Goal: Information Seeking & Learning: Learn about a topic

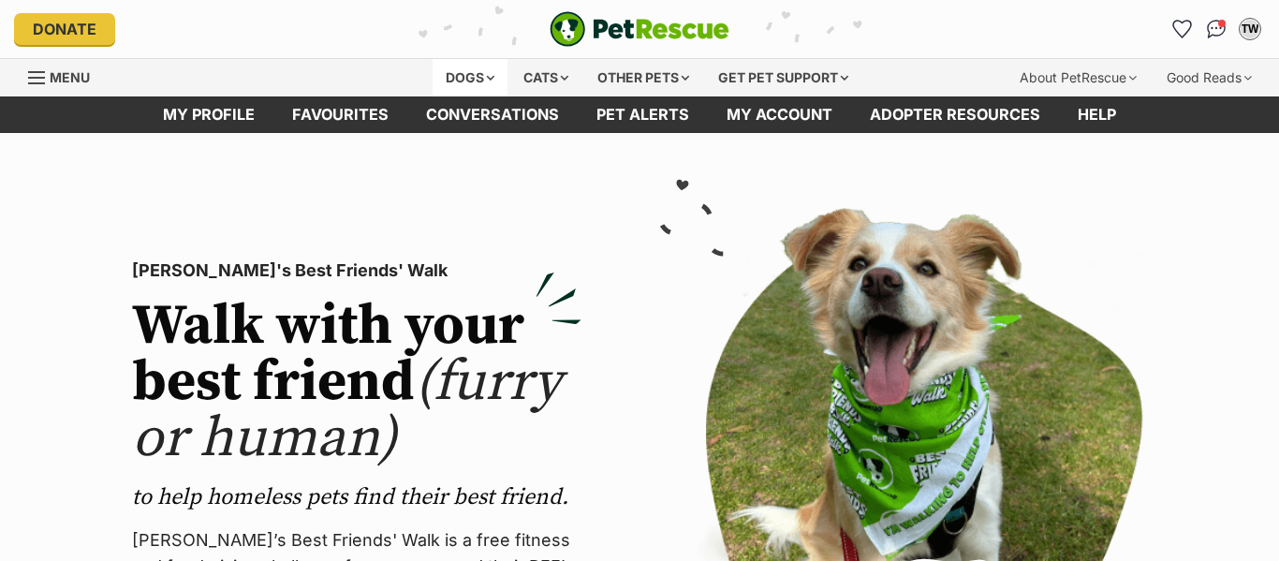
click at [482, 81] on div "Dogs" at bounding box center [470, 77] width 75 height 37
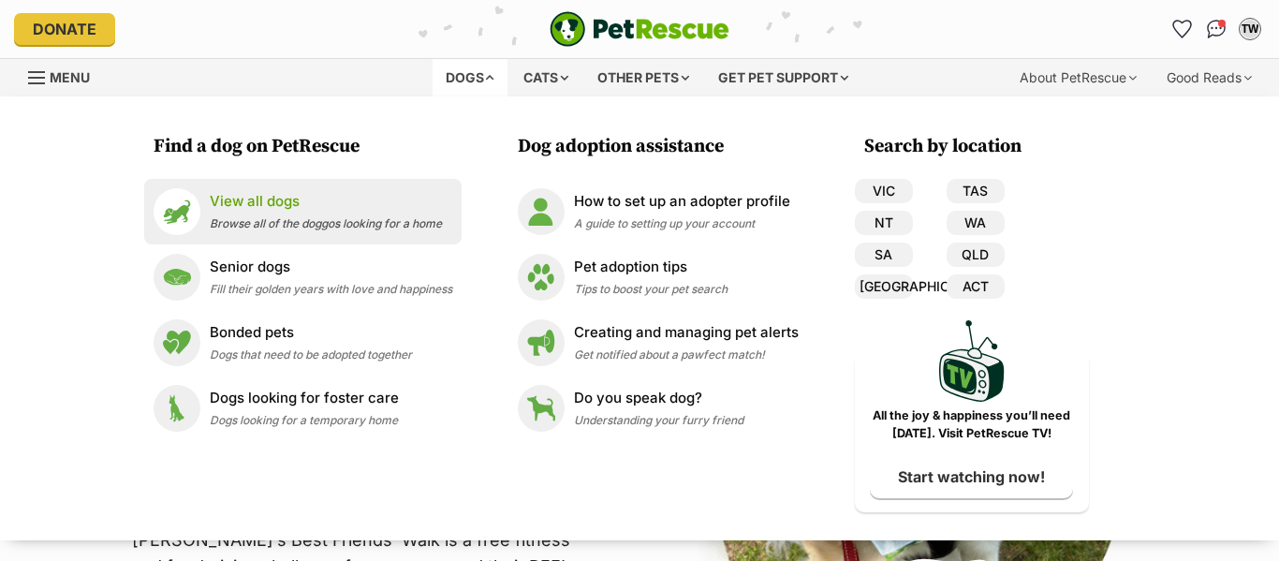
click at [386, 213] on div "View all dogs Browse all of the doggos looking for a home" at bounding box center [326, 211] width 232 height 40
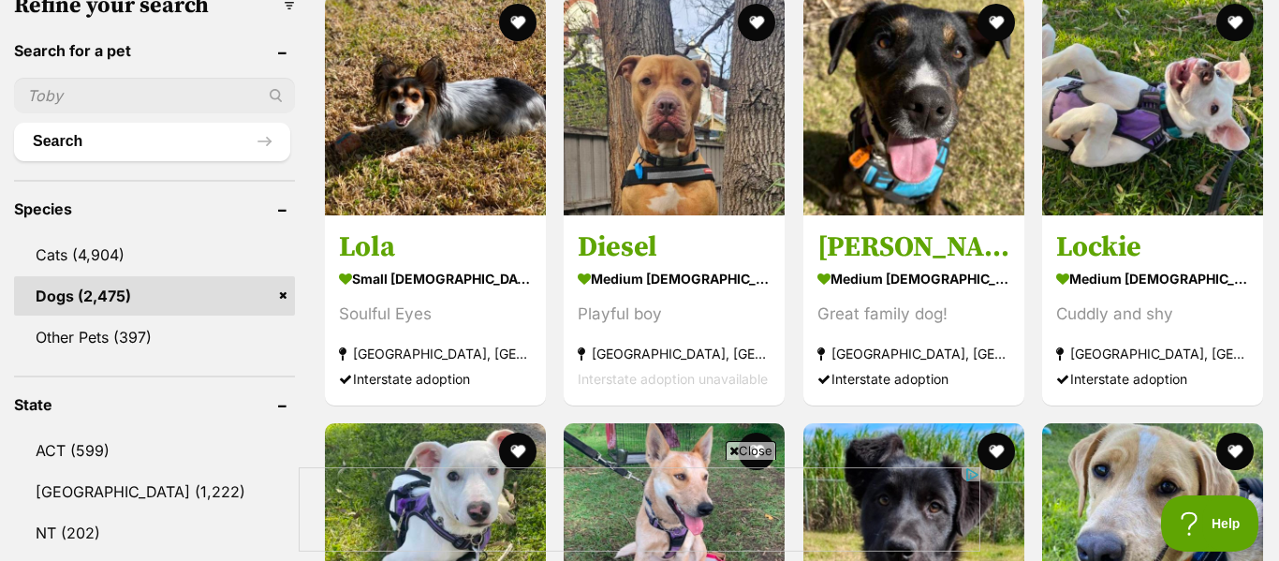
scroll to position [621, 0]
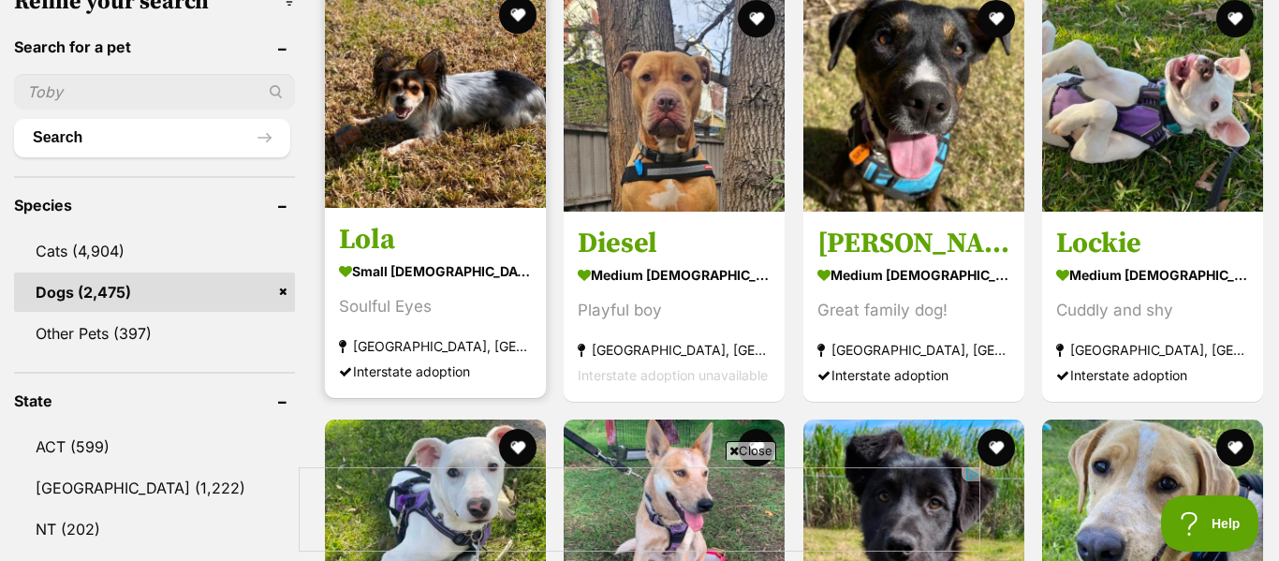
click at [423, 272] on strong "small [DEMOGRAPHIC_DATA] Dog" at bounding box center [435, 270] width 193 height 27
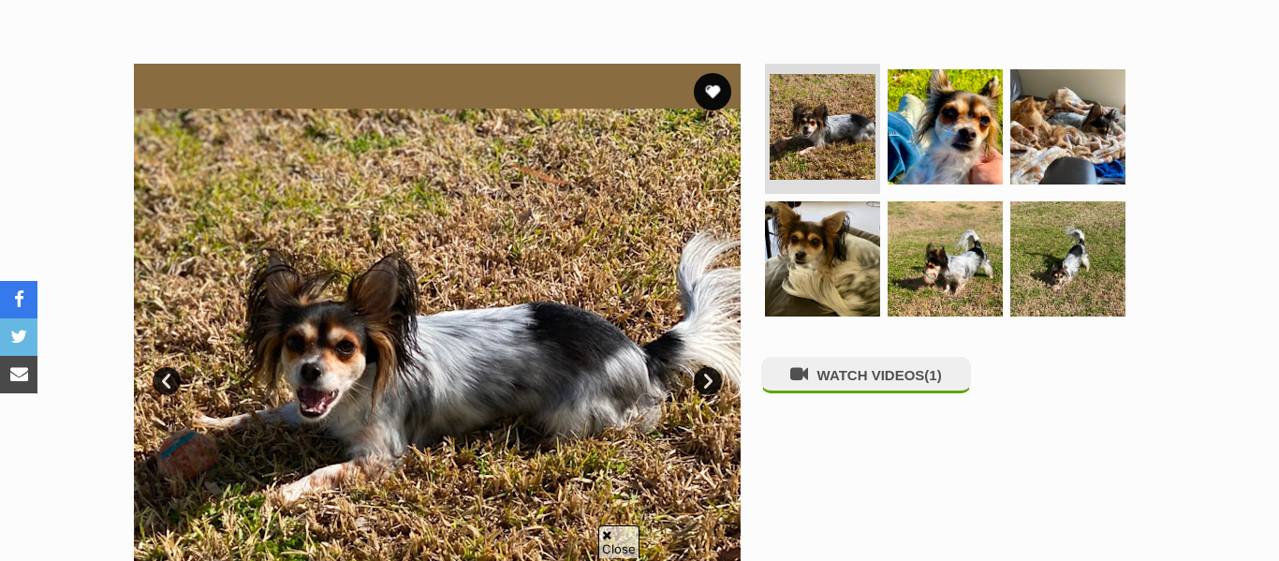
scroll to position [337, 0]
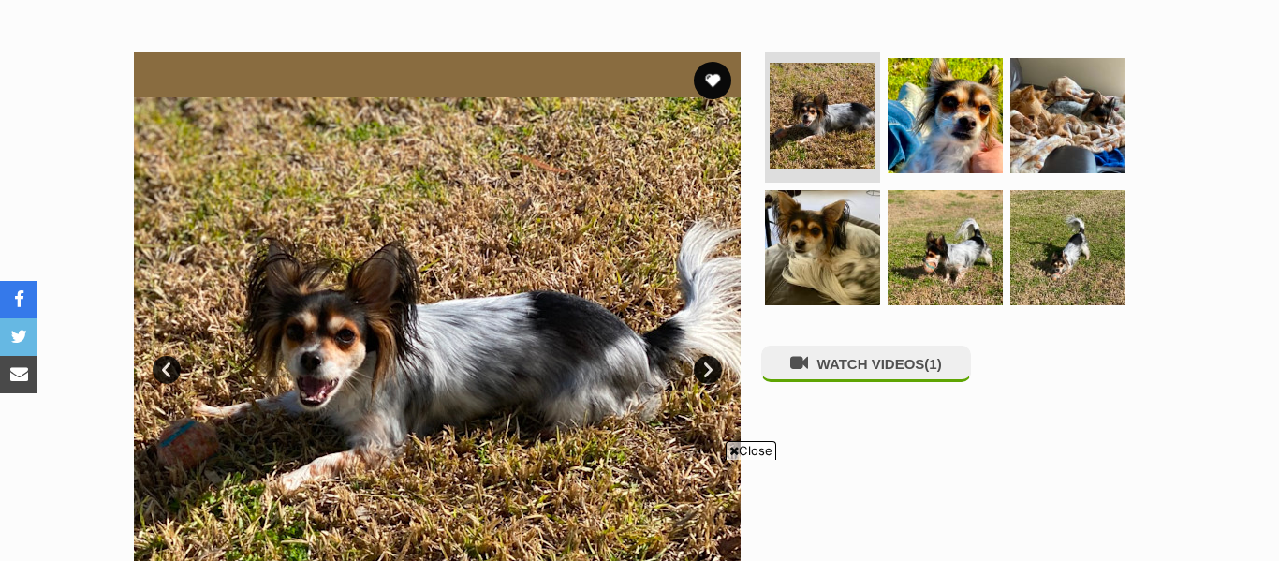
click at [705, 370] on link "Next" at bounding box center [708, 370] width 28 height 28
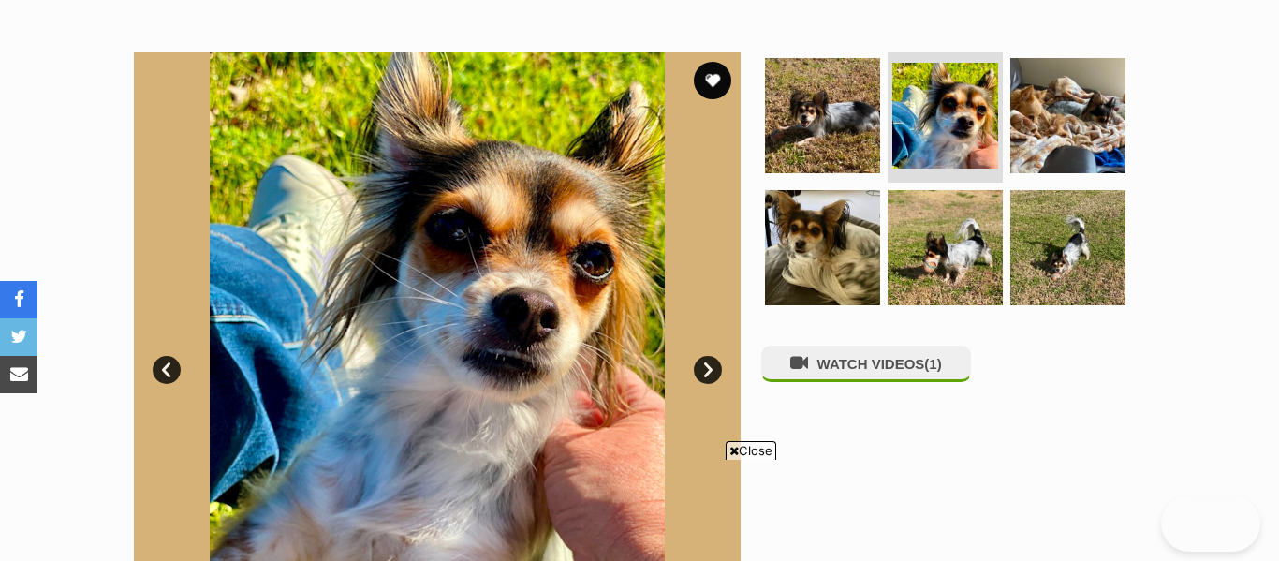
click at [705, 370] on link "Next" at bounding box center [708, 370] width 28 height 28
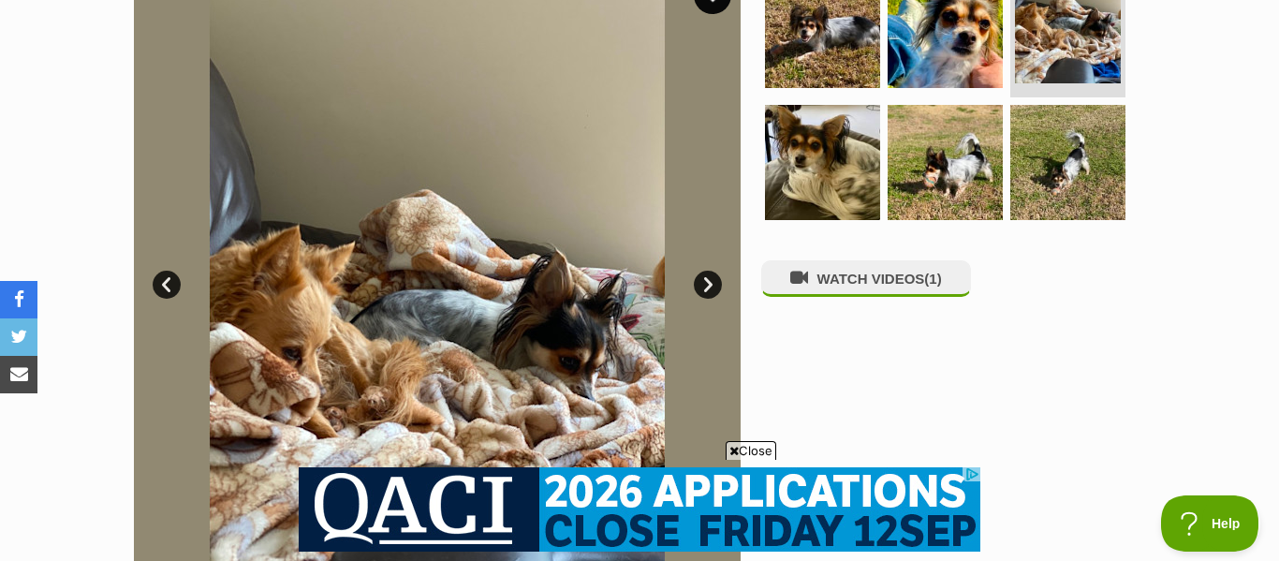
scroll to position [0, 0]
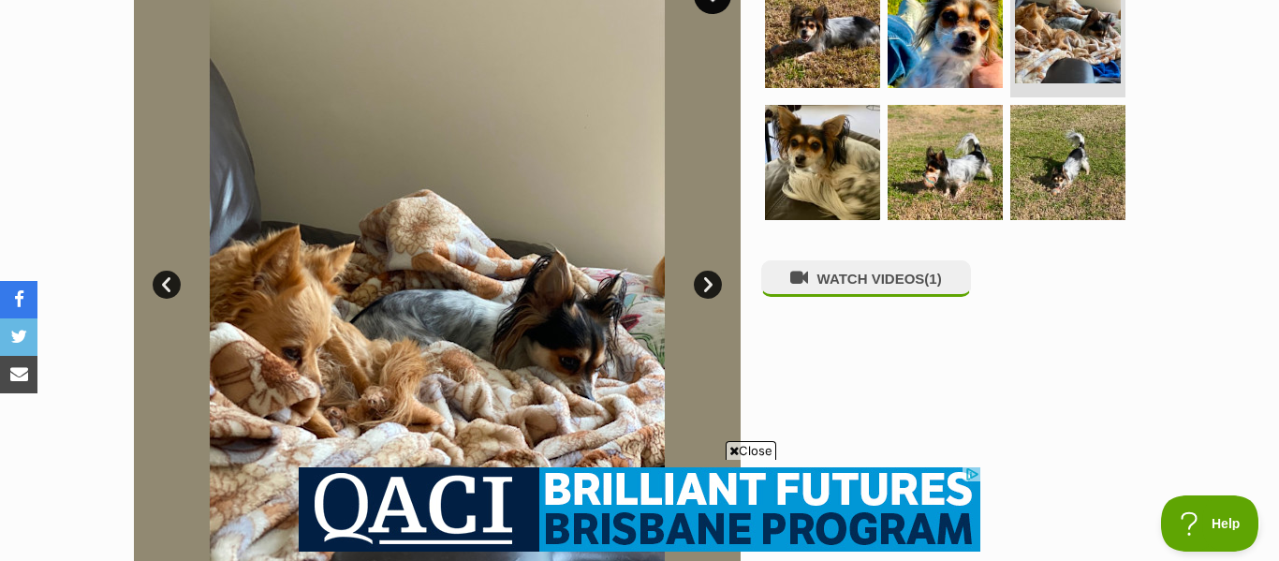
click at [707, 290] on link "Next" at bounding box center [708, 285] width 28 height 28
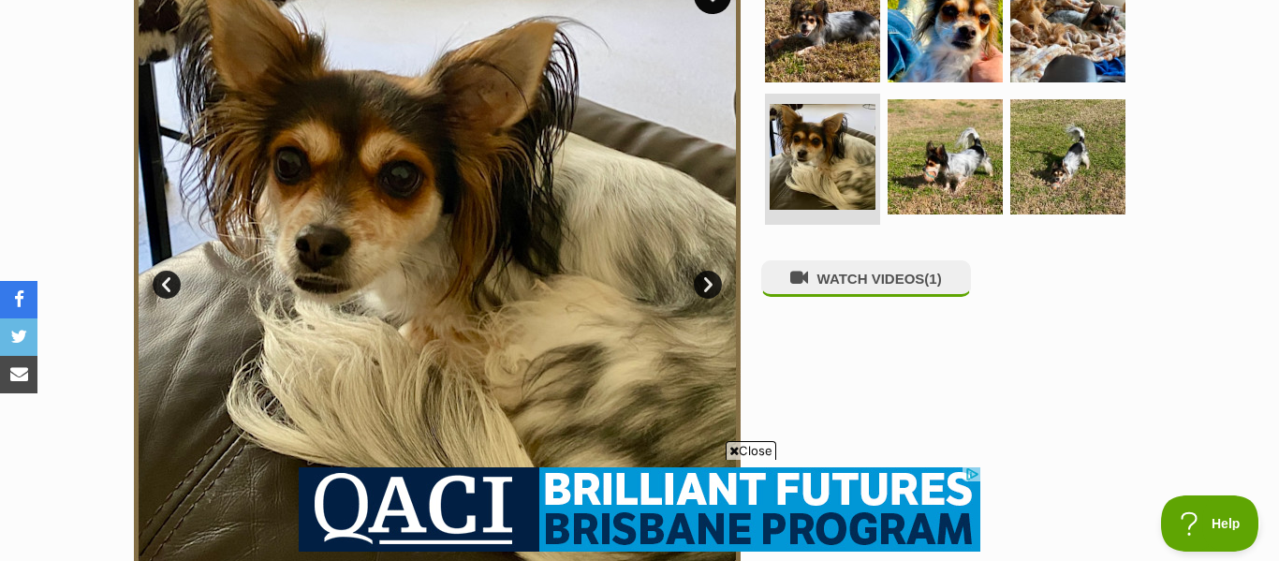
click at [707, 290] on link "Next" at bounding box center [708, 285] width 28 height 28
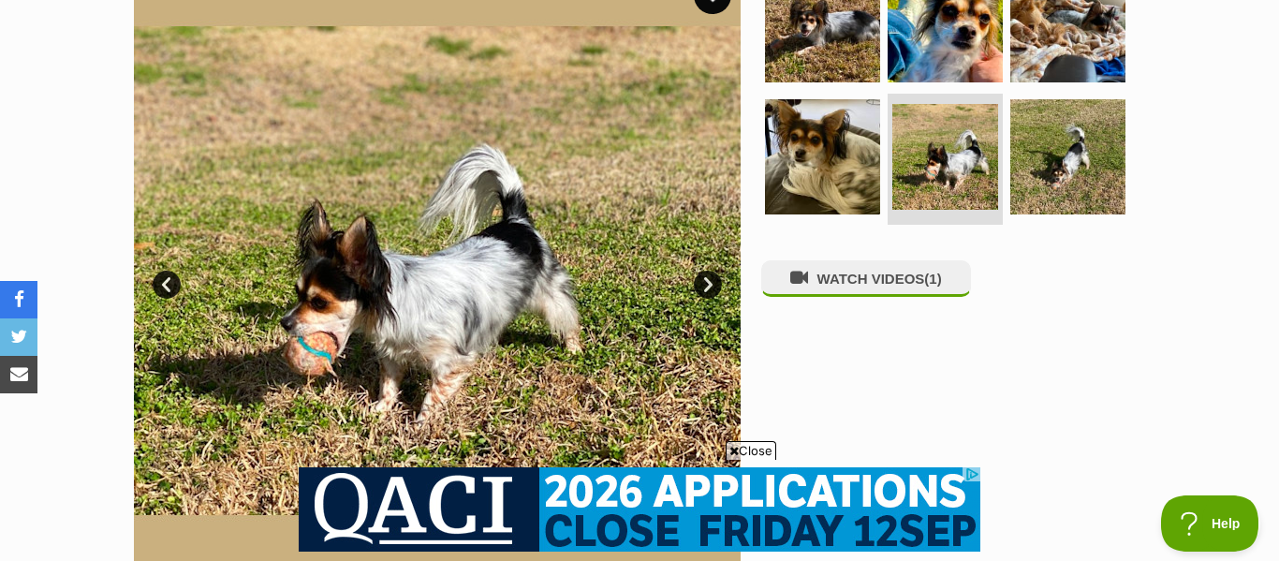
click at [707, 290] on link "Next" at bounding box center [708, 285] width 28 height 28
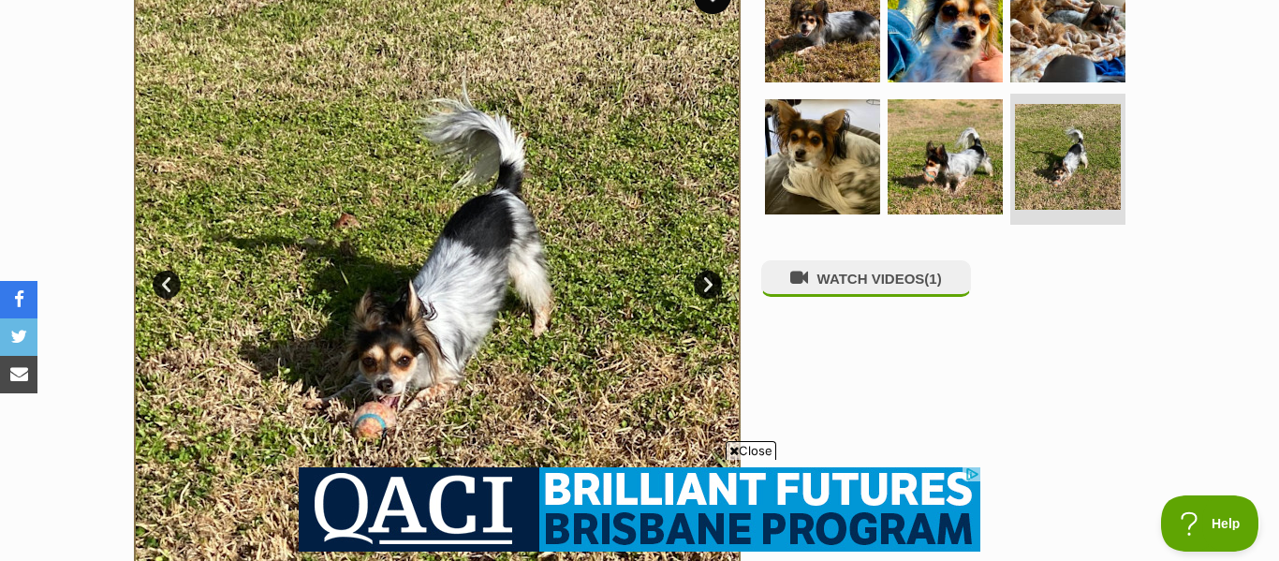
click at [707, 290] on link "Next" at bounding box center [708, 285] width 28 height 28
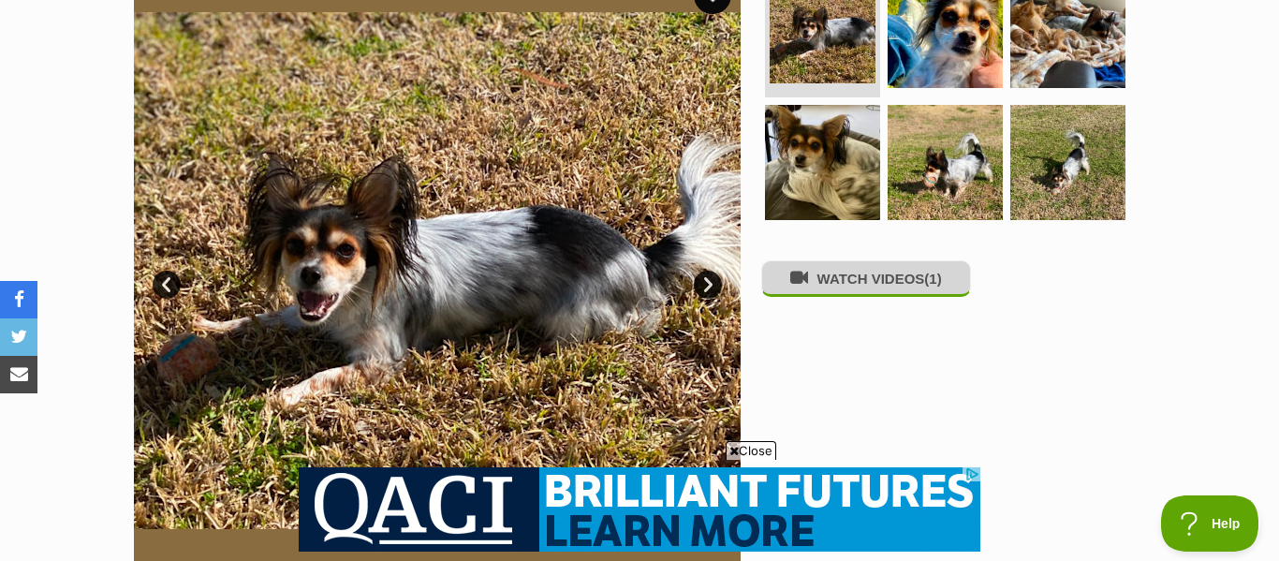
click at [923, 287] on button "WATCH VIDEOS (1)" at bounding box center [866, 278] width 210 height 37
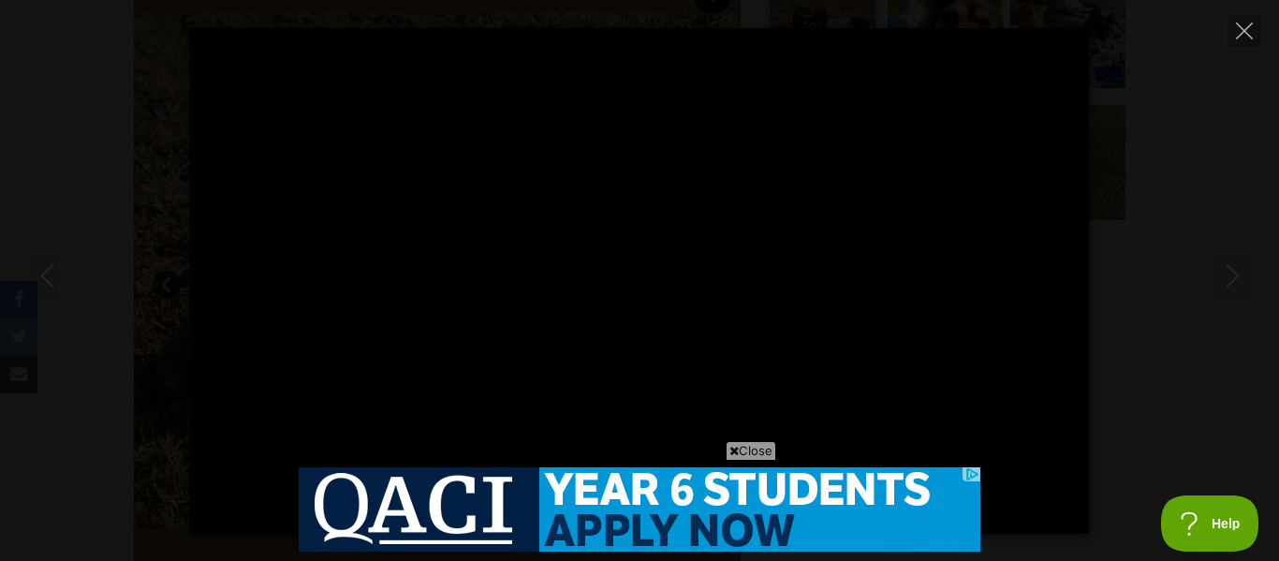
click at [759, 448] on span "Close" at bounding box center [751, 450] width 51 height 19
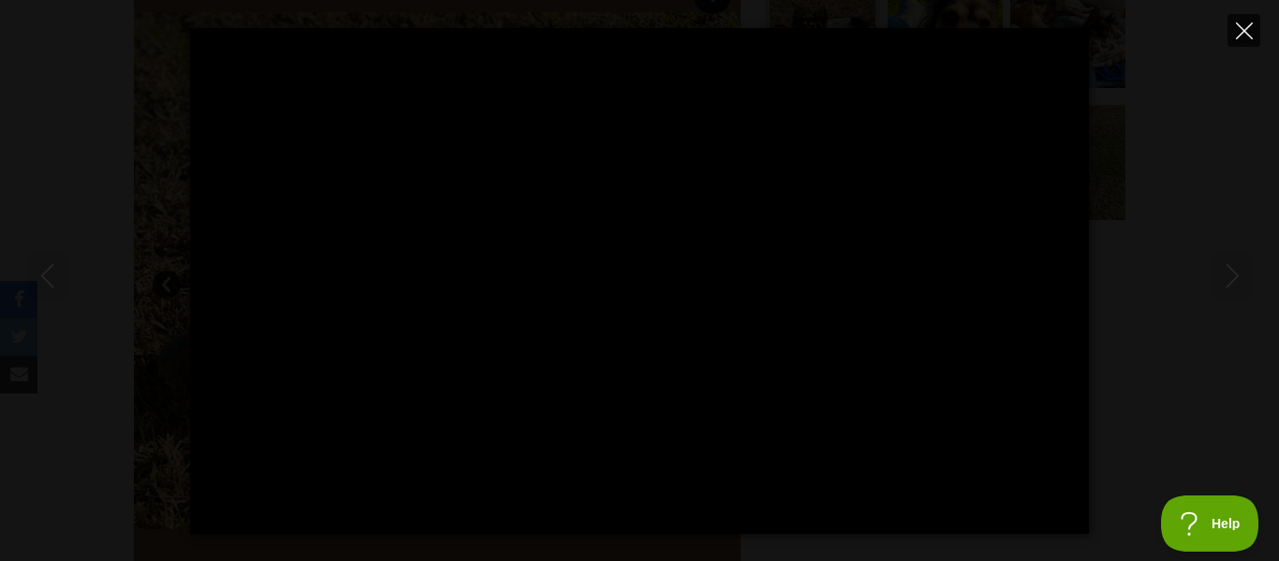
type input "100"
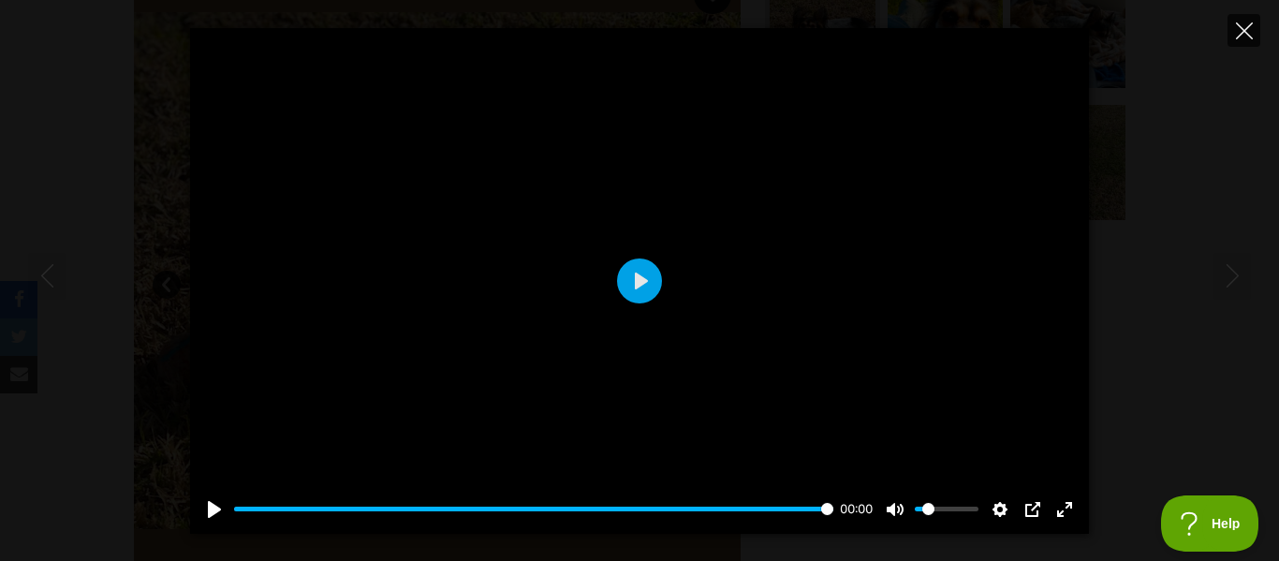
click at [1251, 31] on icon "Close" at bounding box center [1244, 30] width 17 height 17
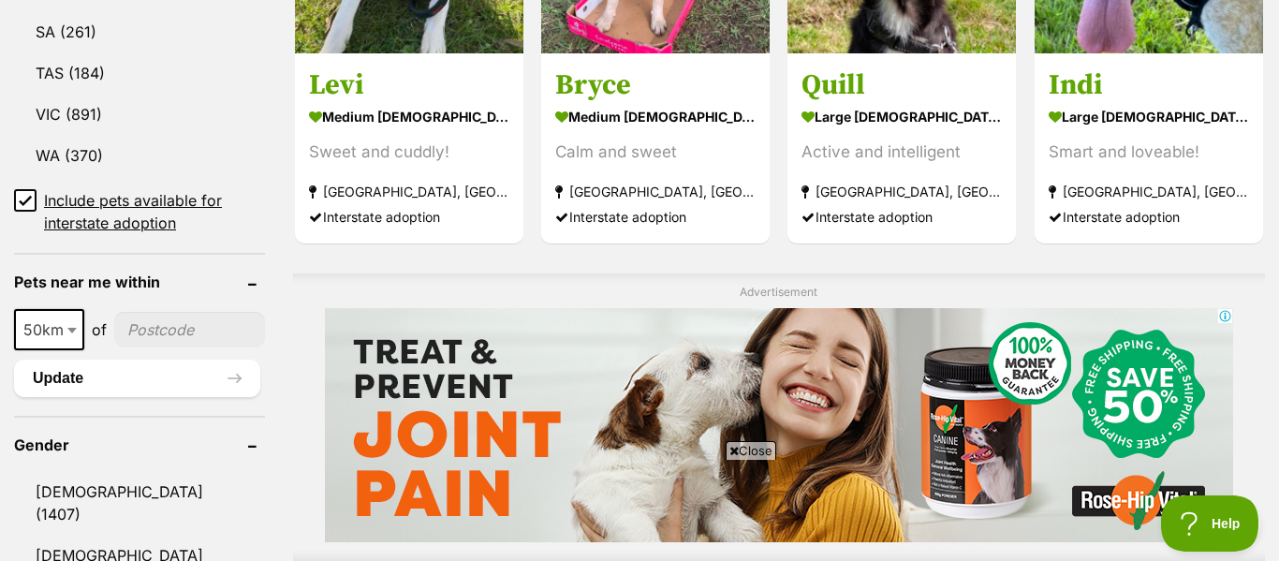
scroll to position [1233, 0]
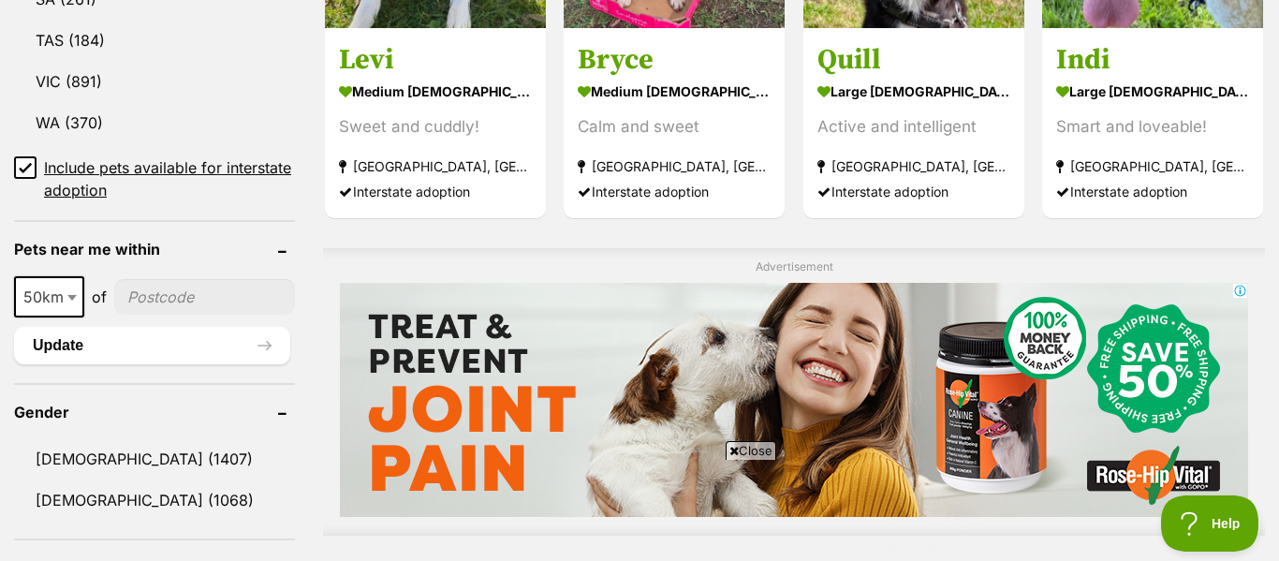
click at [159, 307] on input"] "postcode" at bounding box center [204, 297] width 181 height 36
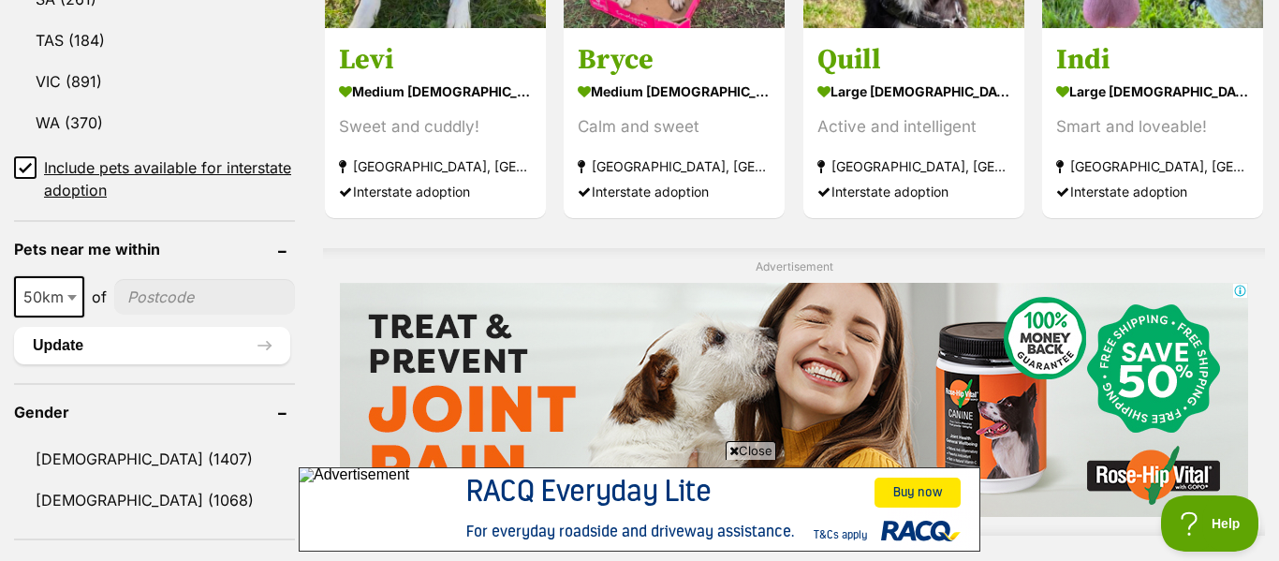
type input"] "4068"
click at [50, 300] on span "50km" at bounding box center [49, 297] width 66 height 26
select select "25"
click at [113, 339] on button "Update" at bounding box center [152, 345] width 276 height 37
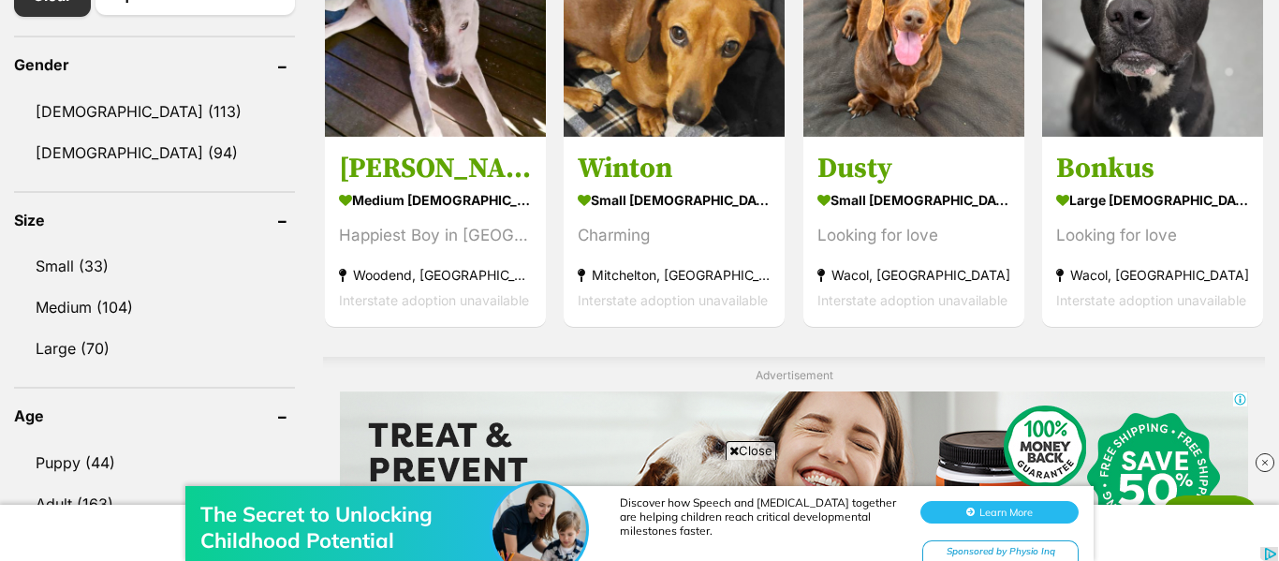
scroll to position [1124, 0]
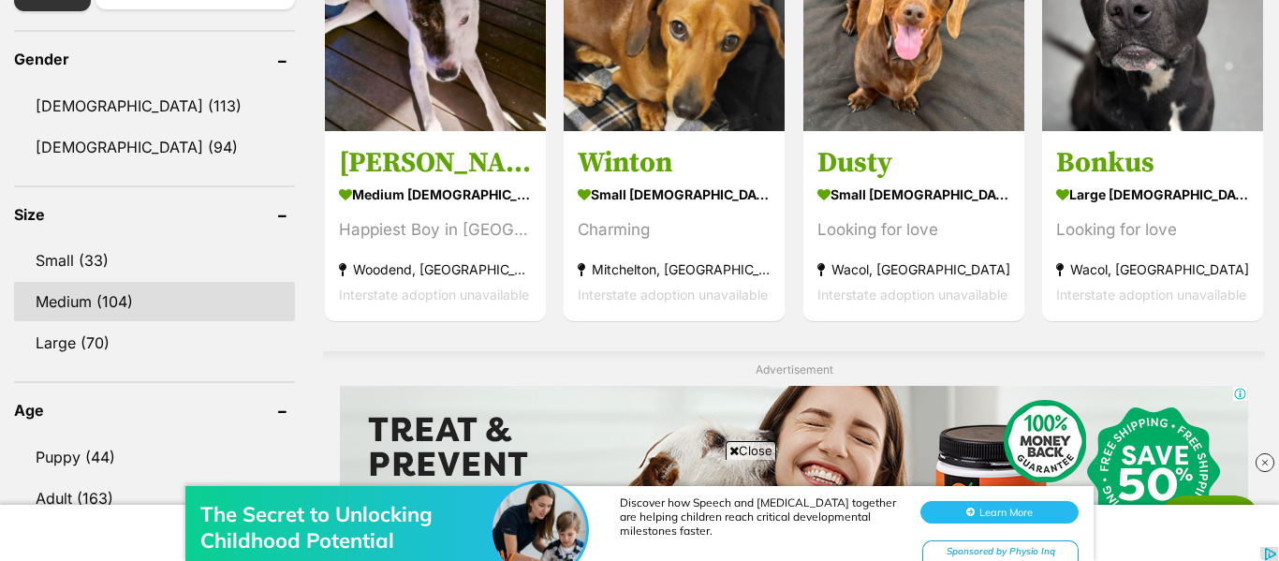
click at [106, 297] on link "Medium (104)" at bounding box center [154, 301] width 281 height 39
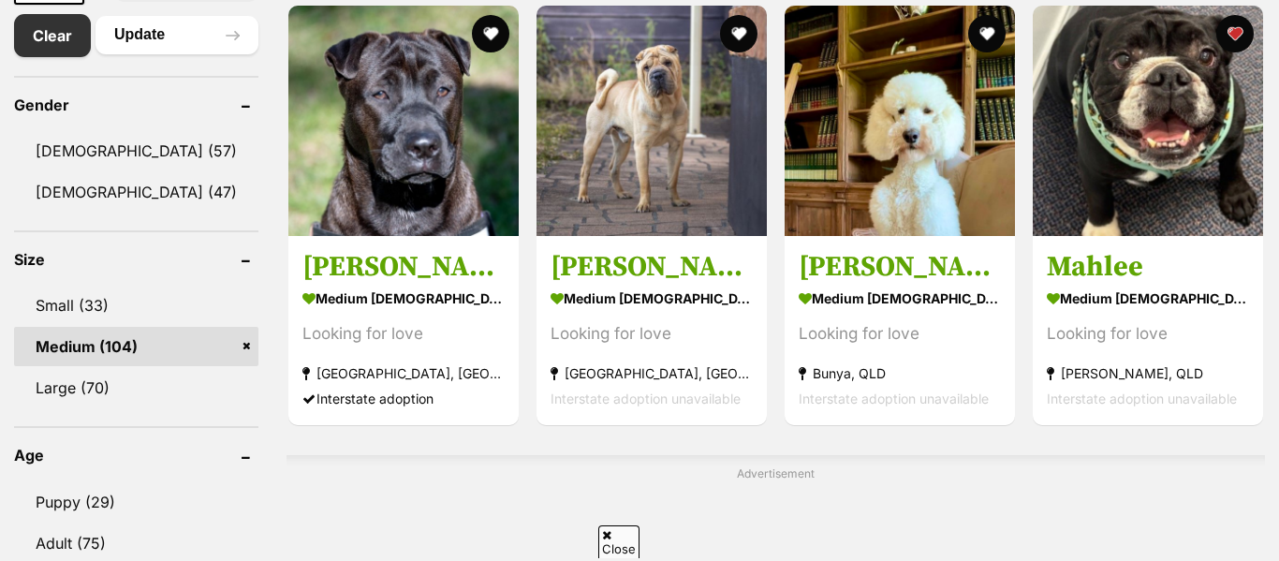
click at [106, 297] on link "Small (33)" at bounding box center [136, 305] width 244 height 39
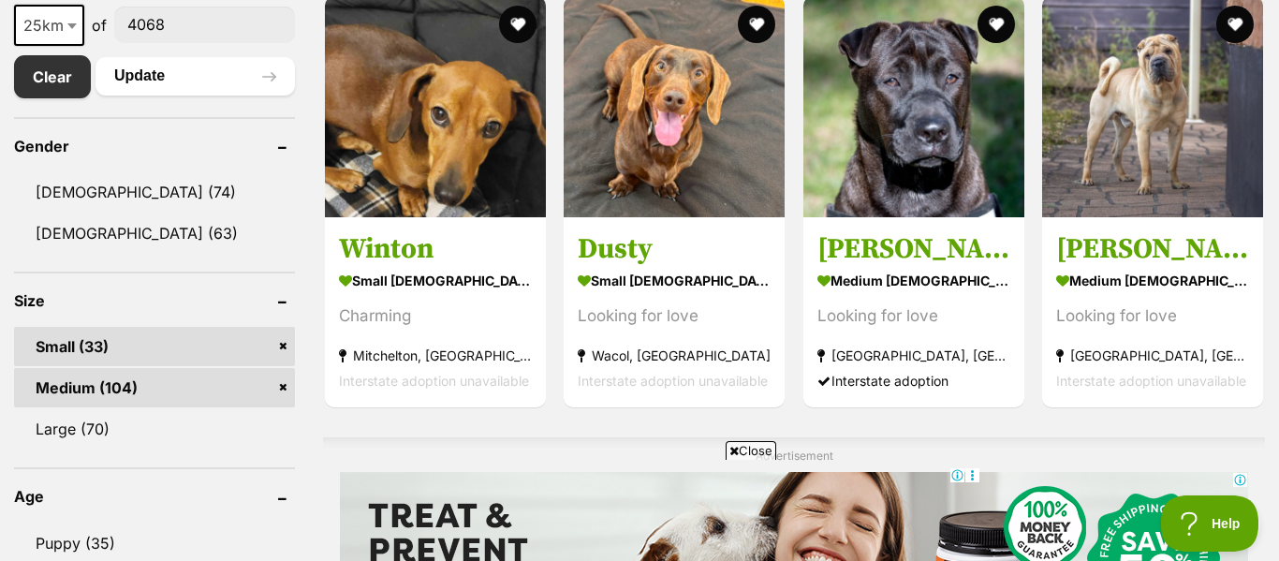
scroll to position [1045, 0]
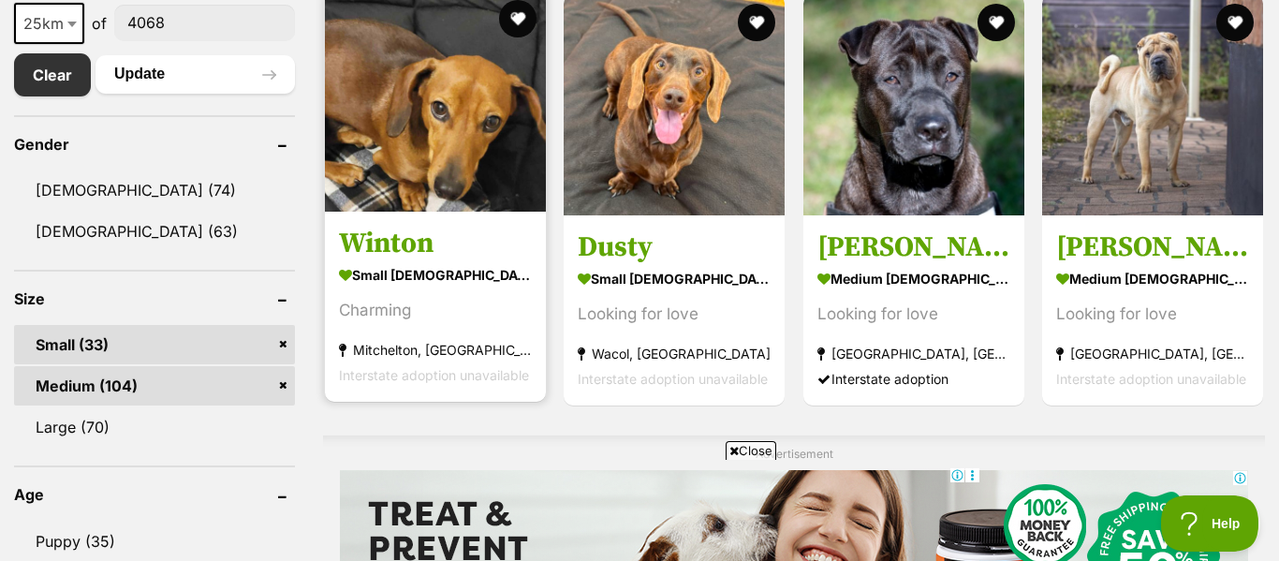
click at [446, 250] on h3 "Winton" at bounding box center [435, 244] width 193 height 36
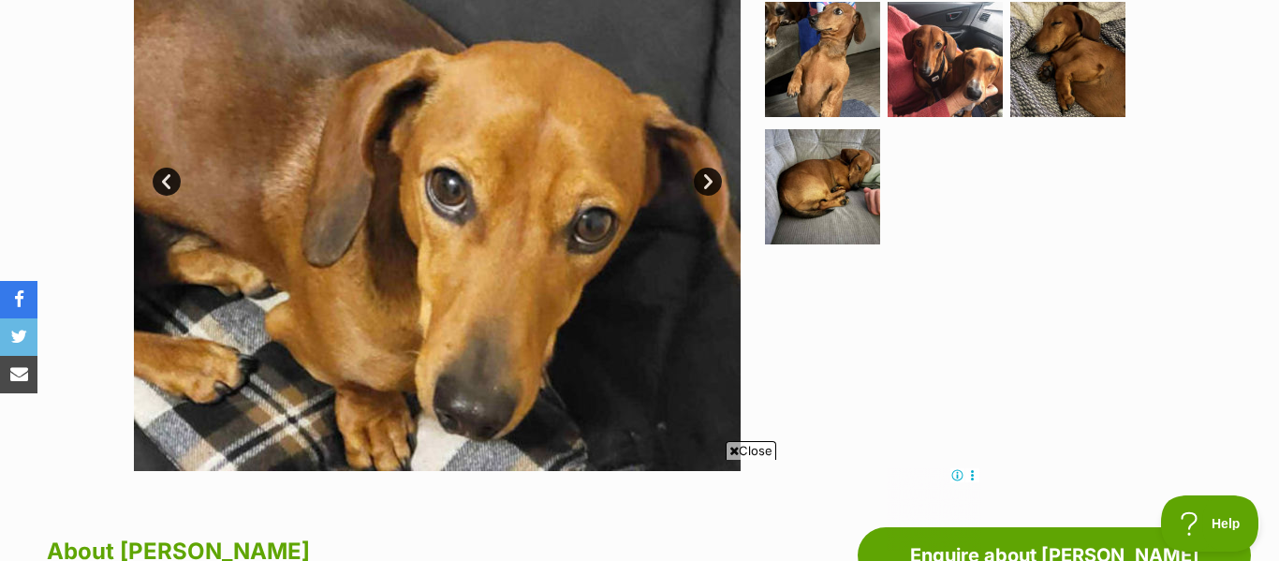
scroll to position [531, 0]
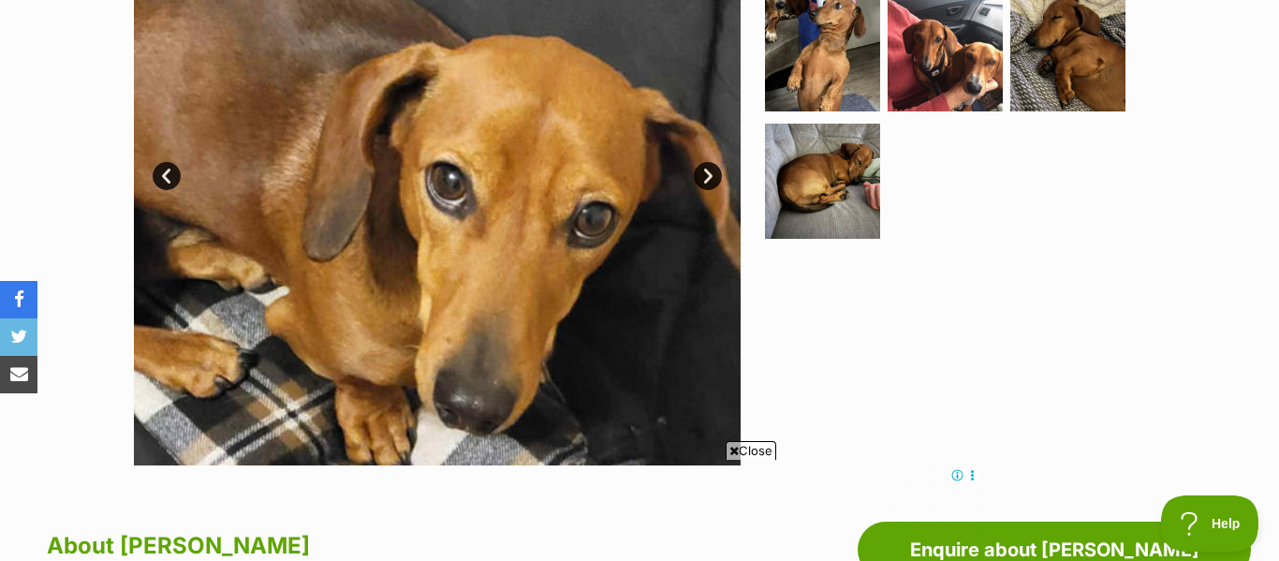
click at [707, 175] on link "Next" at bounding box center [708, 176] width 28 height 28
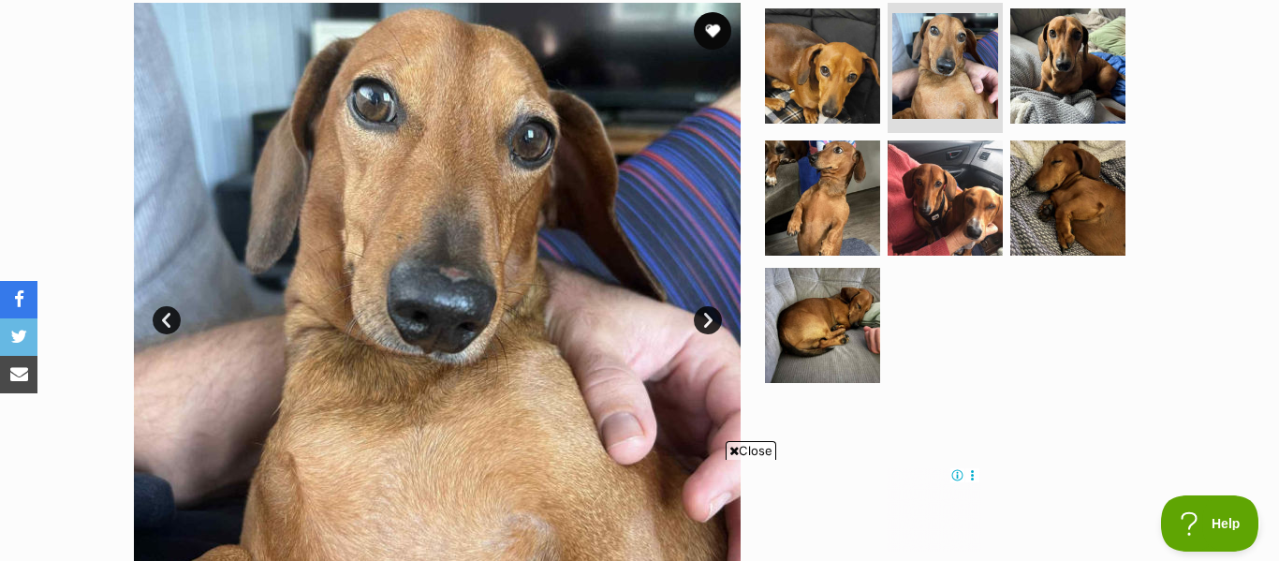
scroll to position [388, 0]
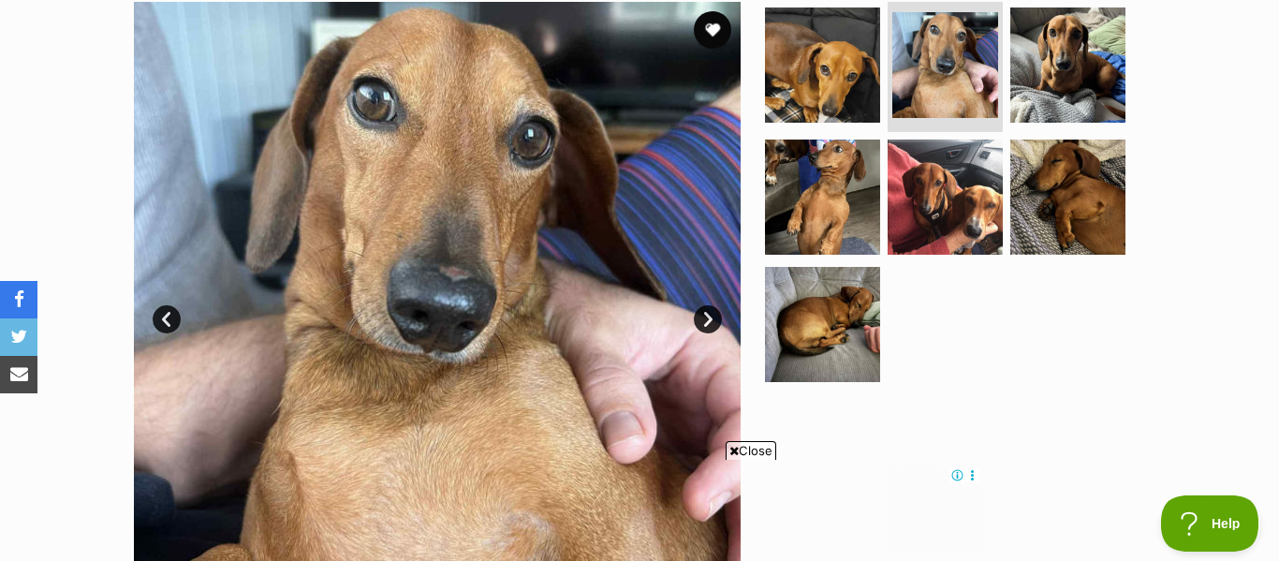
click at [755, 456] on span "Close" at bounding box center [751, 450] width 51 height 19
click at [708, 316] on link "Next" at bounding box center [708, 319] width 28 height 28
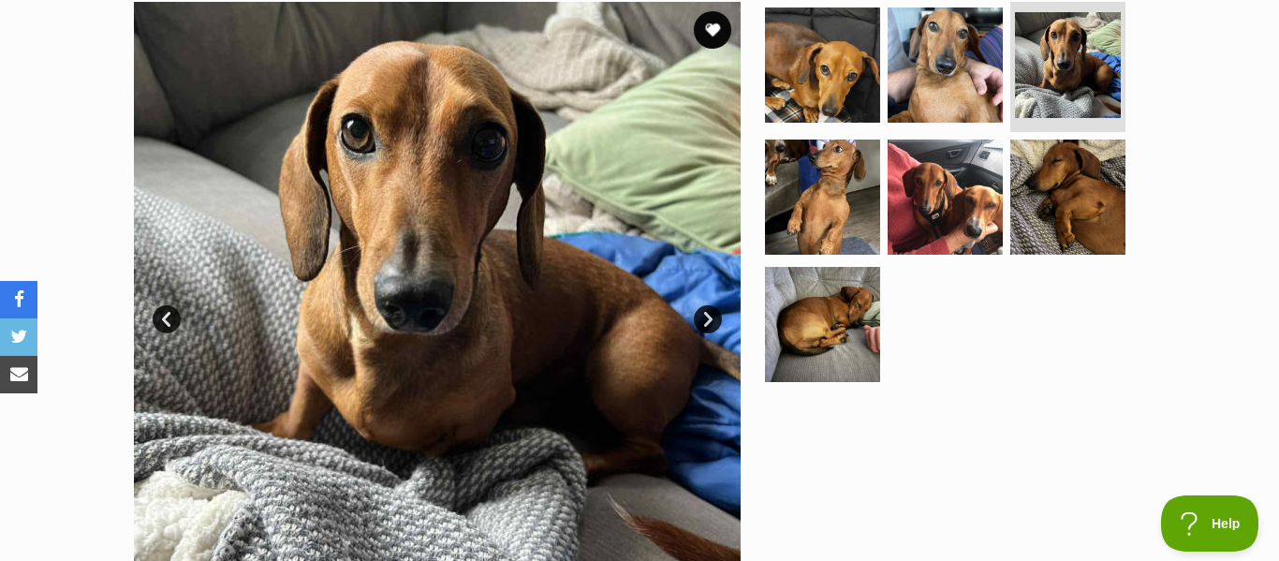
click at [708, 316] on link "Next" at bounding box center [708, 319] width 28 height 28
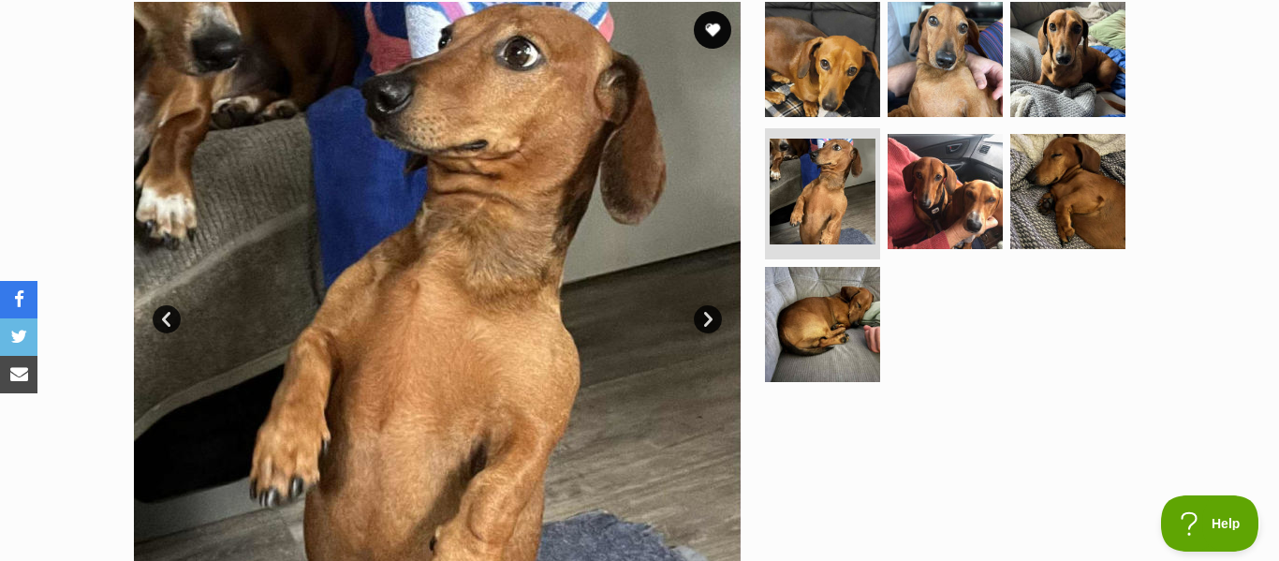
click at [708, 316] on link "Next" at bounding box center [708, 319] width 28 height 28
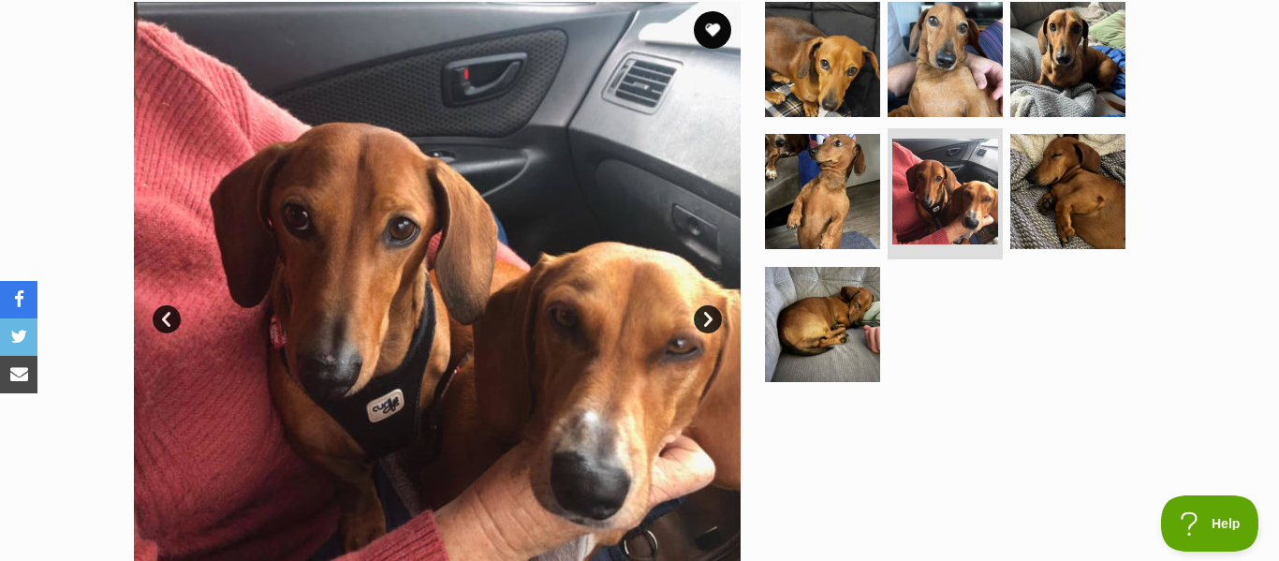
click at [708, 316] on link "Next" at bounding box center [708, 319] width 28 height 28
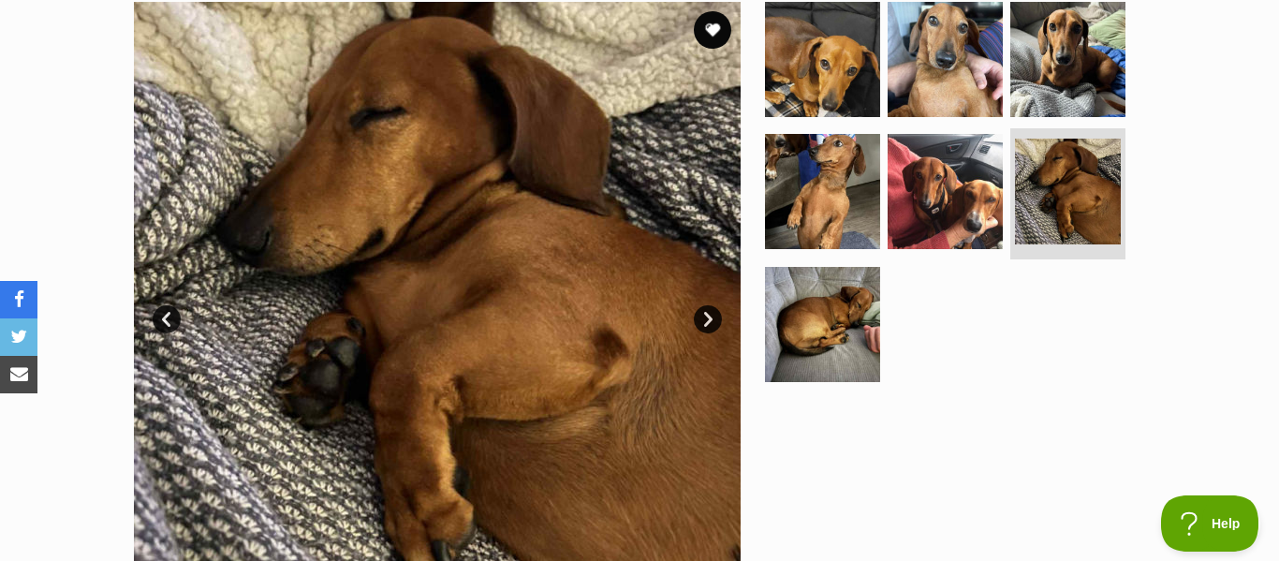
click at [708, 316] on link "Next" at bounding box center [708, 319] width 28 height 28
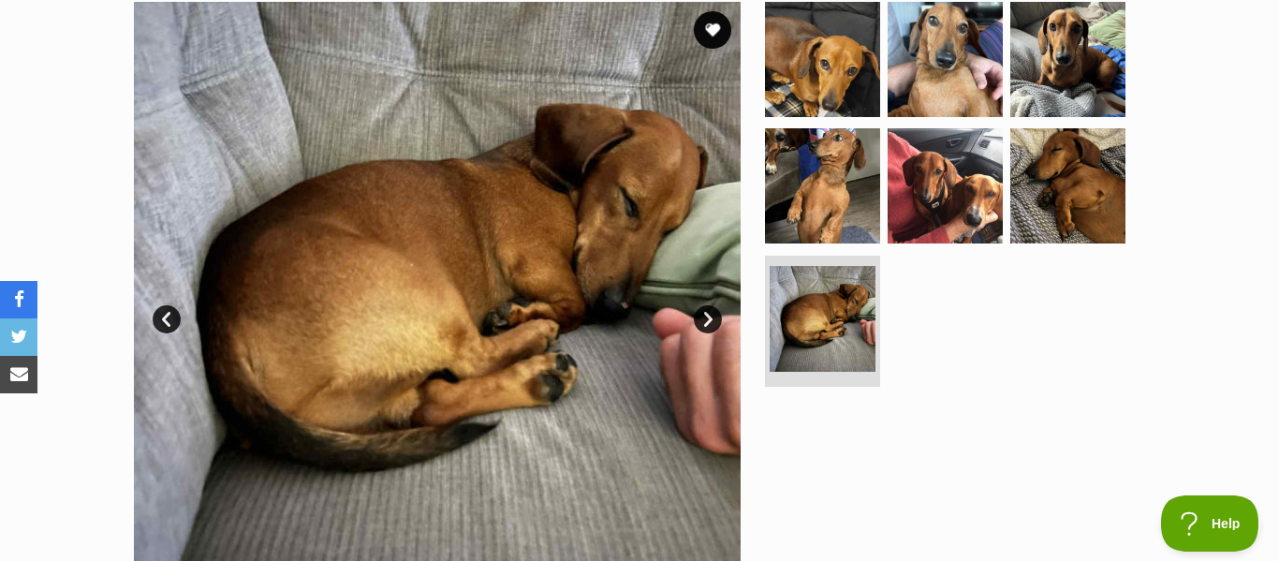
click at [708, 316] on link "Next" at bounding box center [708, 319] width 28 height 28
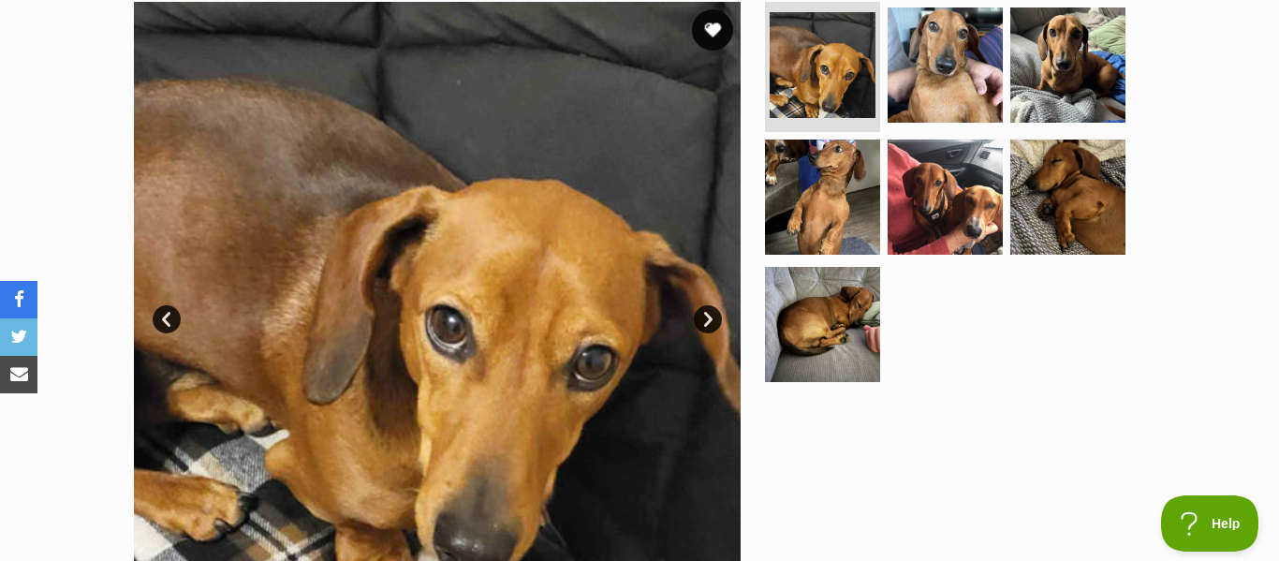
click at [709, 40] on button "favourite" at bounding box center [712, 29] width 41 height 41
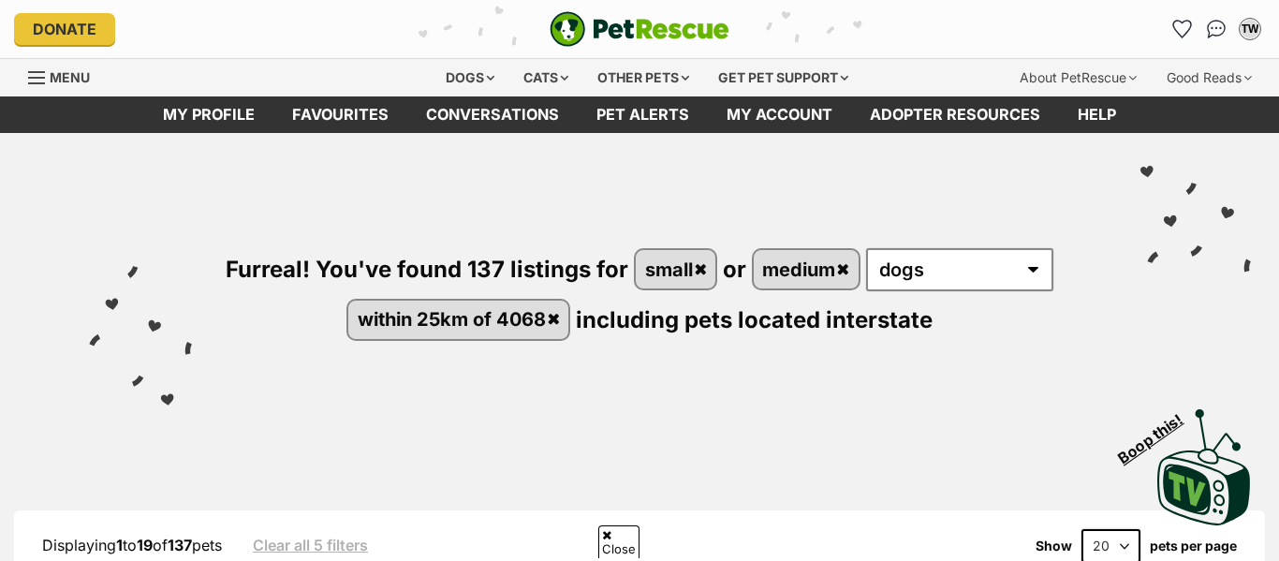
scroll to position [1045, 0]
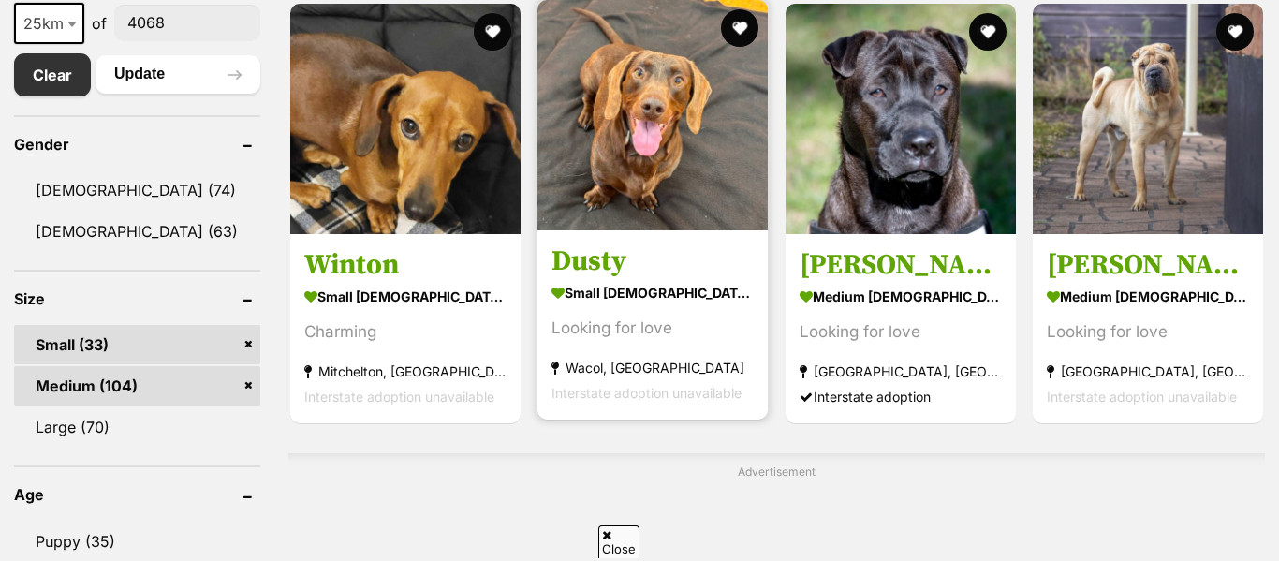
click at [701, 263] on h3 "Dusty" at bounding box center [652, 261] width 202 height 36
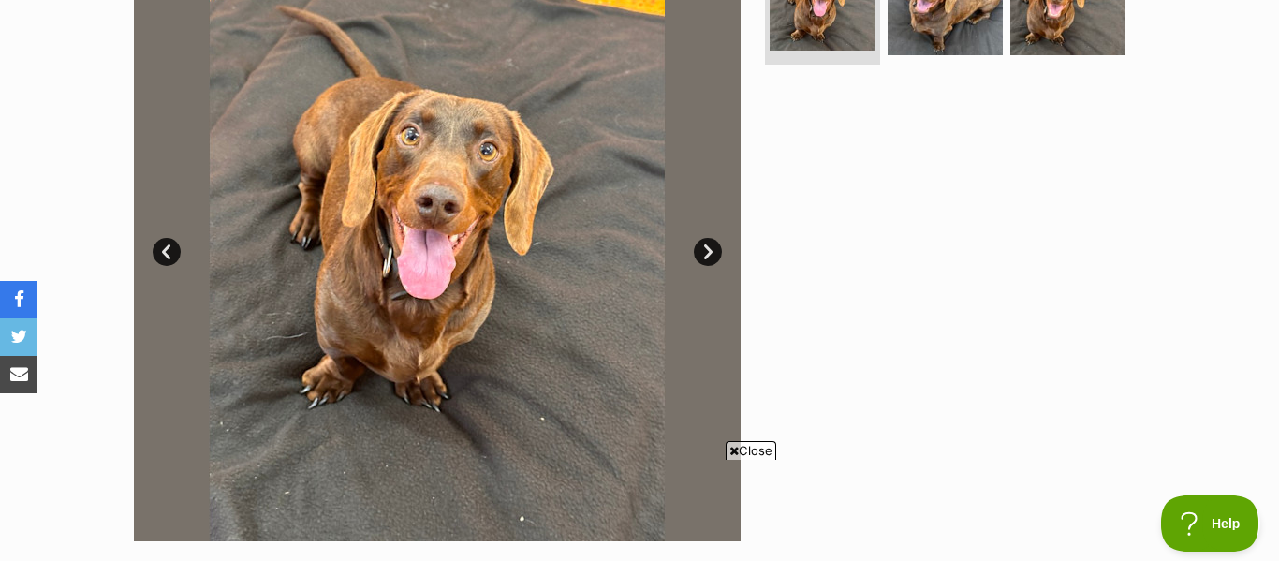
click at [707, 249] on link "Next" at bounding box center [708, 252] width 28 height 28
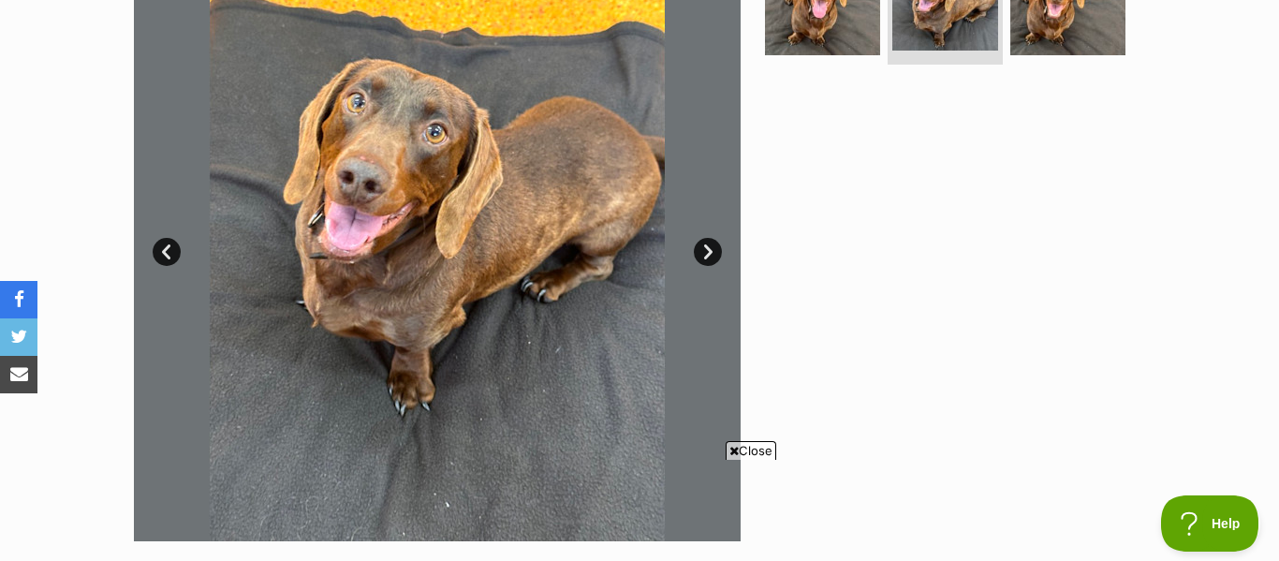
click at [707, 249] on link "Next" at bounding box center [708, 252] width 28 height 28
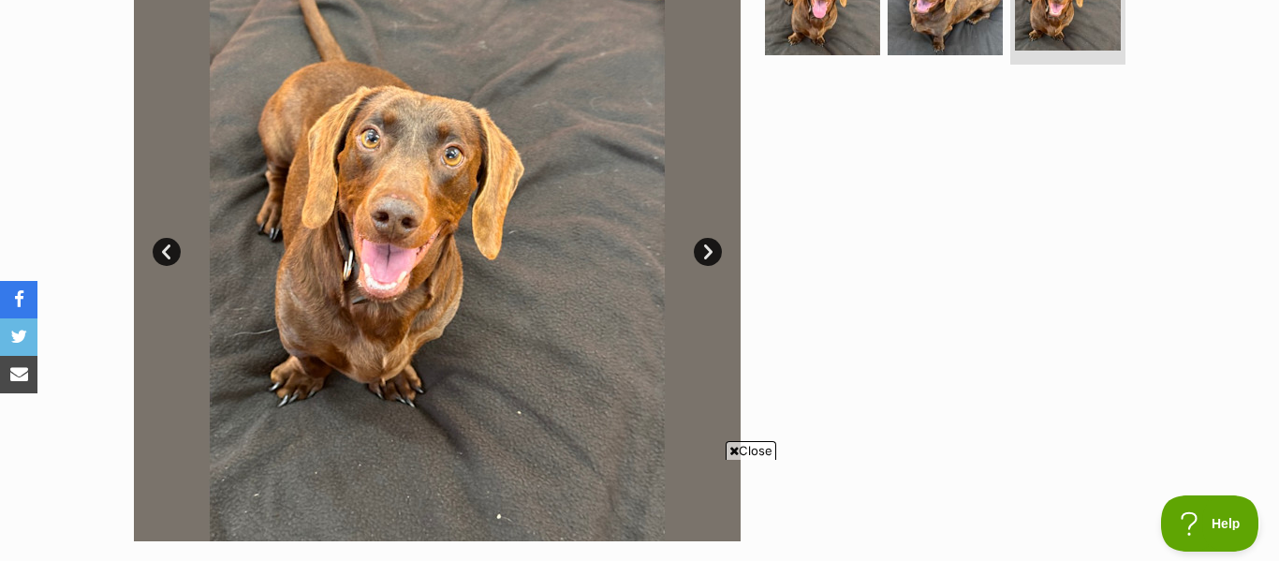
click at [707, 249] on link "Next" at bounding box center [708, 252] width 28 height 28
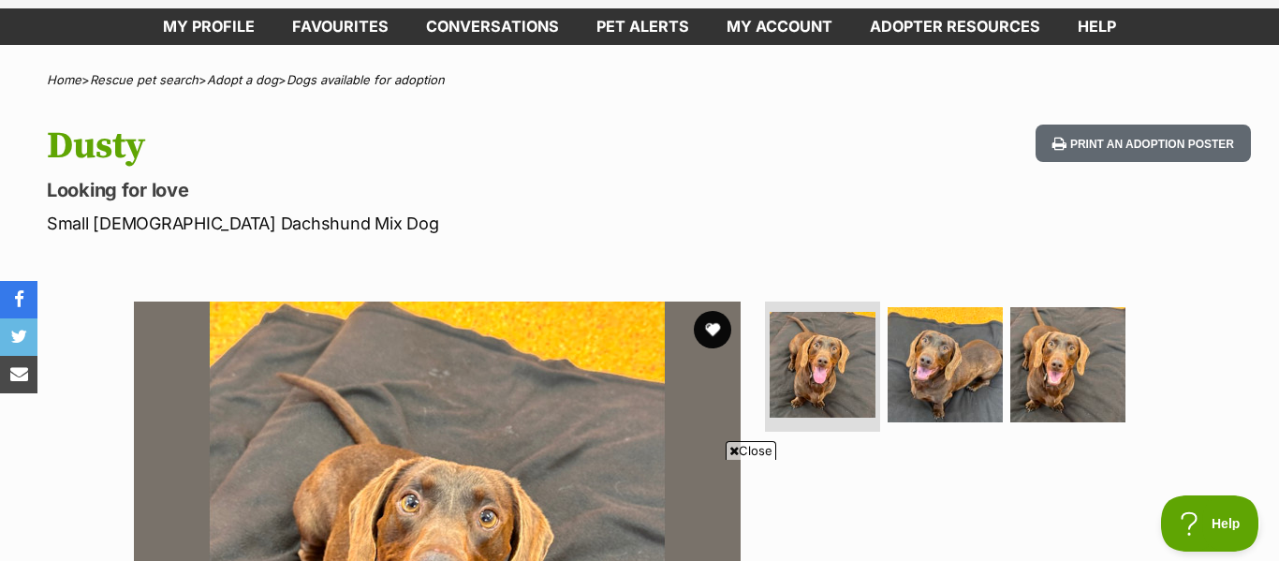
scroll to position [66, 0]
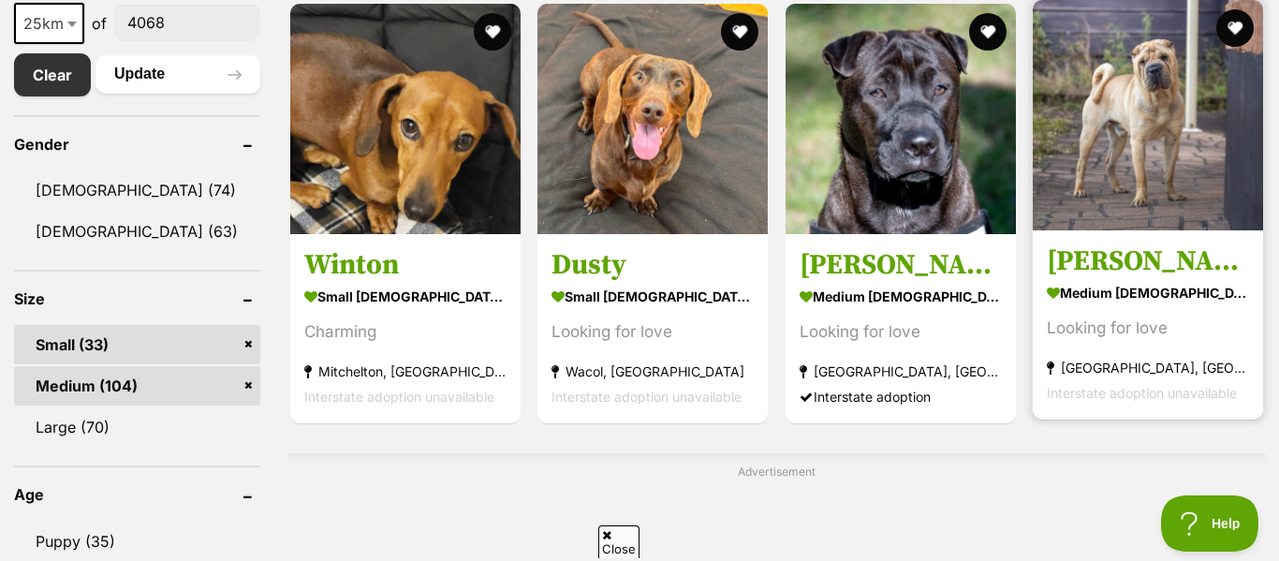
click at [1157, 245] on h3 "[PERSON_NAME]" at bounding box center [1148, 261] width 202 height 36
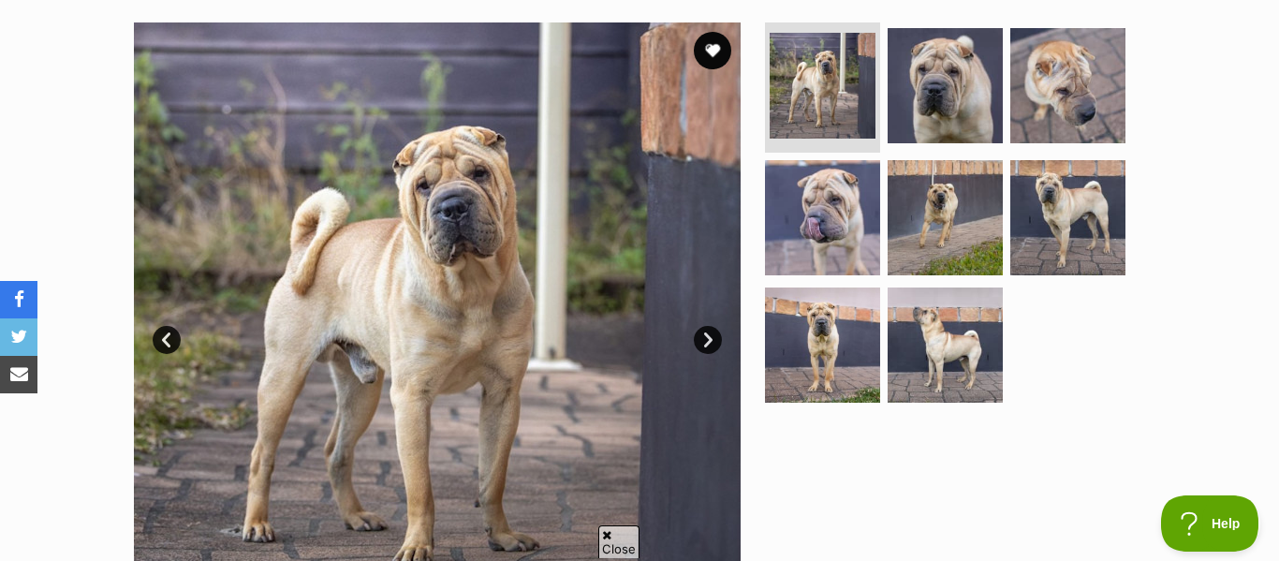
click at [715, 337] on link "Next" at bounding box center [708, 340] width 28 height 28
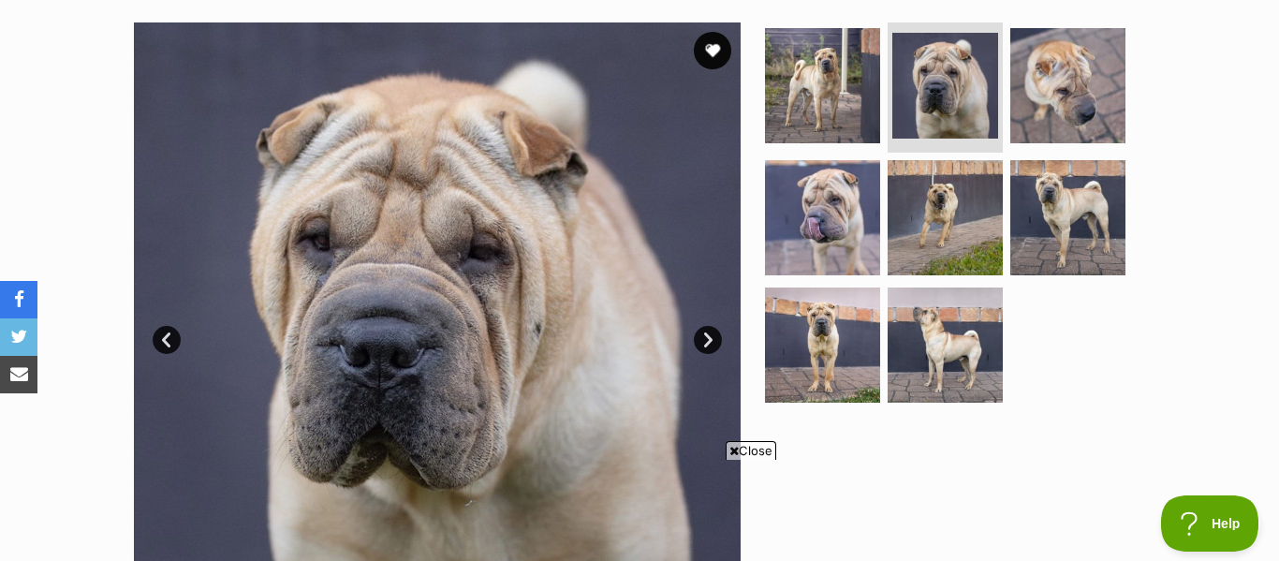
click at [715, 337] on link "Next" at bounding box center [708, 340] width 28 height 28
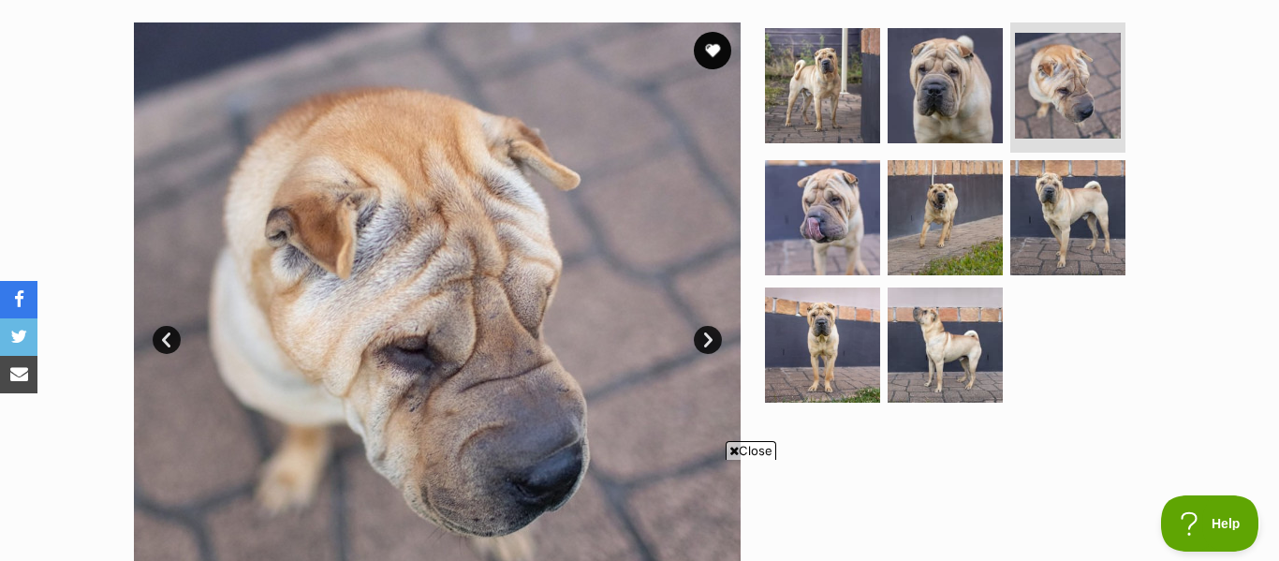
click at [715, 337] on link "Next" at bounding box center [708, 340] width 28 height 28
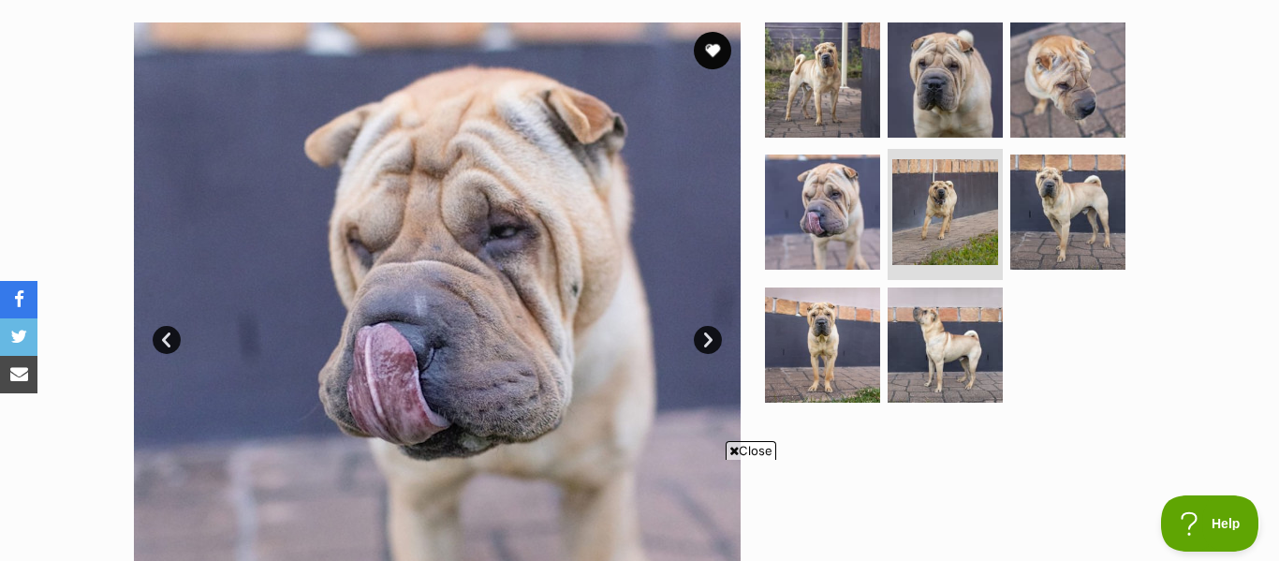
click at [715, 337] on link "Next" at bounding box center [708, 340] width 28 height 28
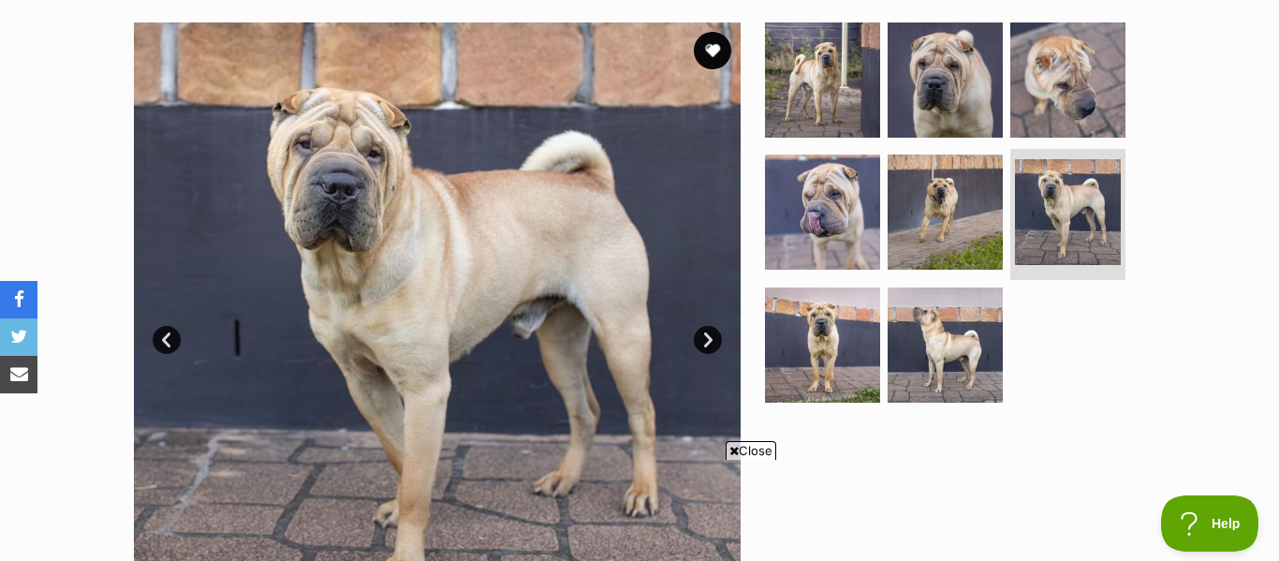
click at [715, 337] on link "Next" at bounding box center [708, 340] width 28 height 28
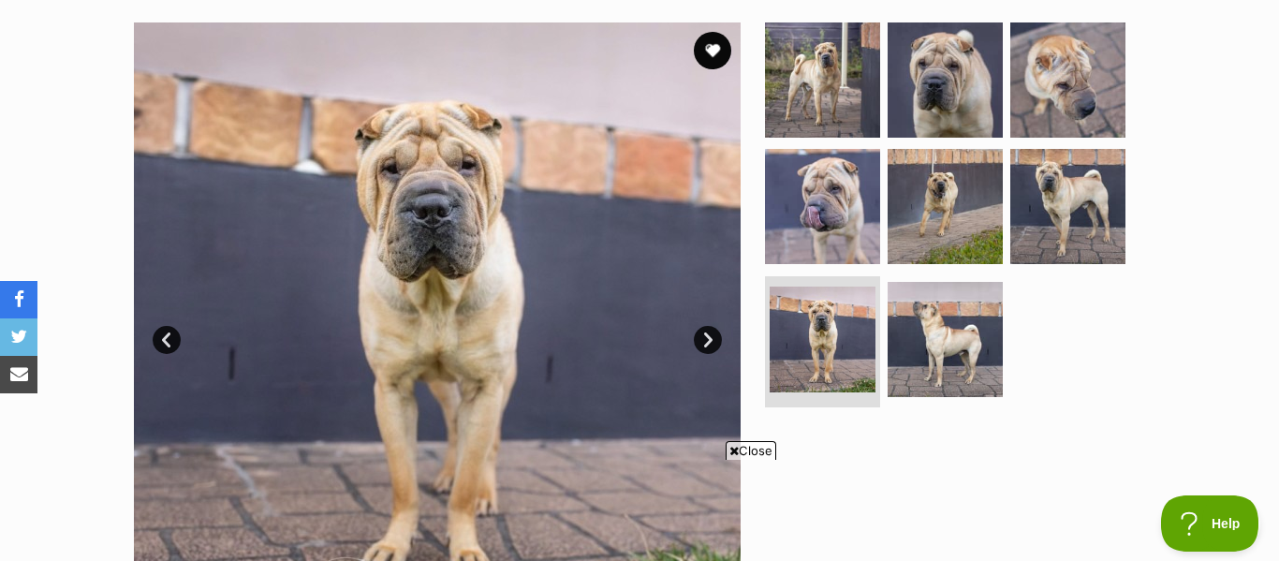
click at [715, 337] on link "Next" at bounding box center [708, 340] width 28 height 28
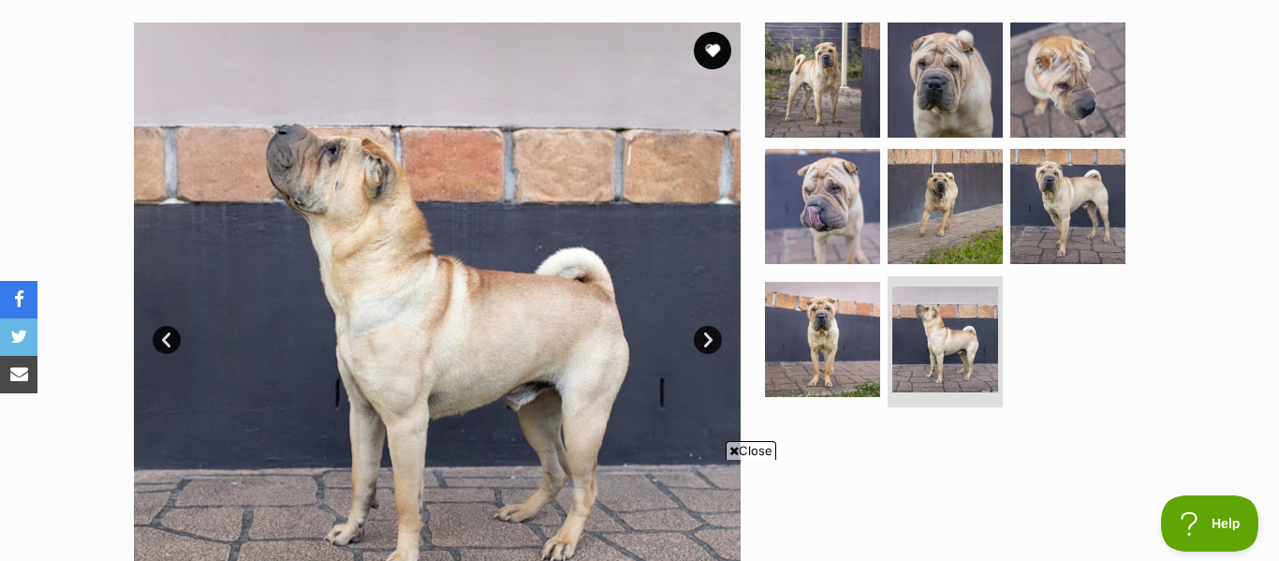
click at [715, 337] on link "Next" at bounding box center [708, 340] width 28 height 28
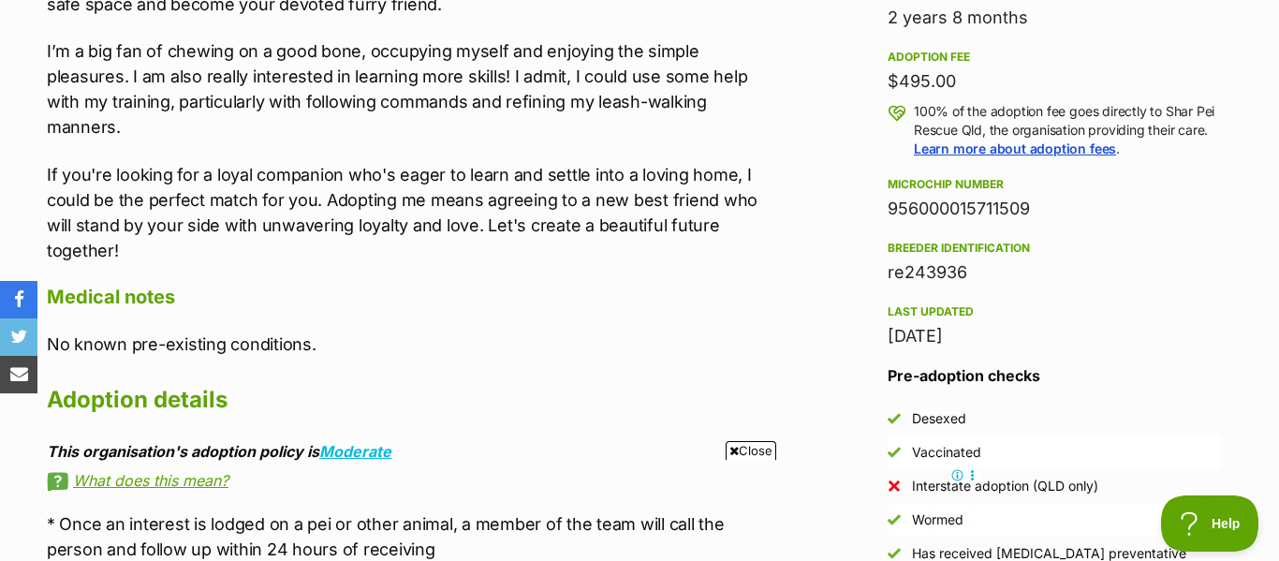
scroll to position [1324, 0]
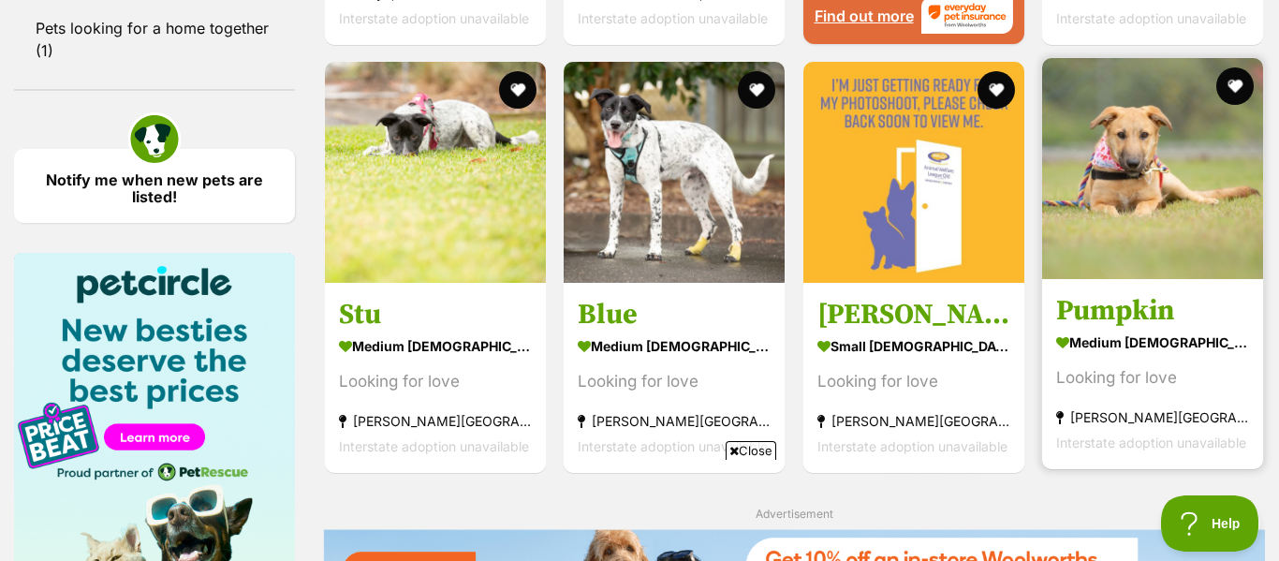
click at [1140, 306] on h3 "Pumpkin" at bounding box center [1152, 311] width 193 height 36
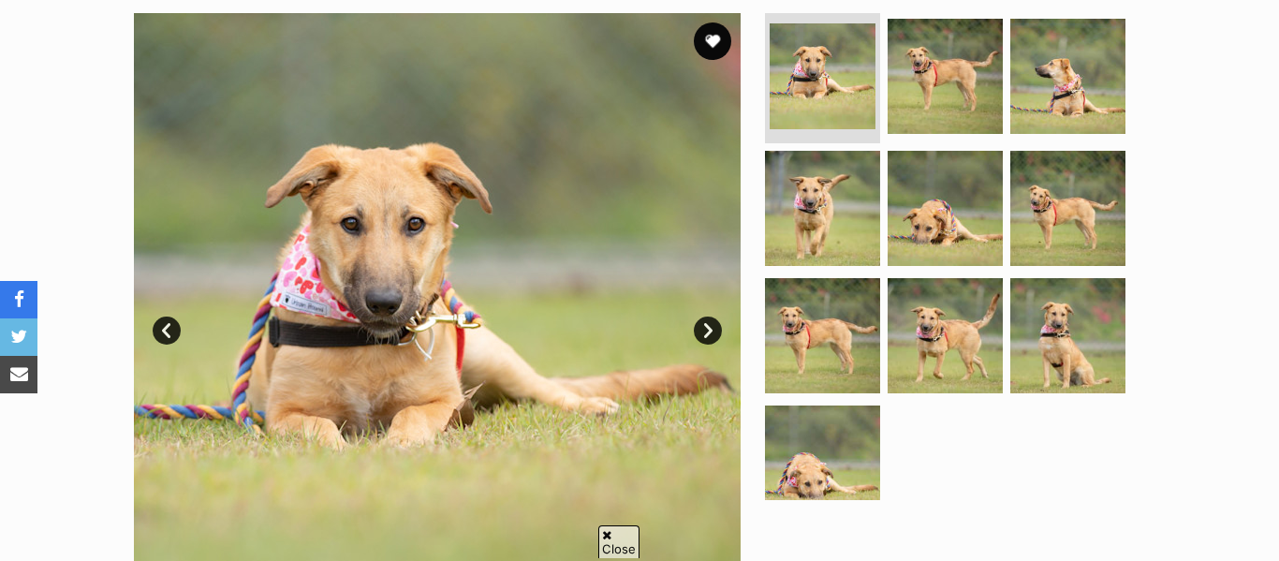
click at [689, 182] on img at bounding box center [437, 316] width 607 height 607
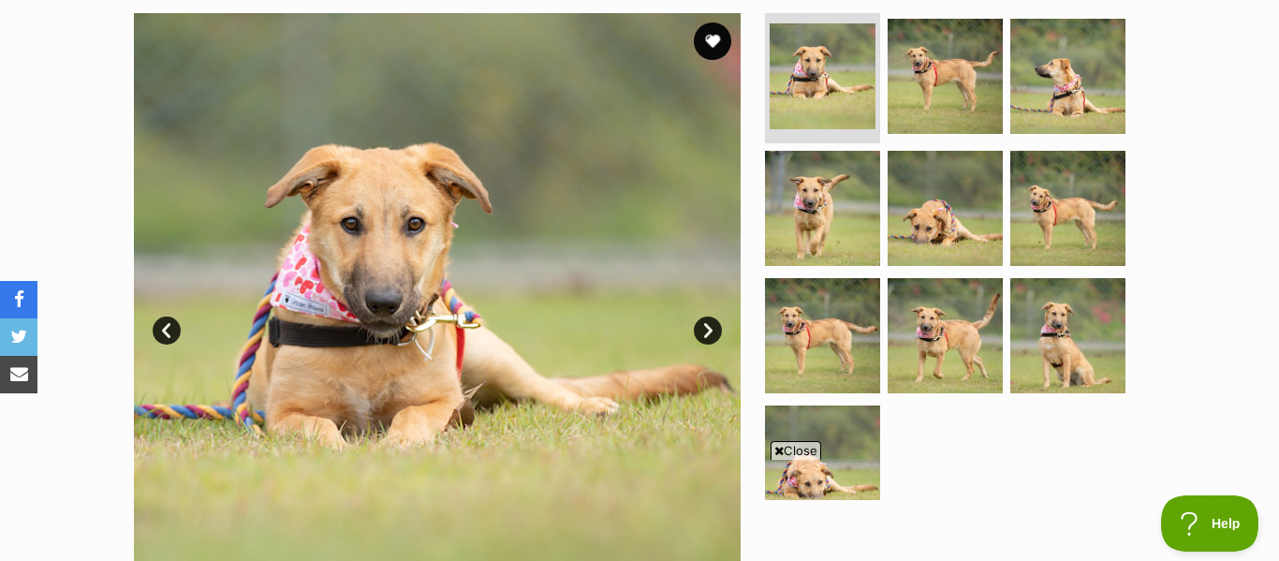
click at [706, 322] on link "Next" at bounding box center [708, 330] width 28 height 28
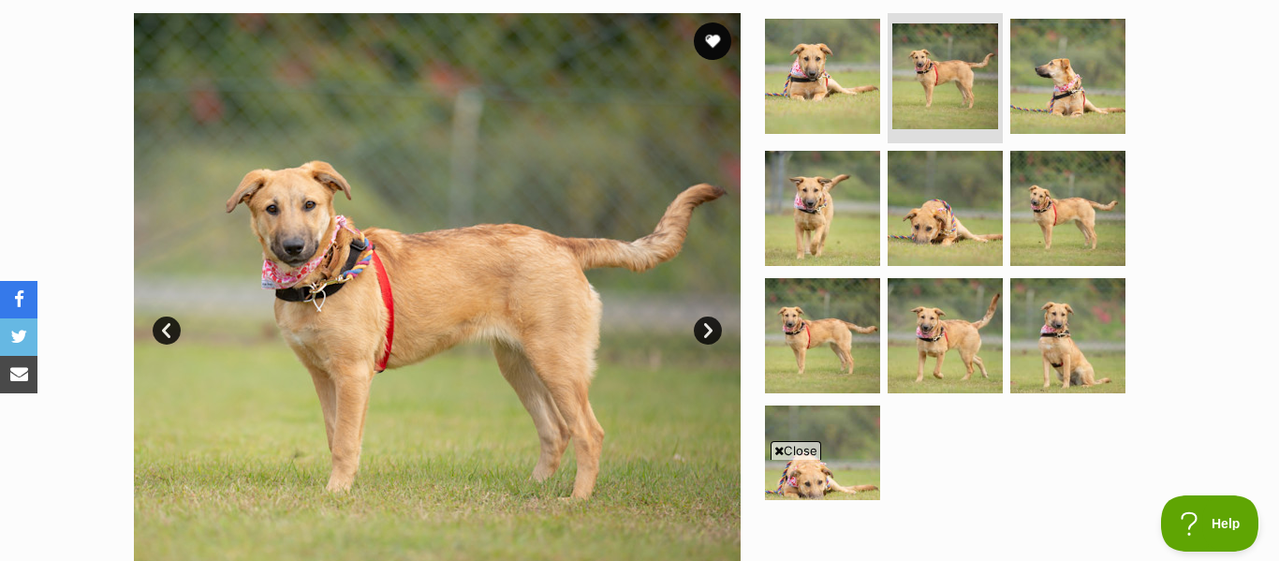
click at [706, 322] on link "Next" at bounding box center [708, 330] width 28 height 28
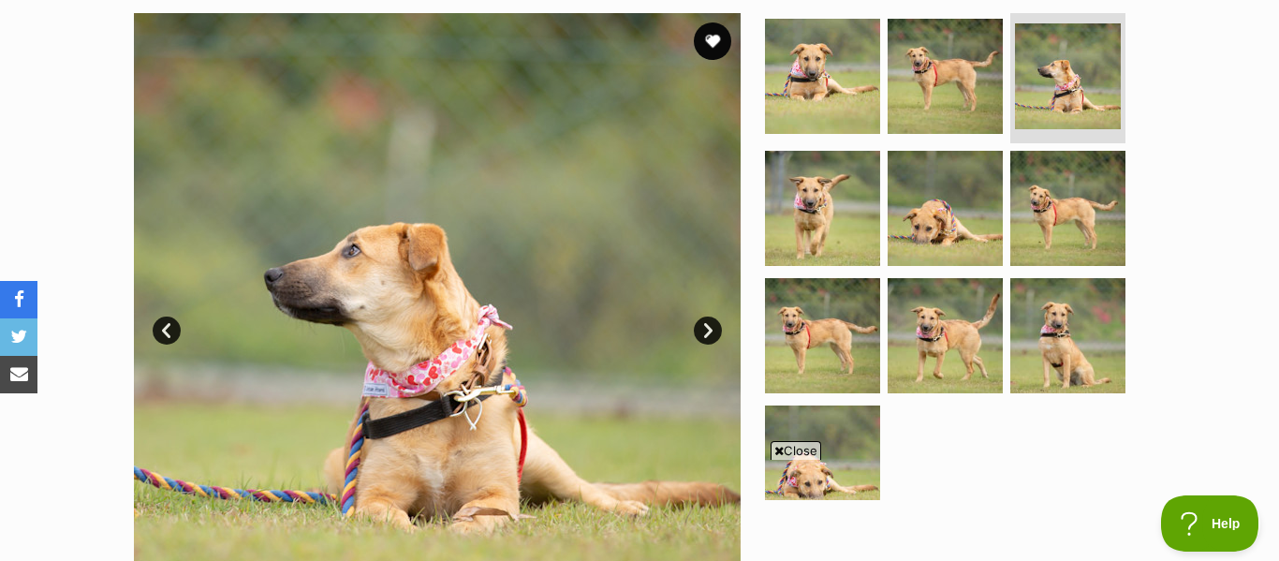
click at [706, 322] on link "Next" at bounding box center [708, 330] width 28 height 28
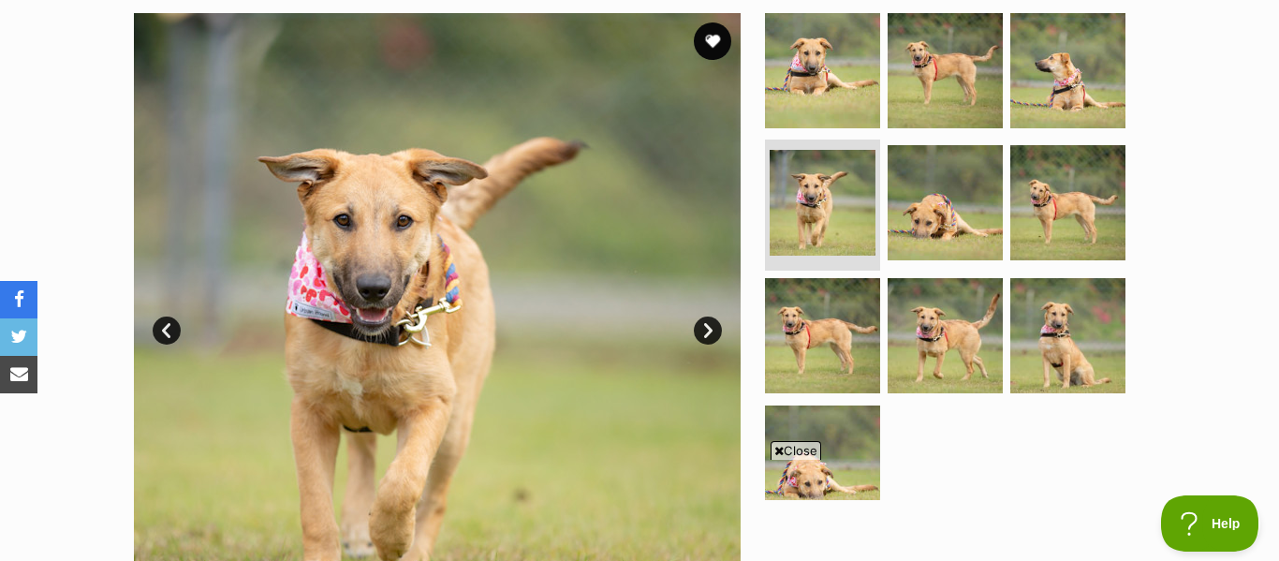
click at [706, 322] on link "Next" at bounding box center [708, 330] width 28 height 28
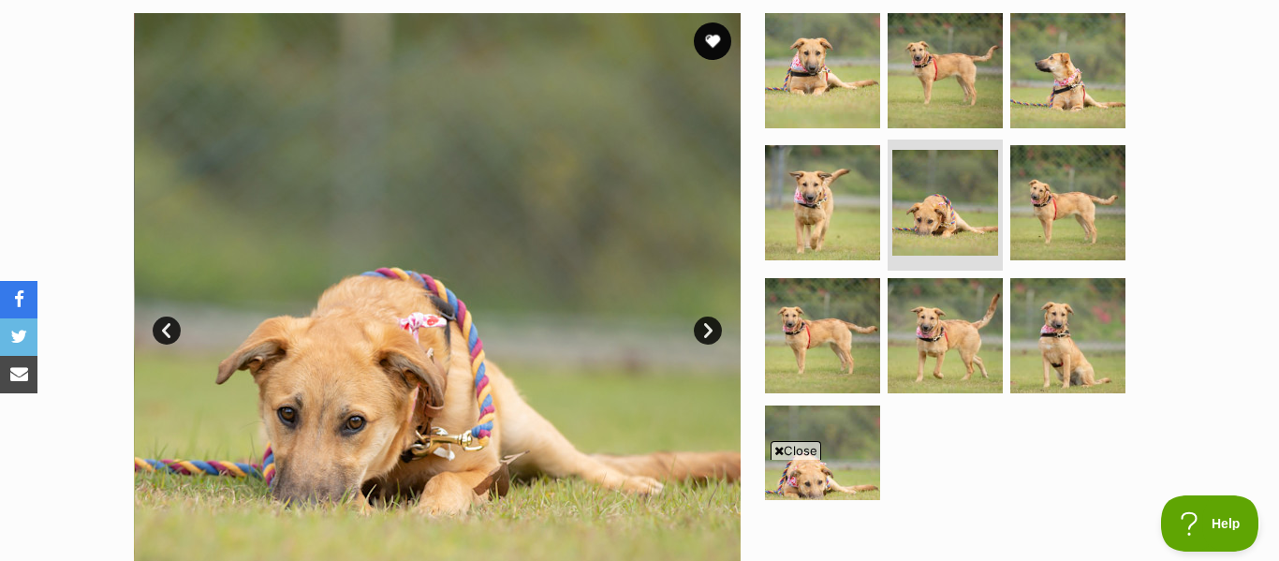
click at [706, 322] on link "Next" at bounding box center [708, 330] width 28 height 28
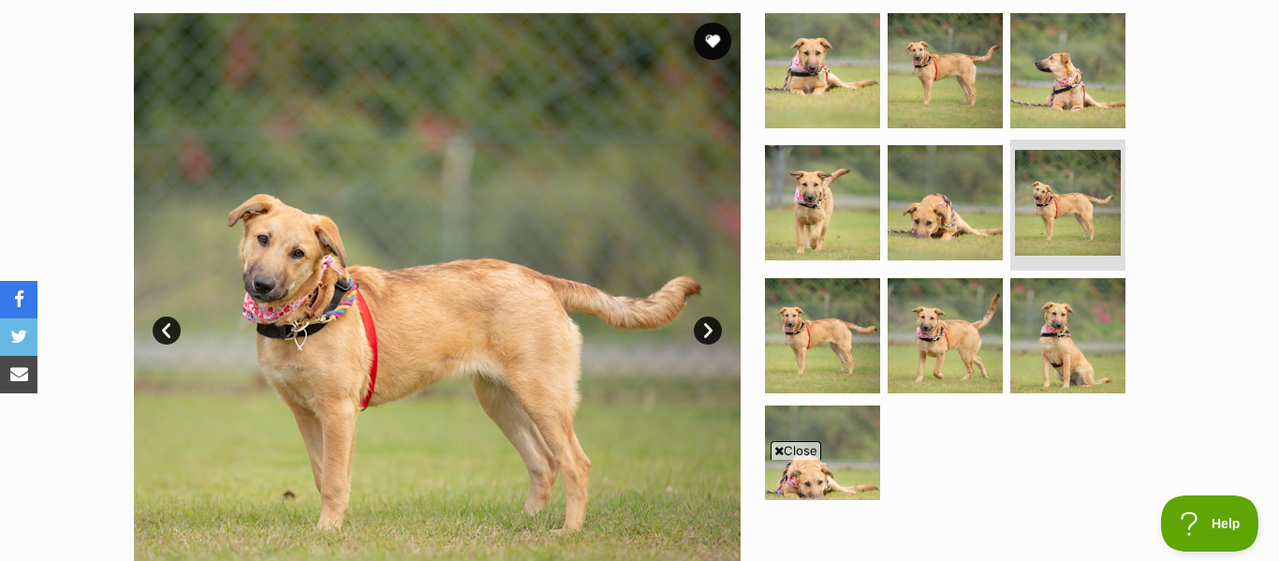
click at [706, 322] on link "Next" at bounding box center [708, 330] width 28 height 28
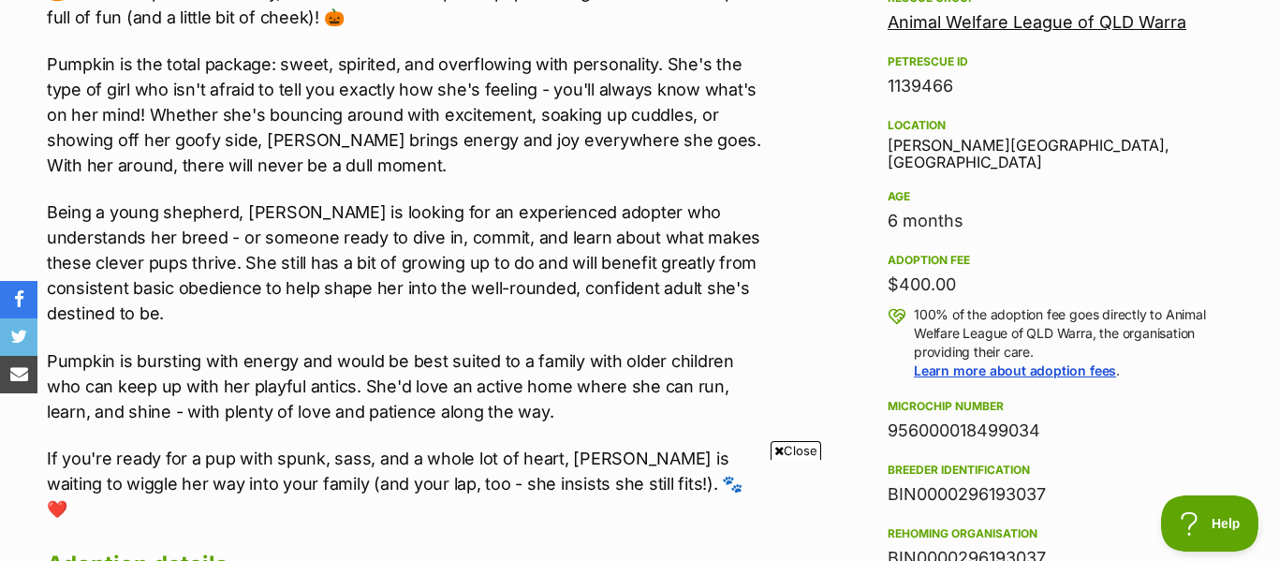
scroll to position [1153, 0]
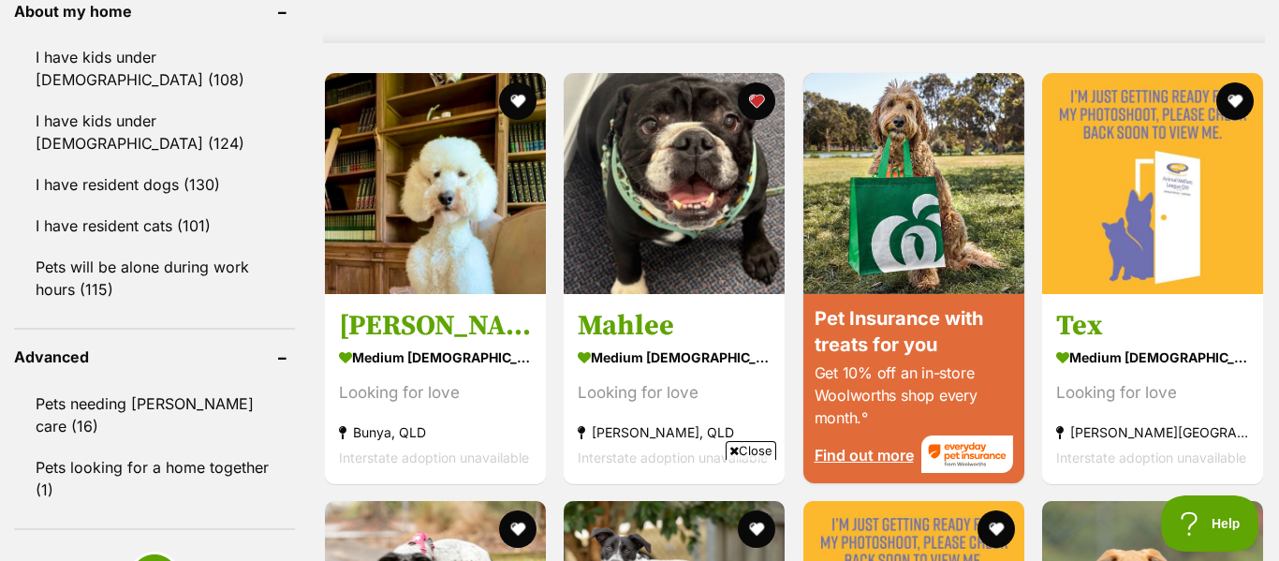
scroll to position [2761, 0]
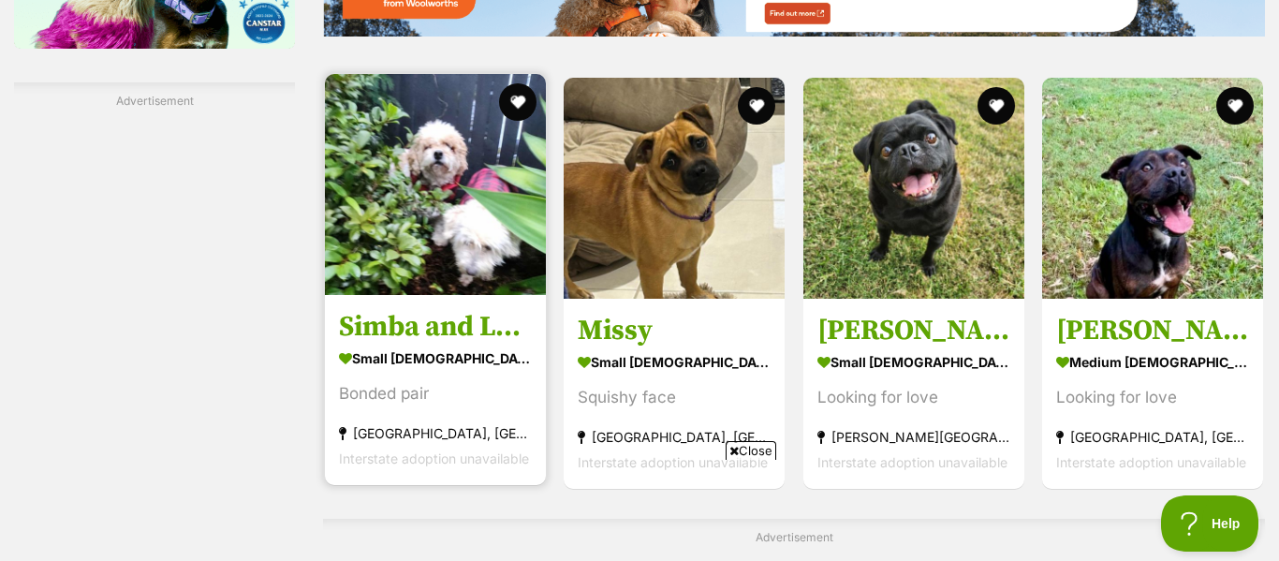
click at [485, 328] on h3 "Simba and Lumi" at bounding box center [435, 327] width 193 height 36
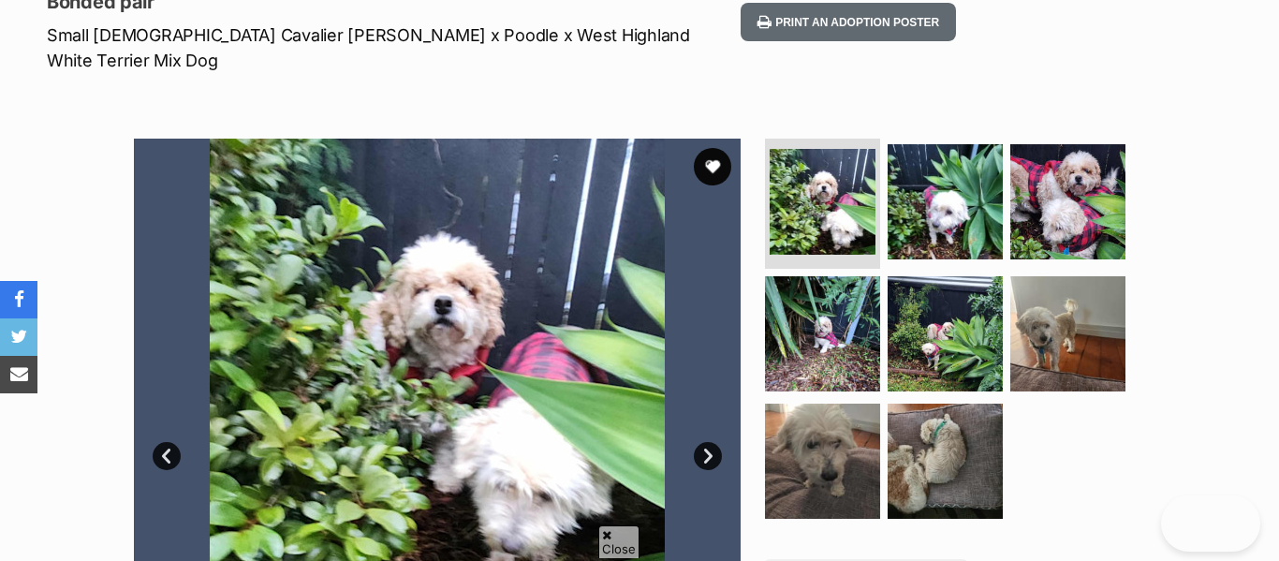
click at [702, 442] on link "Next" at bounding box center [708, 456] width 28 height 28
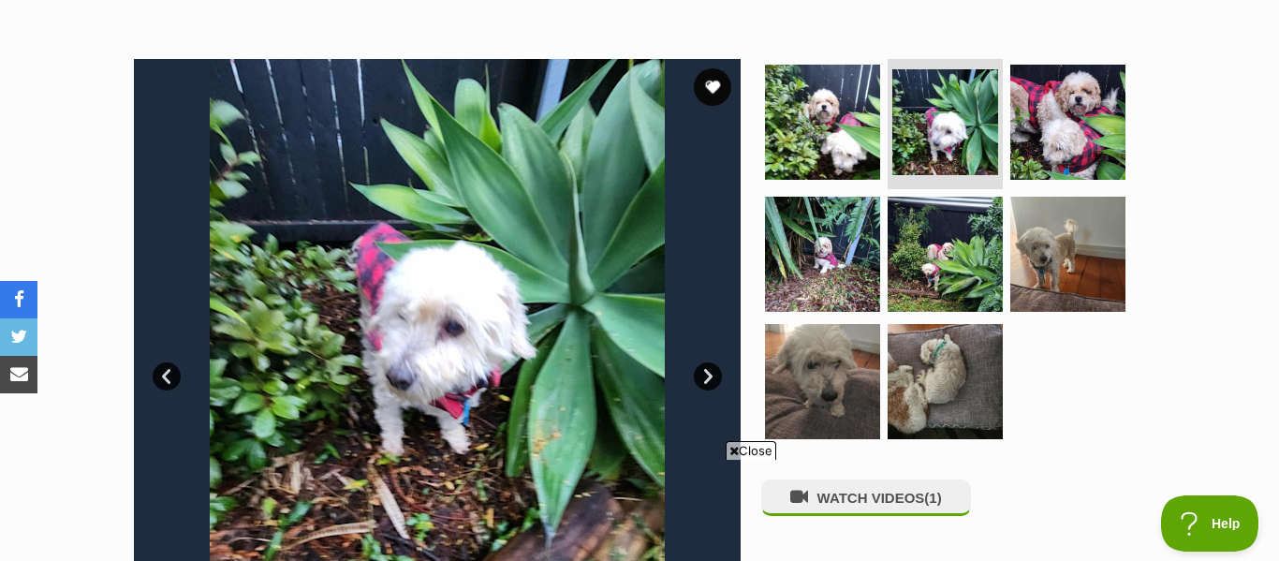
click at [748, 446] on span "Close" at bounding box center [751, 450] width 51 height 19
click at [703, 362] on link "Next" at bounding box center [708, 376] width 28 height 28
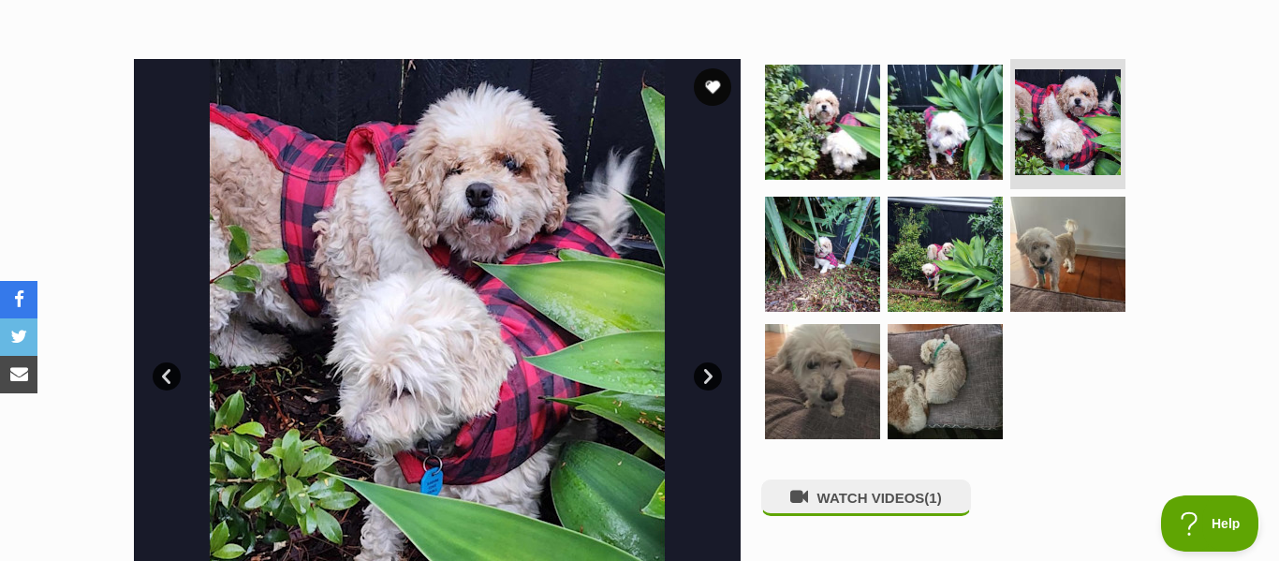
click at [703, 362] on link "Next" at bounding box center [708, 376] width 28 height 28
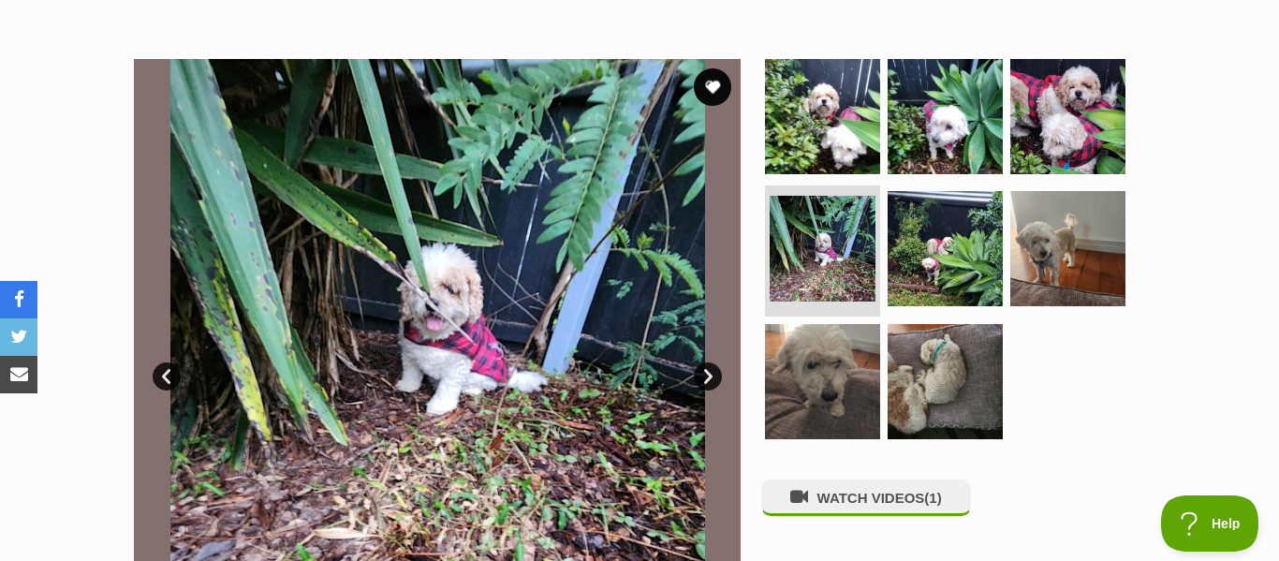
click at [703, 362] on link "Next" at bounding box center [708, 376] width 28 height 28
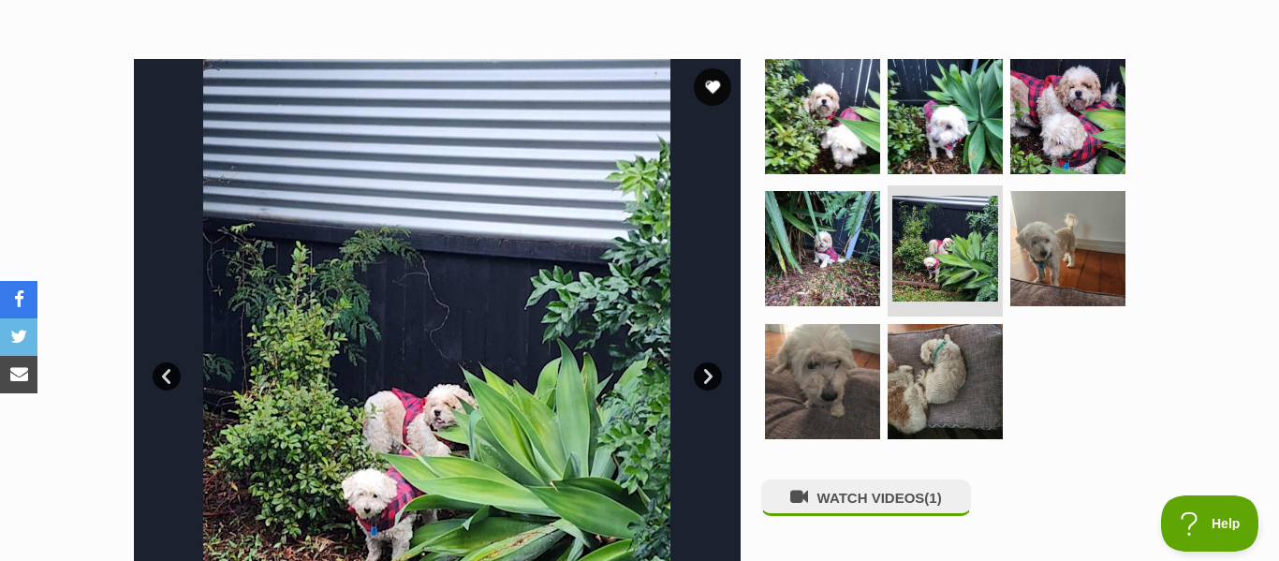
click at [703, 362] on link "Next" at bounding box center [708, 376] width 28 height 28
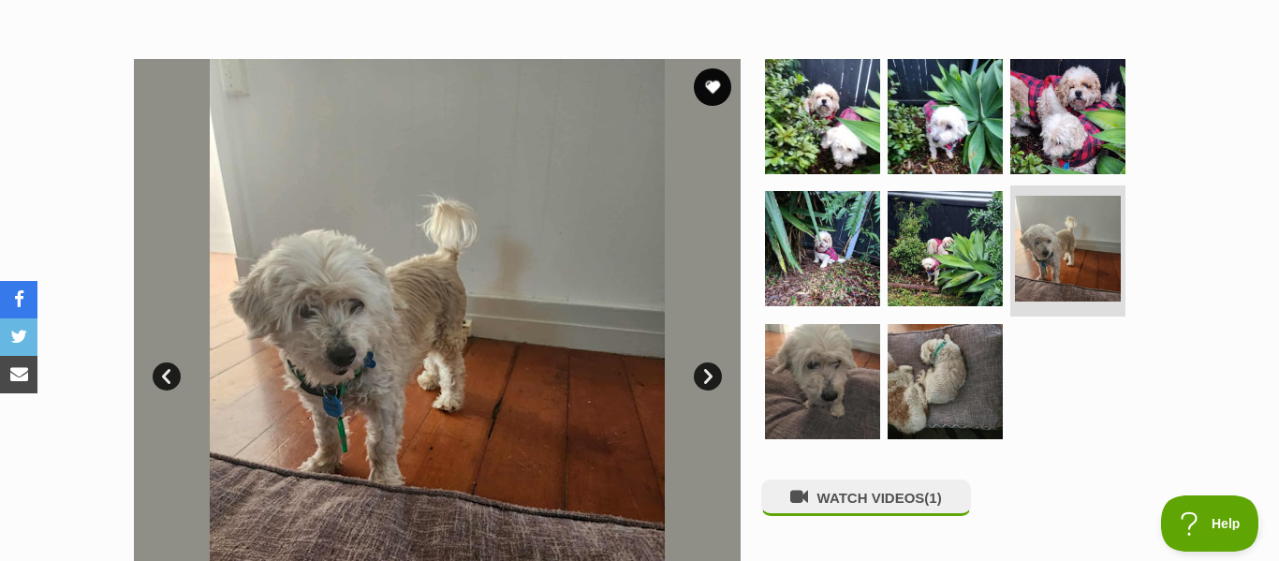
scroll to position [375, 0]
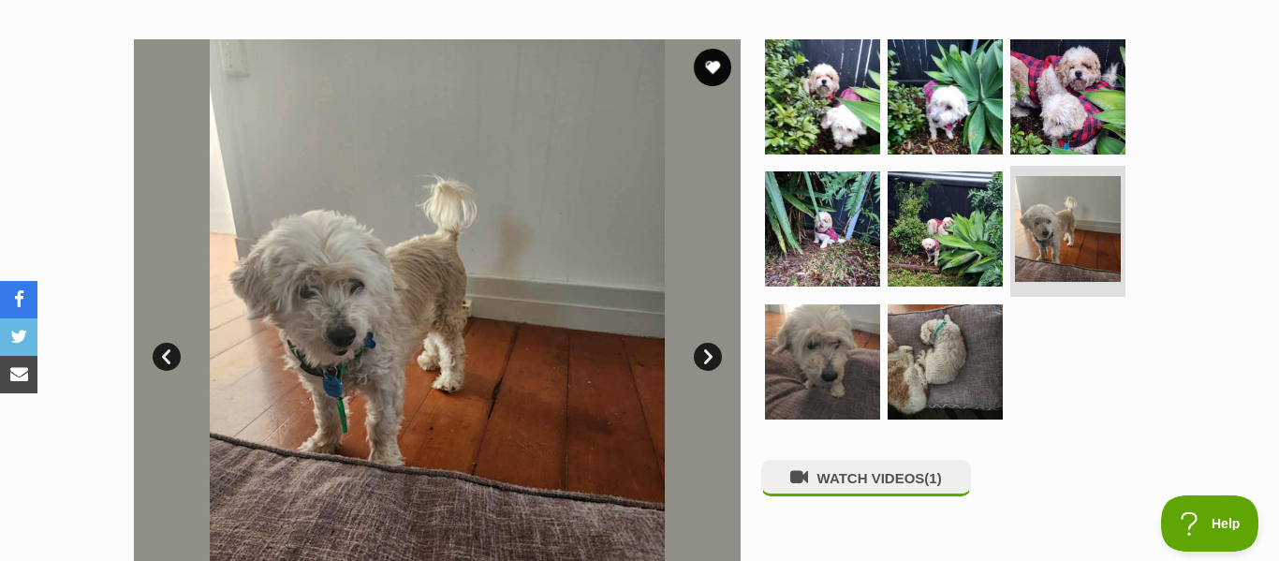
click at [702, 343] on link "Next" at bounding box center [708, 357] width 28 height 28
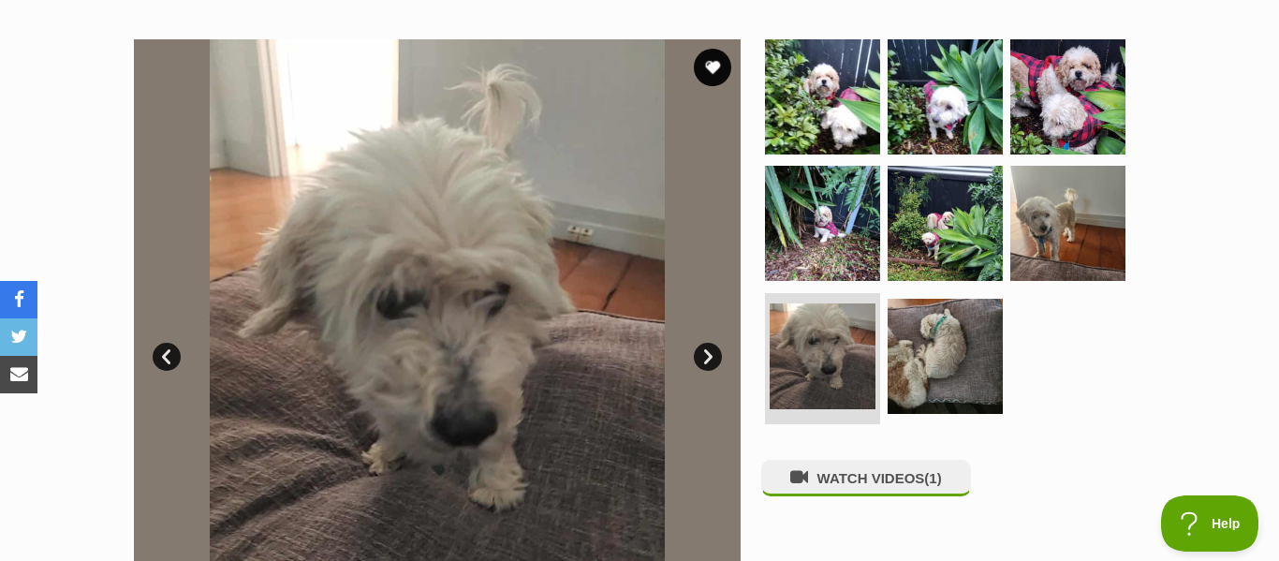
click at [702, 343] on link "Next" at bounding box center [708, 357] width 28 height 28
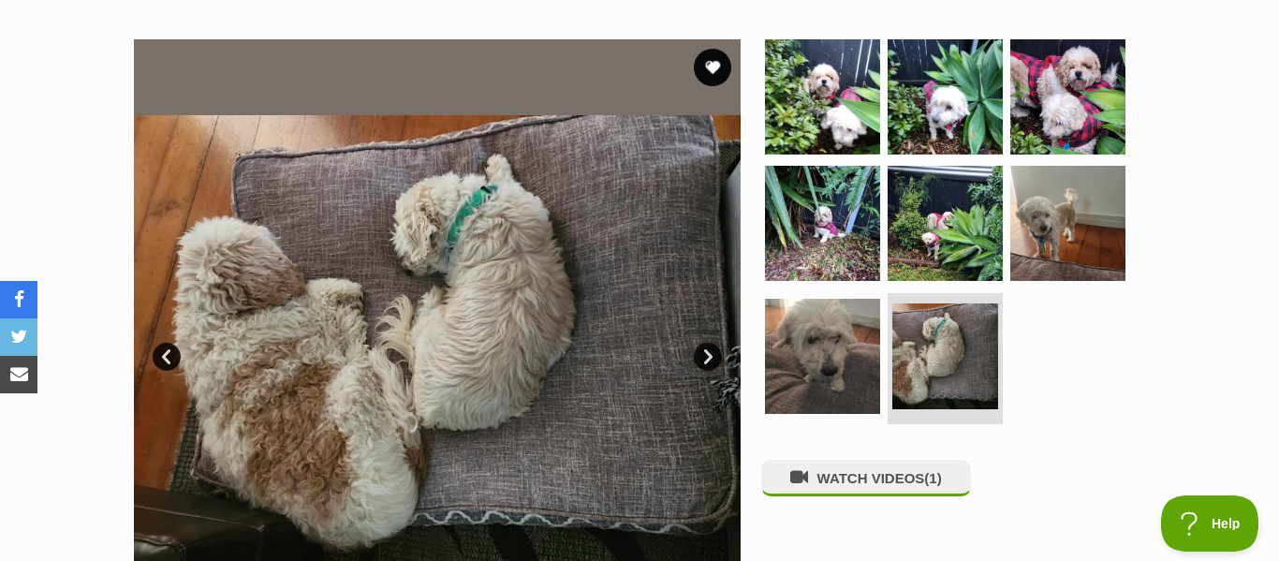
click at [702, 343] on link "Next" at bounding box center [708, 357] width 28 height 28
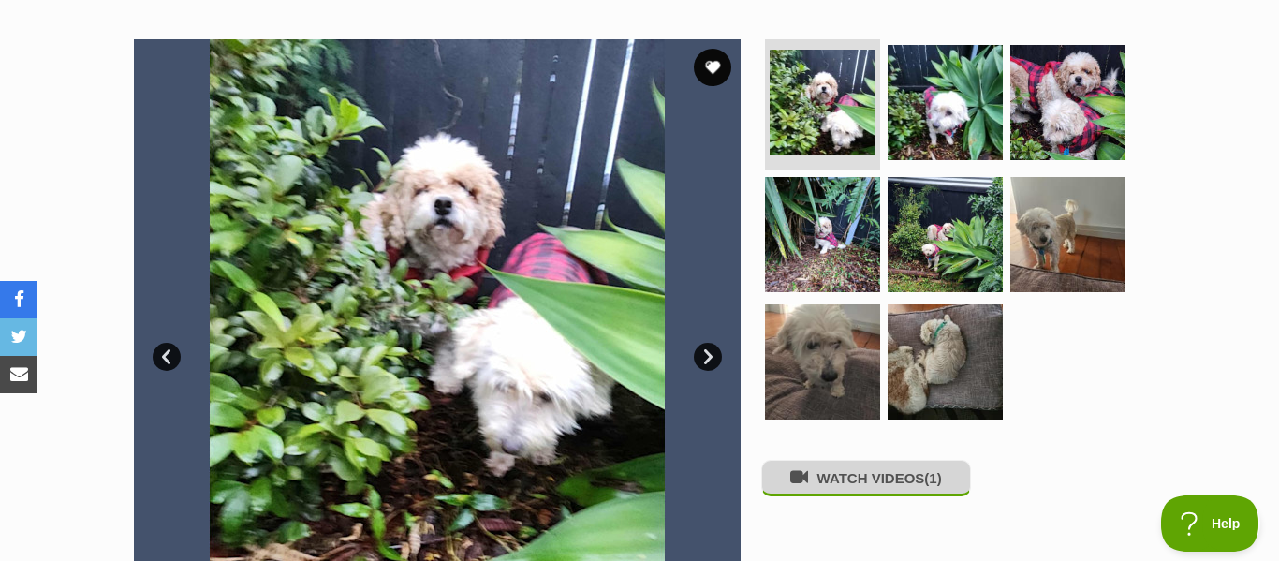
click at [867, 460] on button "WATCH VIDEOS (1)" at bounding box center [866, 478] width 210 height 37
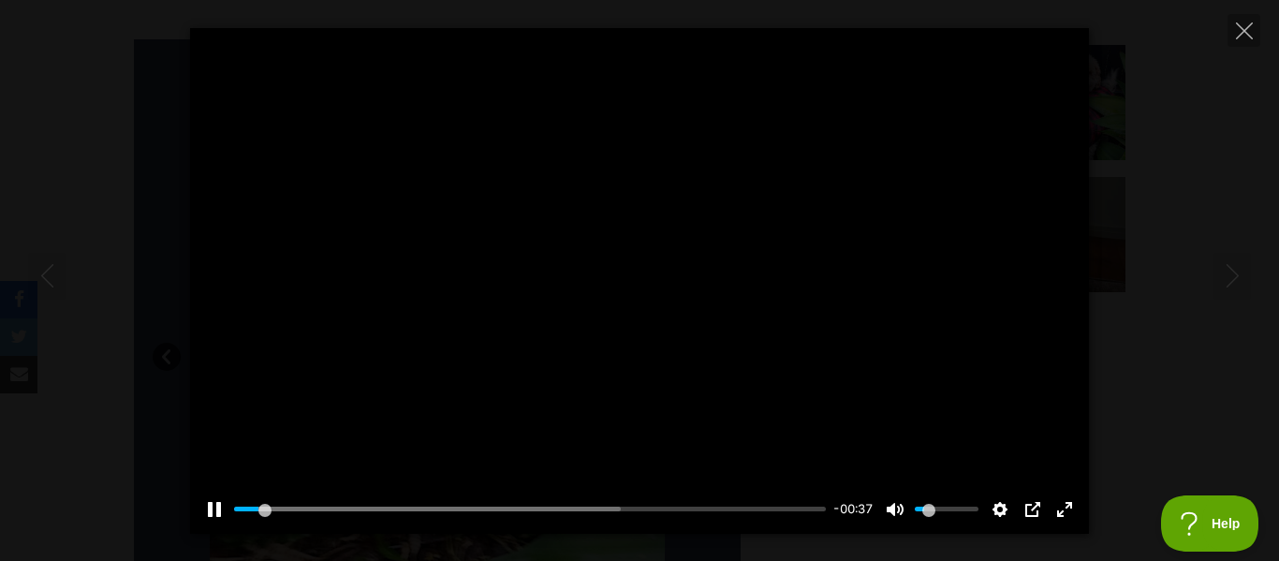
type input "4.83"
type input "0.45"
click at [944, 509] on input "Volume" at bounding box center [947, 509] width 64 height 18
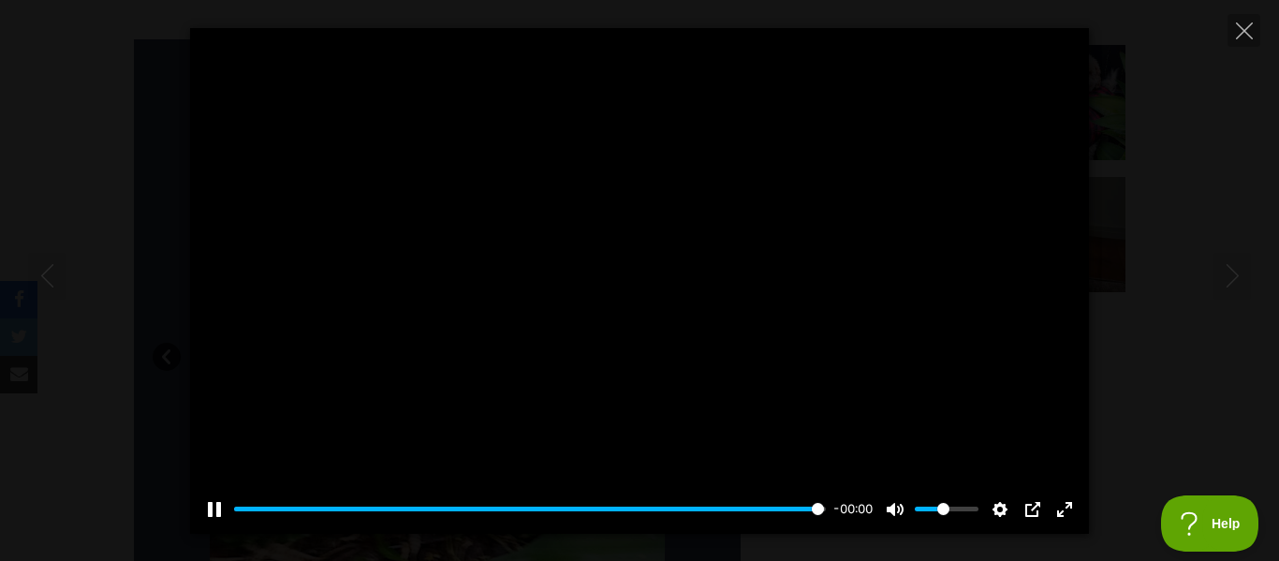
type input "100"
click at [1236, 35] on icon "Close" at bounding box center [1244, 30] width 17 height 17
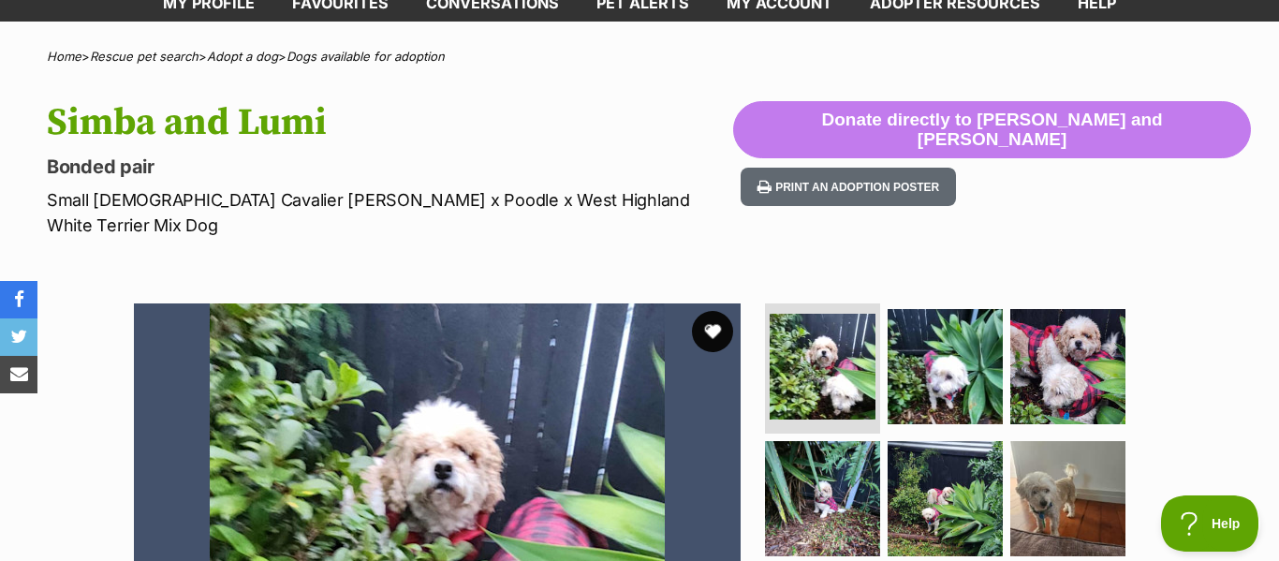
scroll to position [0, 0]
click at [715, 311] on button "favourite" at bounding box center [712, 331] width 41 height 41
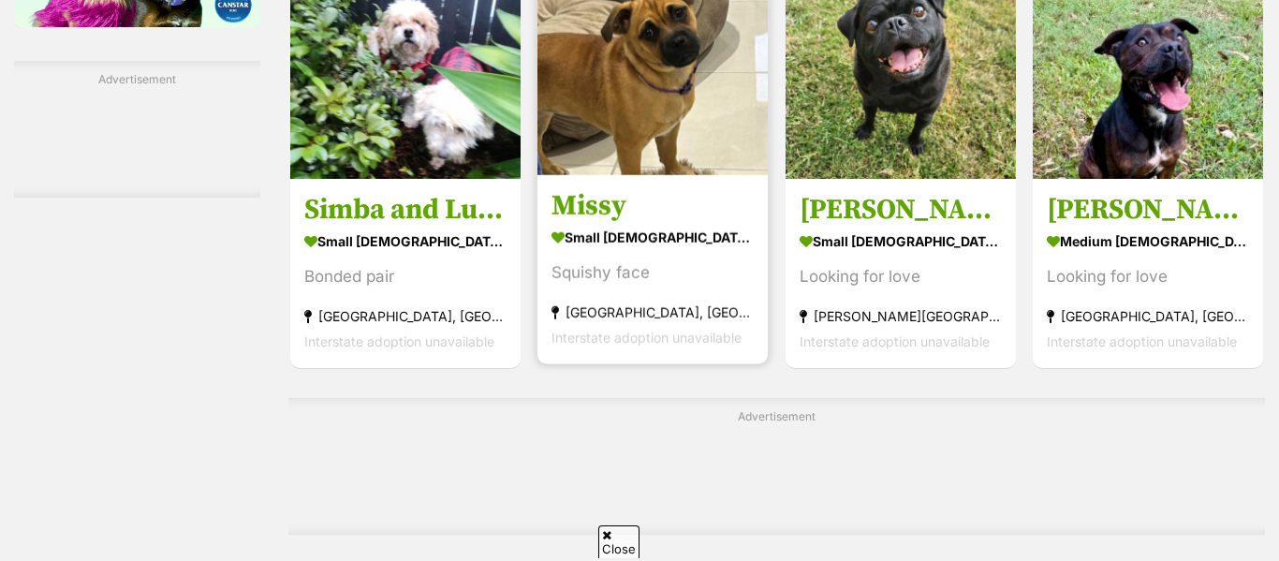
click at [673, 211] on h3 "Missy" at bounding box center [652, 206] width 202 height 36
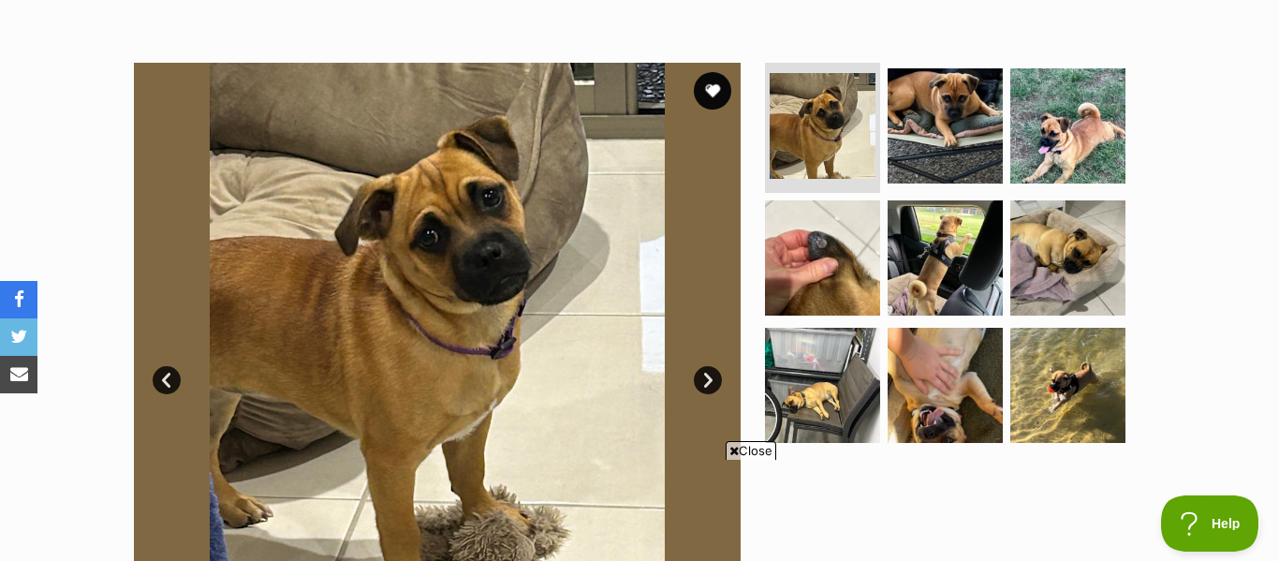
click at [706, 382] on link "Next" at bounding box center [708, 380] width 28 height 28
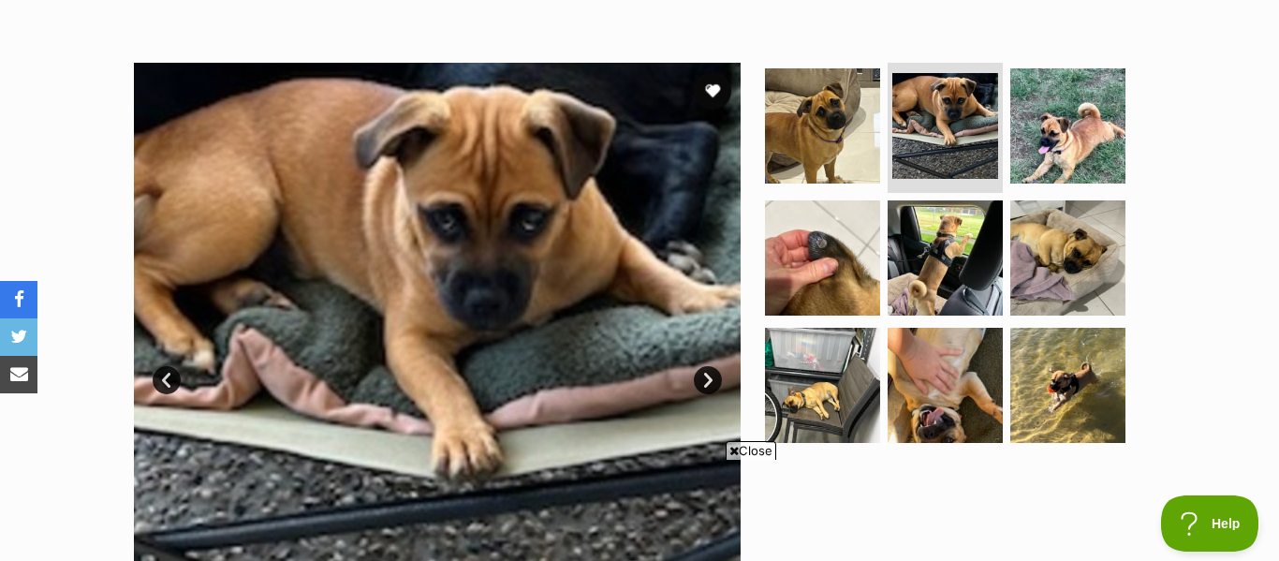
click at [706, 382] on link "Next" at bounding box center [708, 380] width 28 height 28
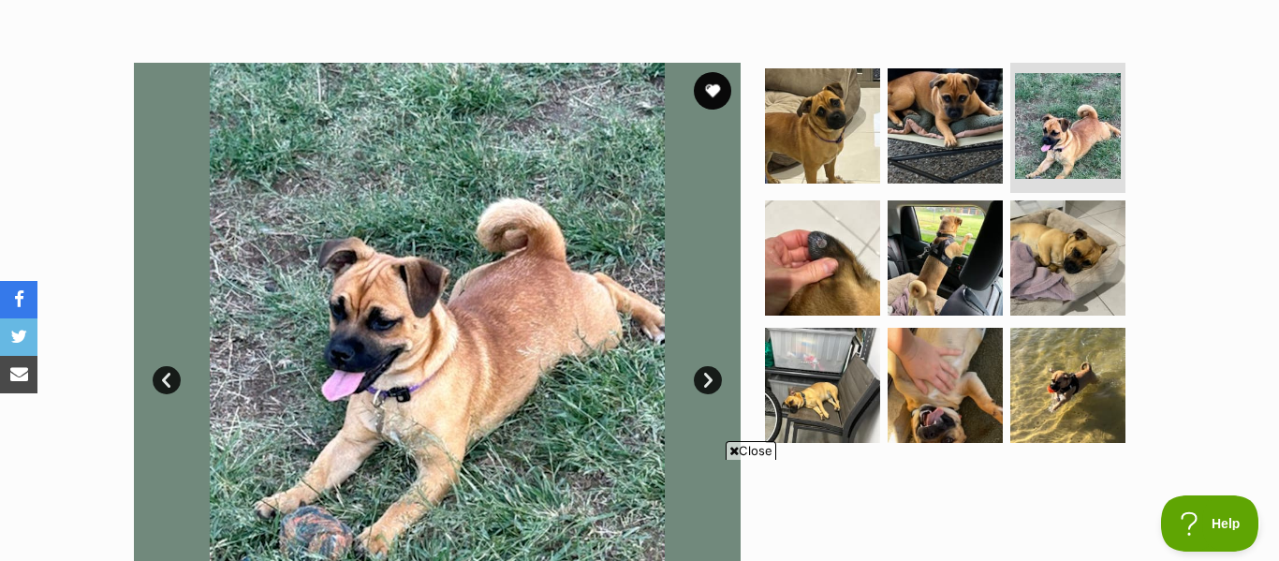
click at [706, 382] on link "Next" at bounding box center [708, 380] width 28 height 28
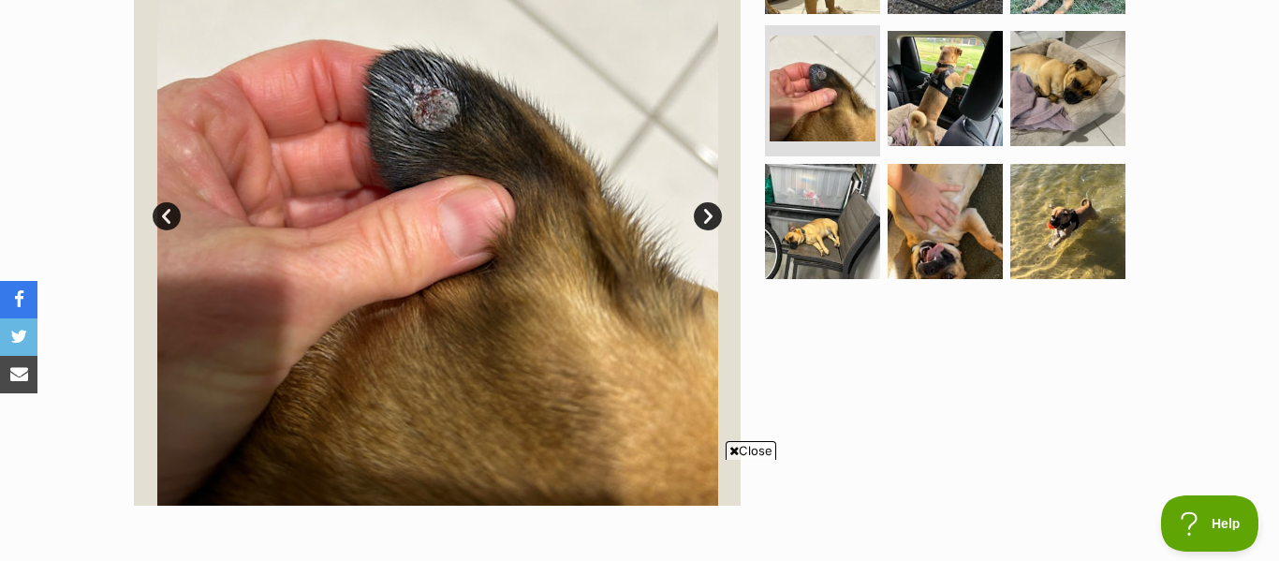
scroll to position [405, 0]
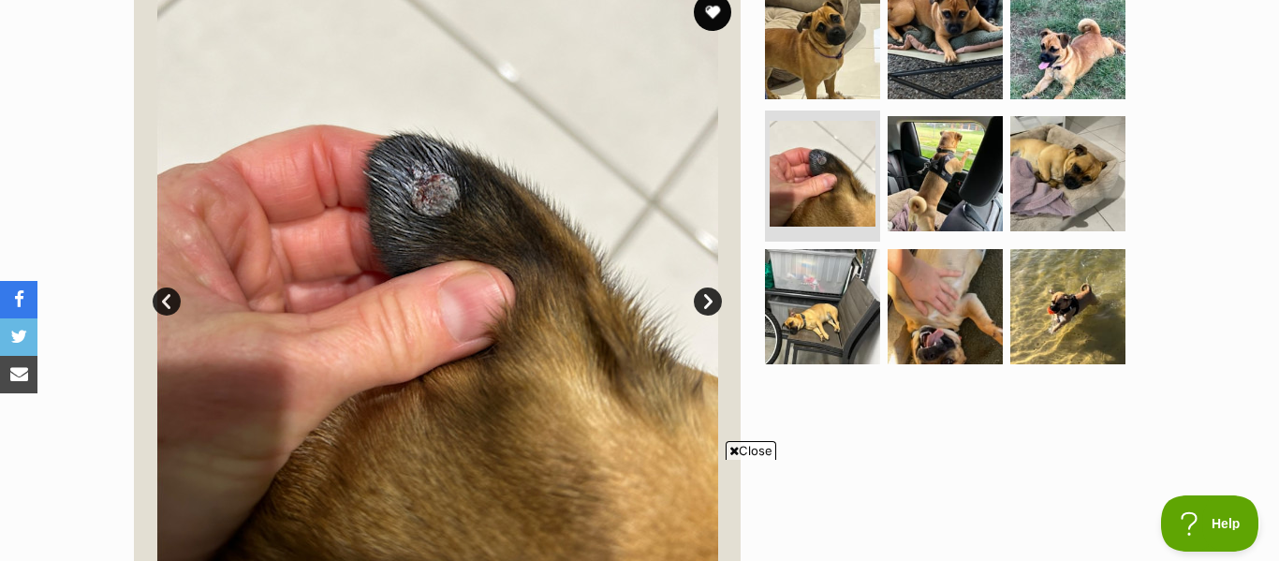
click at [718, 301] on link "Next" at bounding box center [708, 301] width 28 height 28
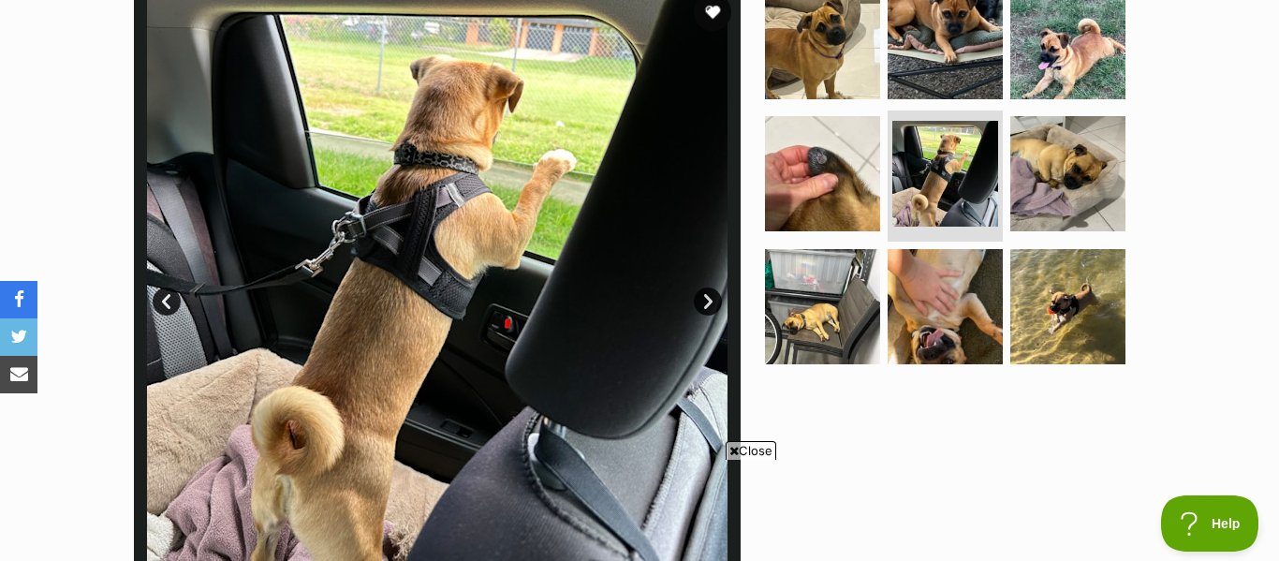
click at [718, 301] on link "Next" at bounding box center [708, 301] width 28 height 28
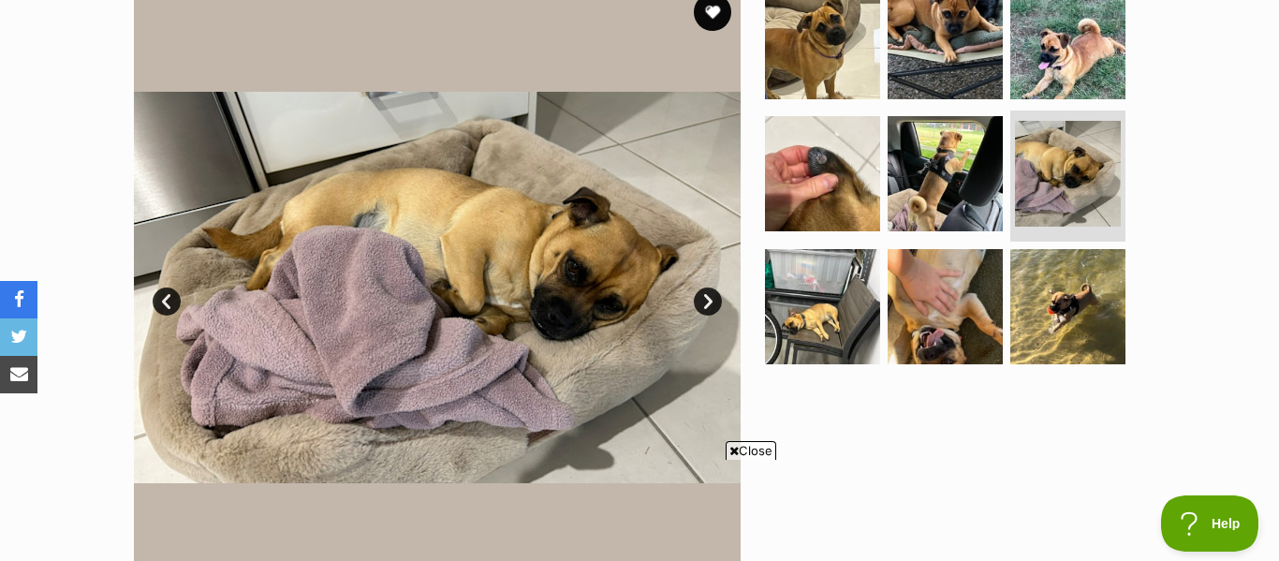
click at [718, 301] on link "Next" at bounding box center [708, 301] width 28 height 28
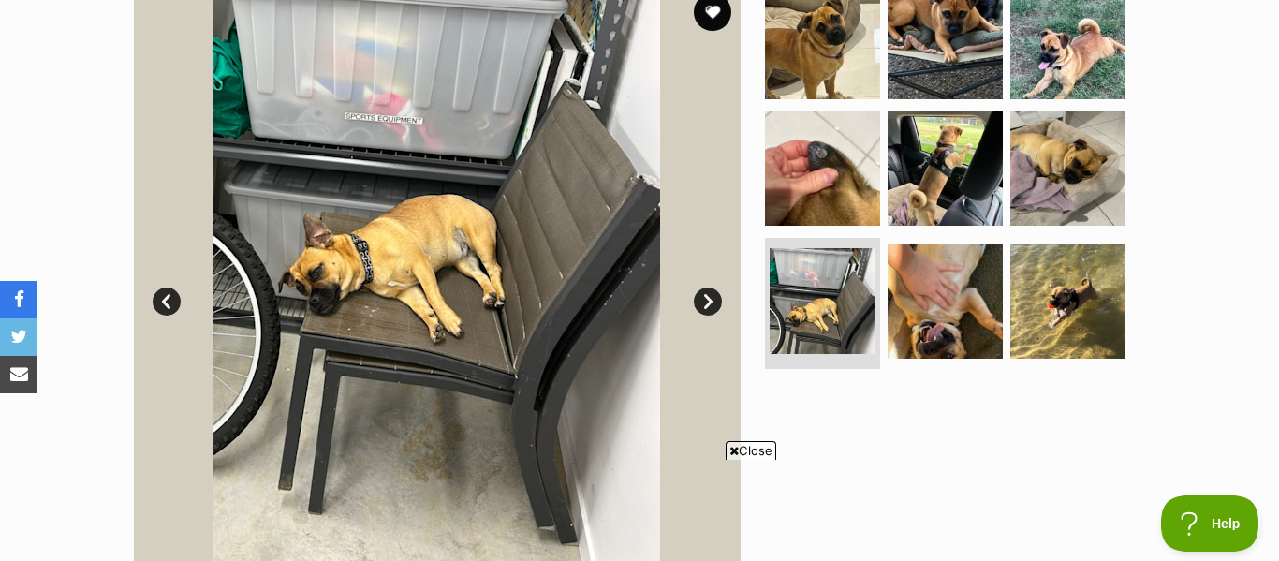
click at [718, 301] on link "Next" at bounding box center [708, 301] width 28 height 28
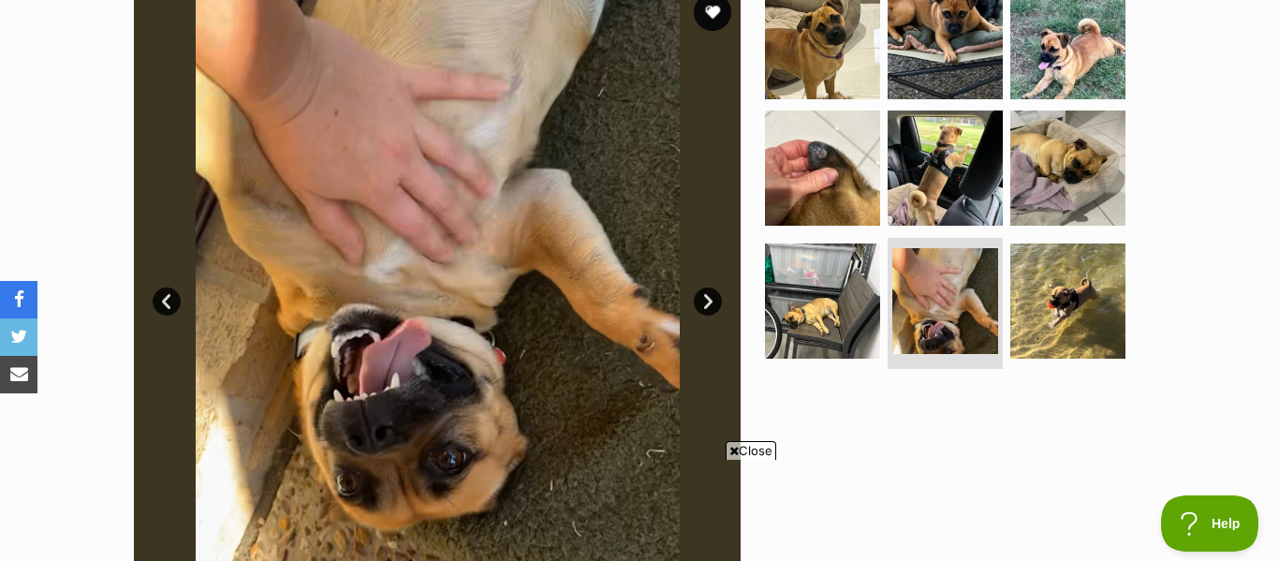
click at [718, 301] on link "Next" at bounding box center [708, 301] width 28 height 28
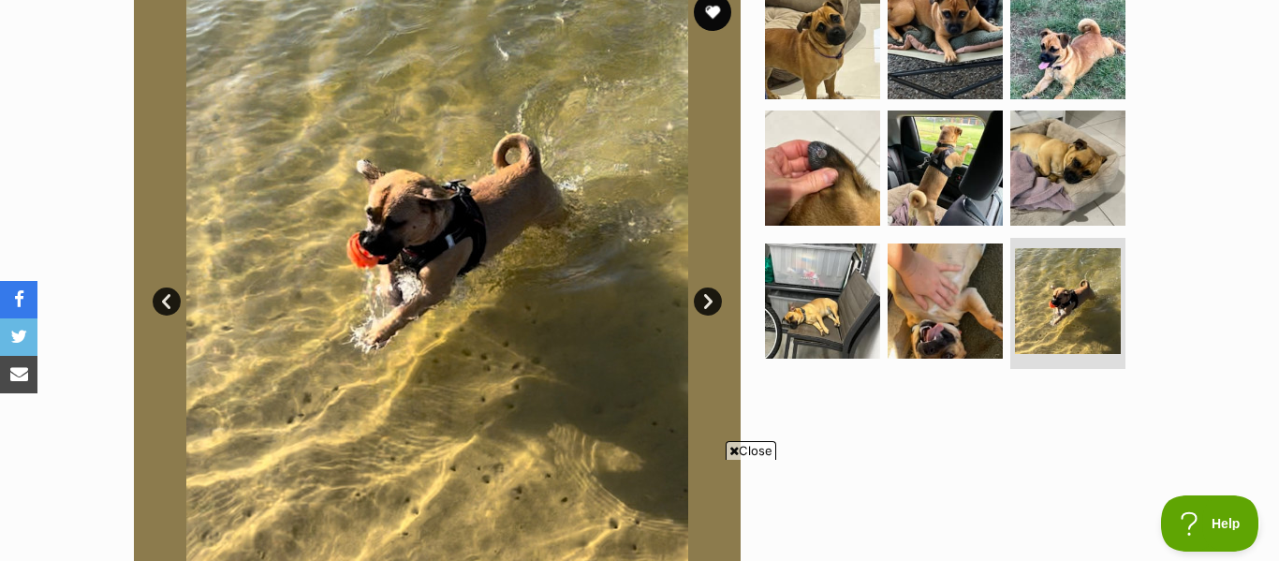
click at [718, 301] on link "Next" at bounding box center [708, 301] width 28 height 28
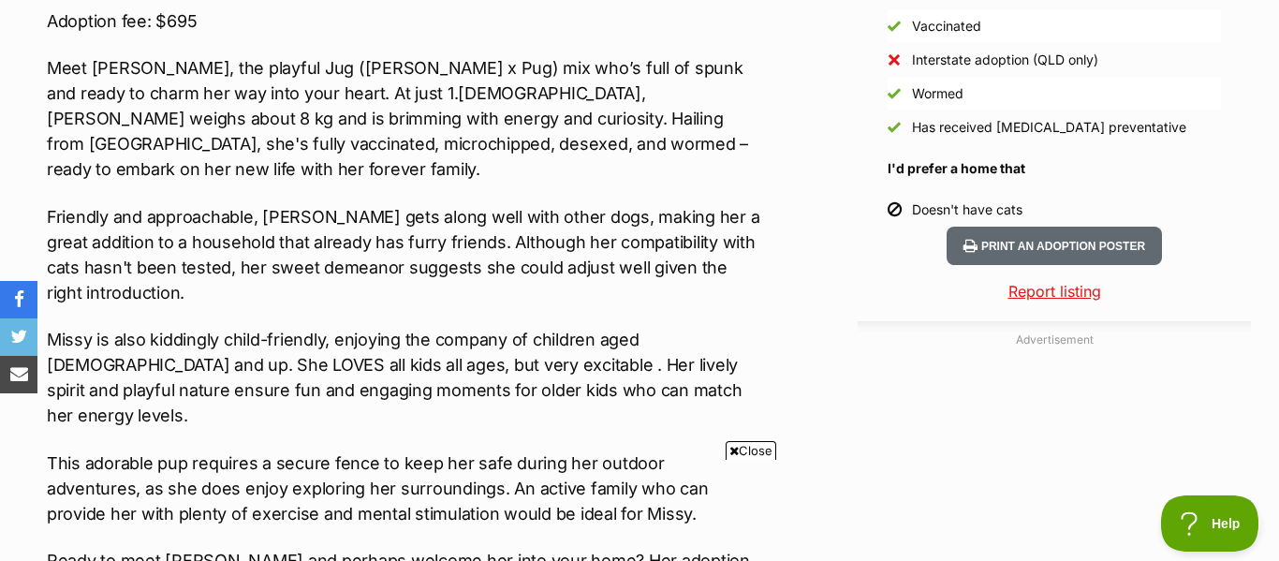
scroll to position [1704, 0]
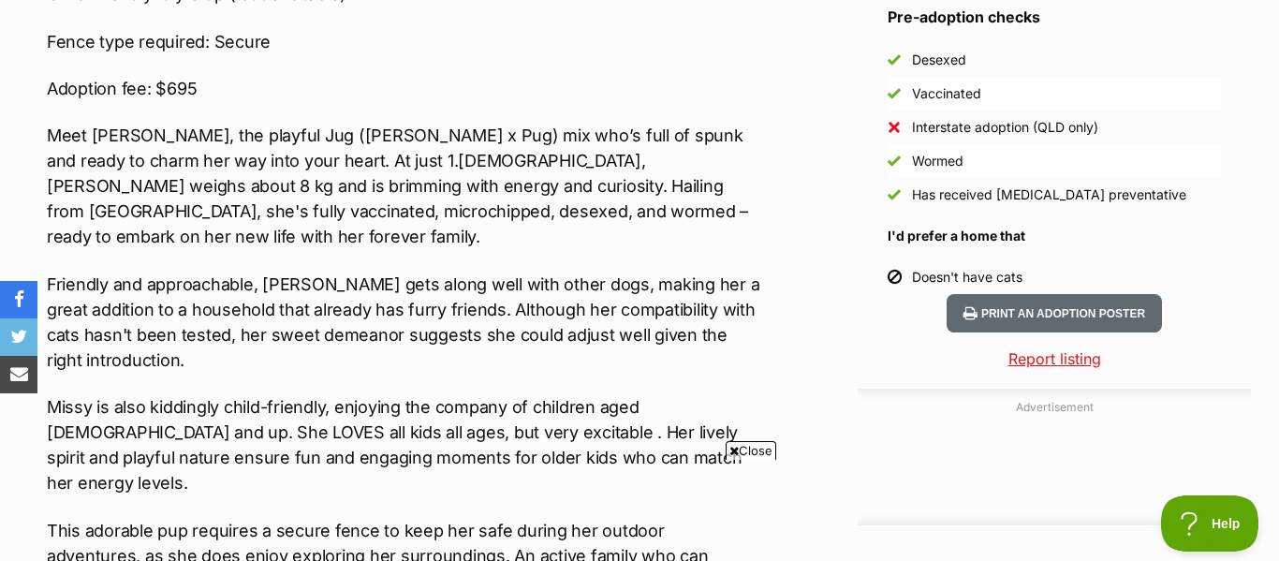
click at [738, 445] on span "Close" at bounding box center [751, 450] width 51 height 19
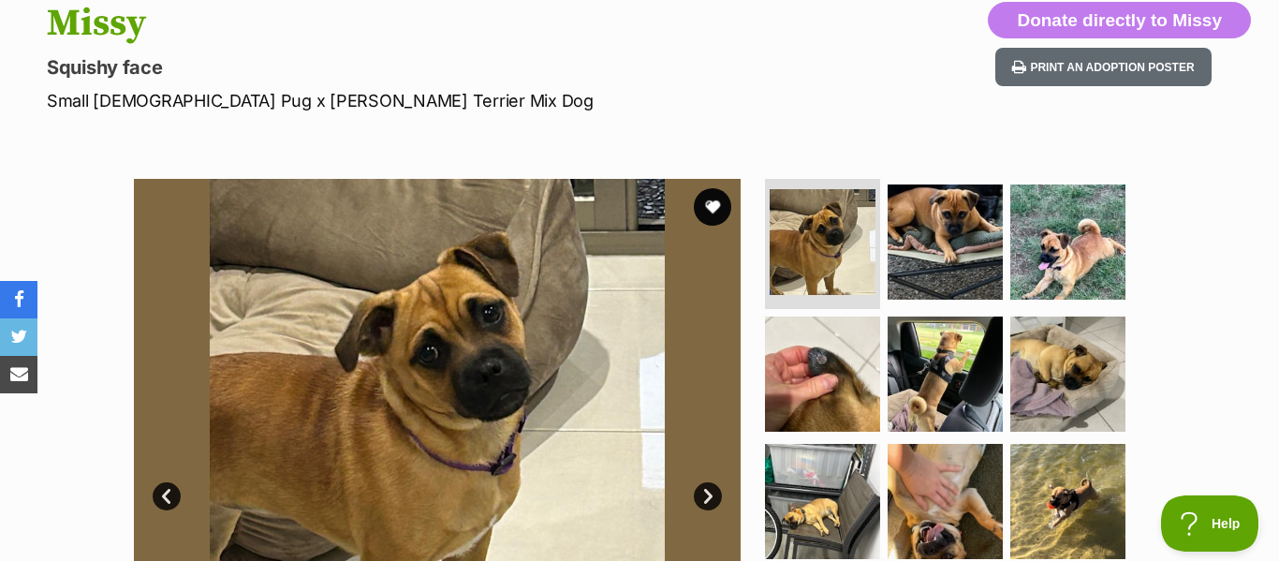
scroll to position [207, 0]
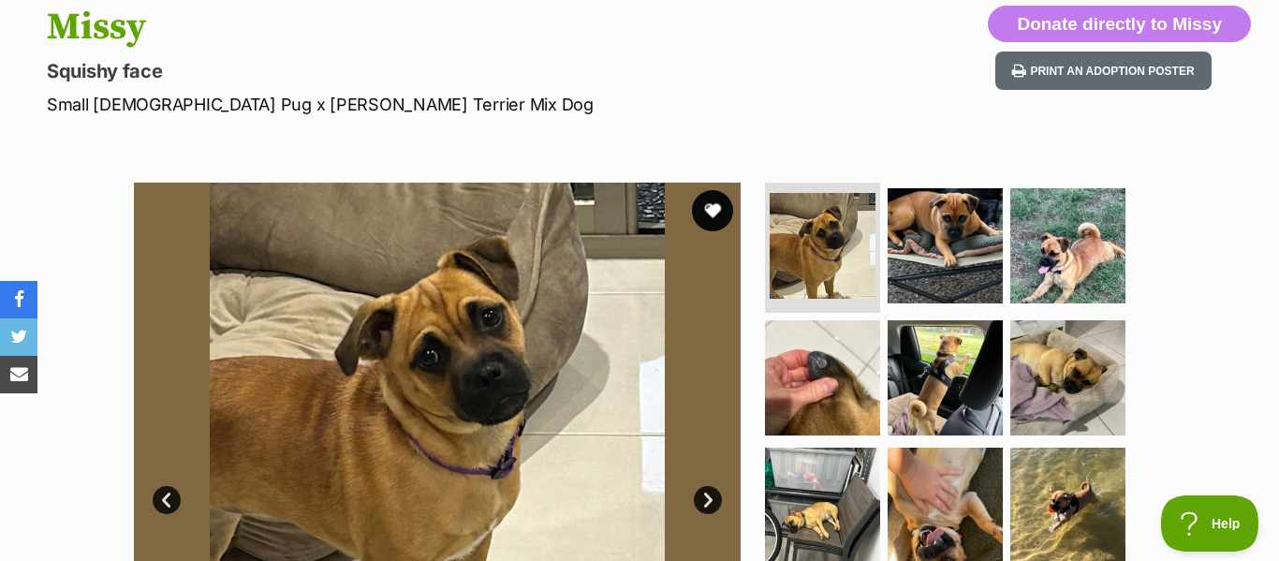
click at [722, 210] on button "favourite" at bounding box center [712, 210] width 41 height 41
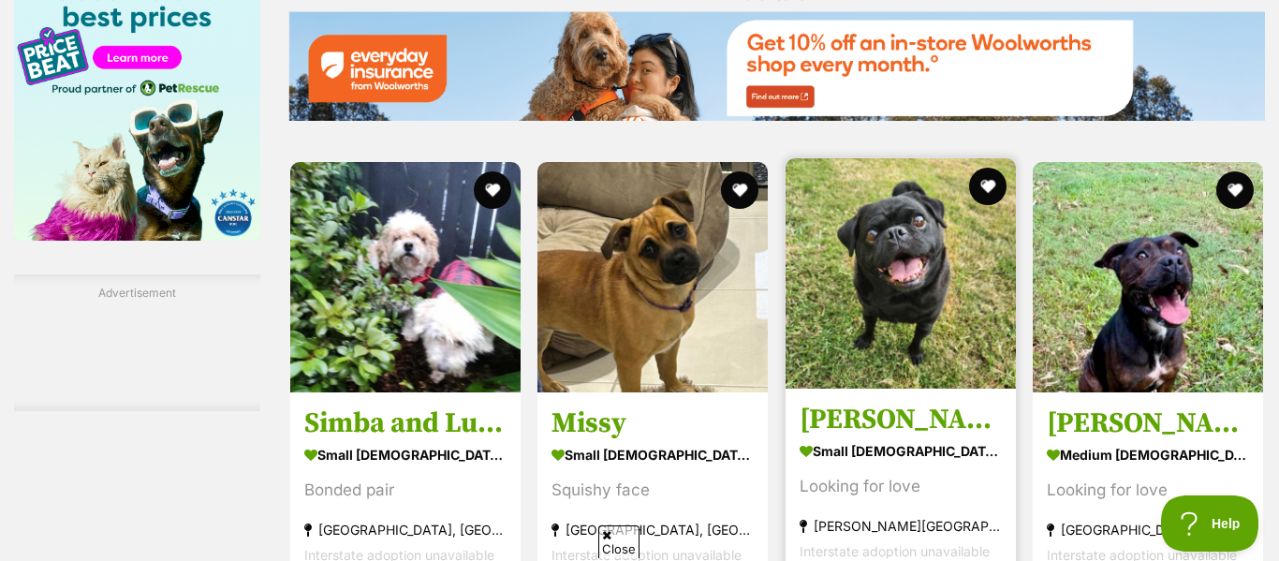
click at [942, 432] on h3 "[PERSON_NAME]" at bounding box center [901, 420] width 202 height 36
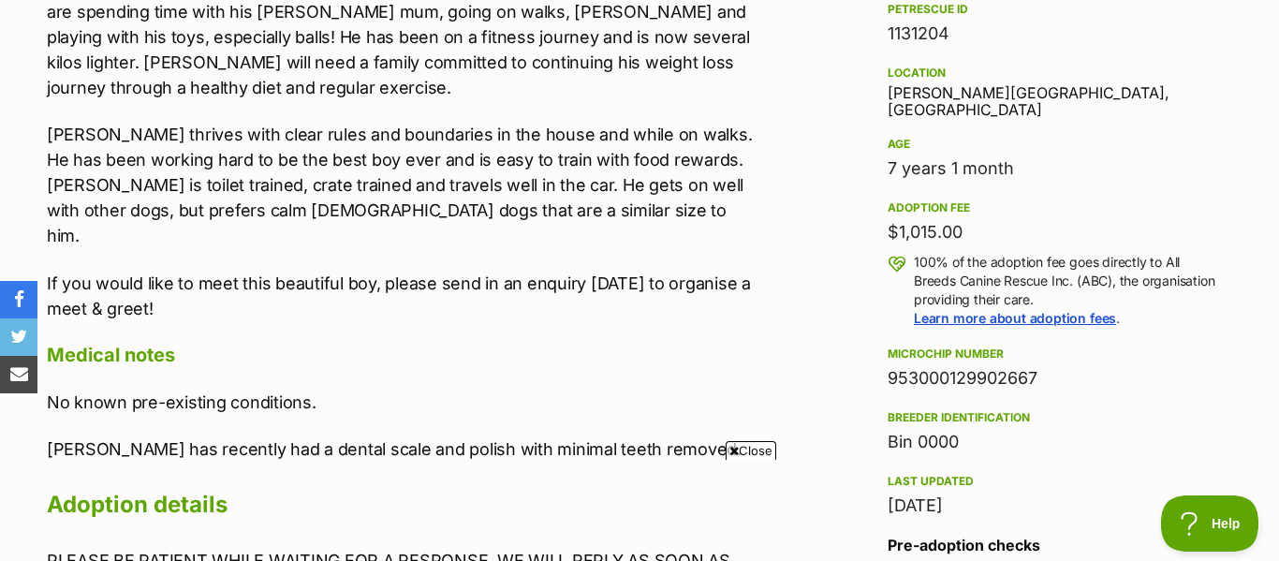
scroll to position [1205, 0]
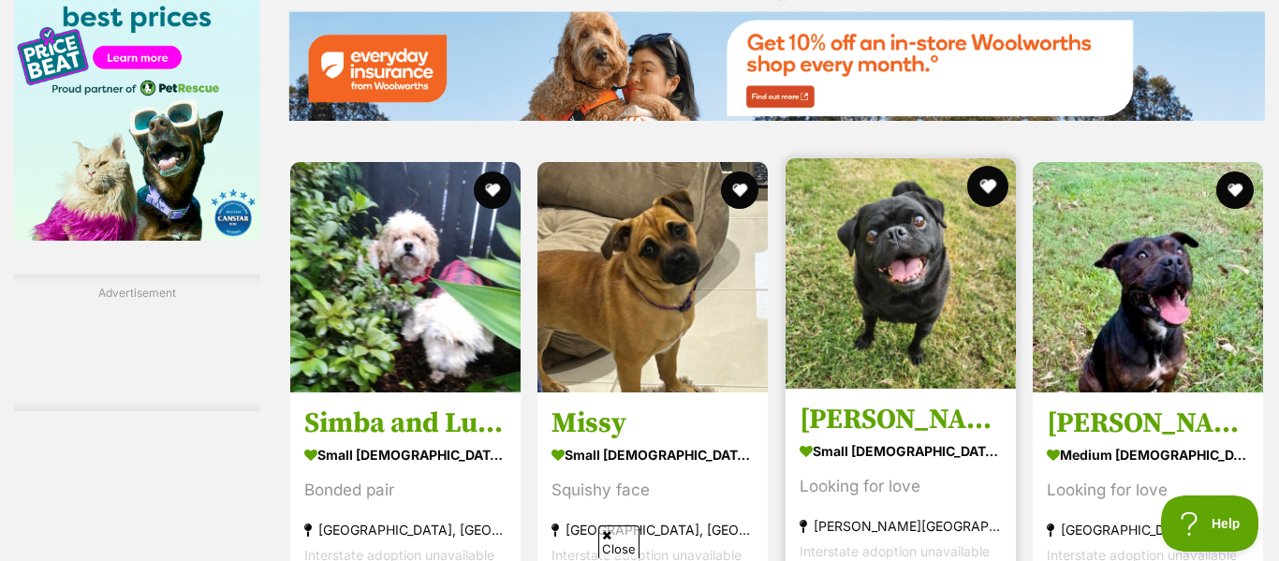
click at [995, 184] on button "favourite" at bounding box center [986, 186] width 41 height 41
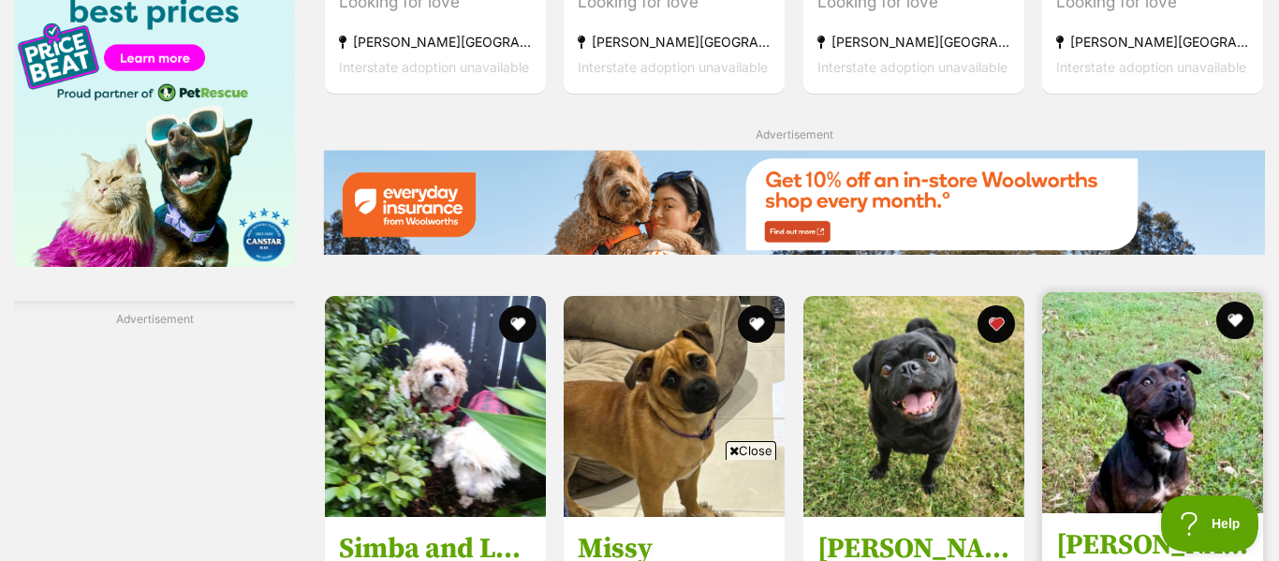
click at [1198, 356] on img at bounding box center [1152, 402] width 221 height 221
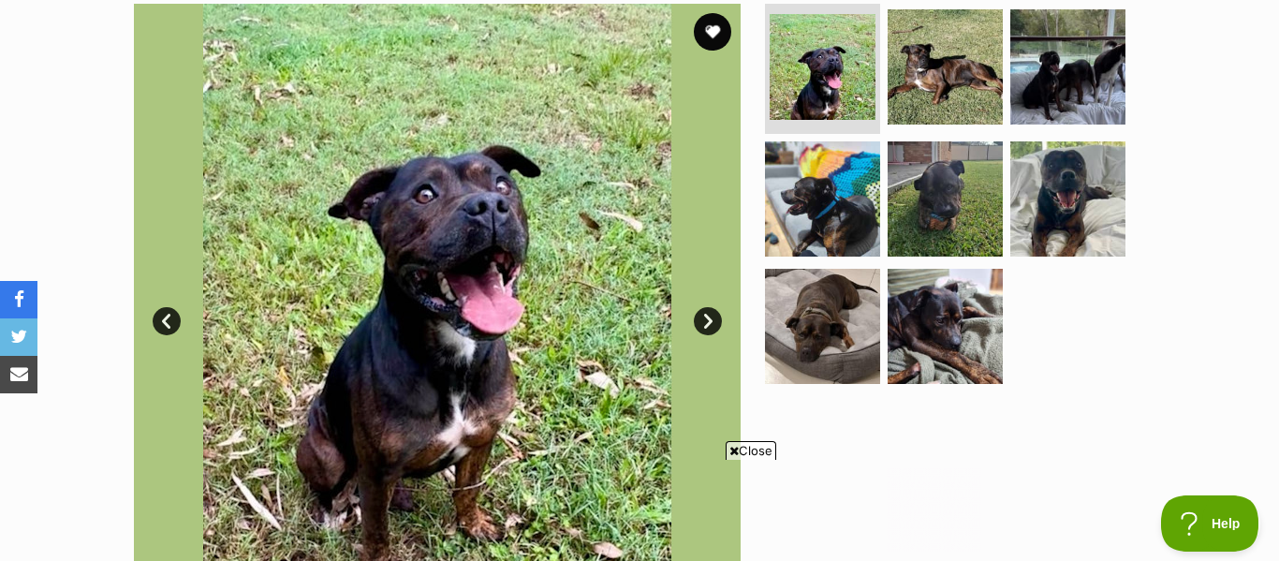
click at [698, 320] on link "Next" at bounding box center [708, 321] width 28 height 28
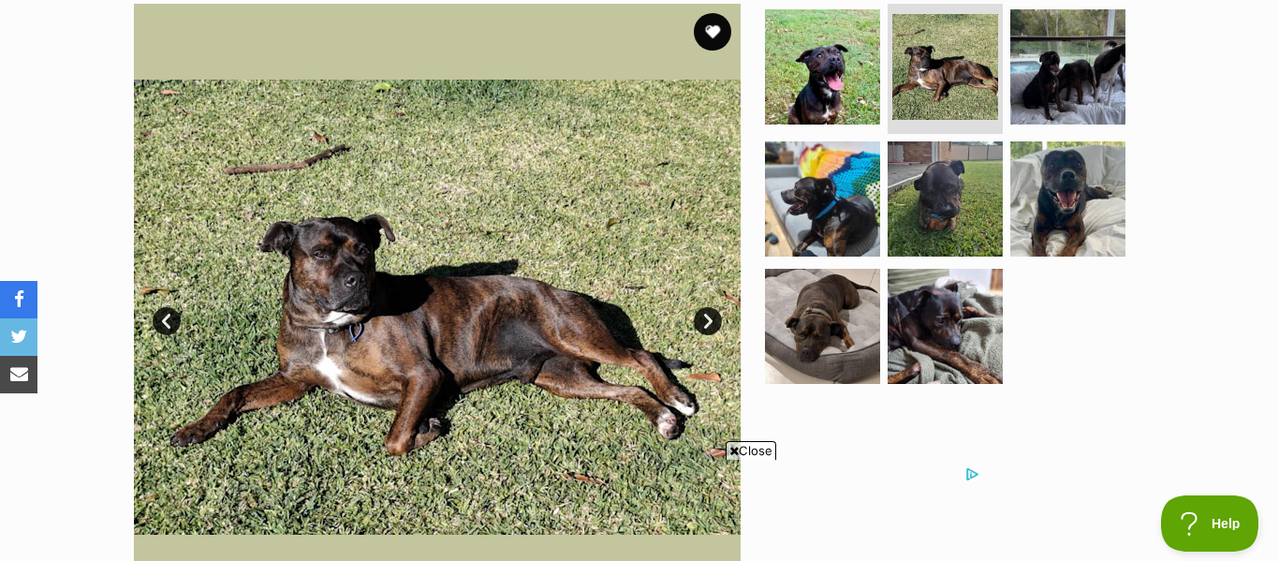
click at [698, 320] on link "Next" at bounding box center [708, 321] width 28 height 28
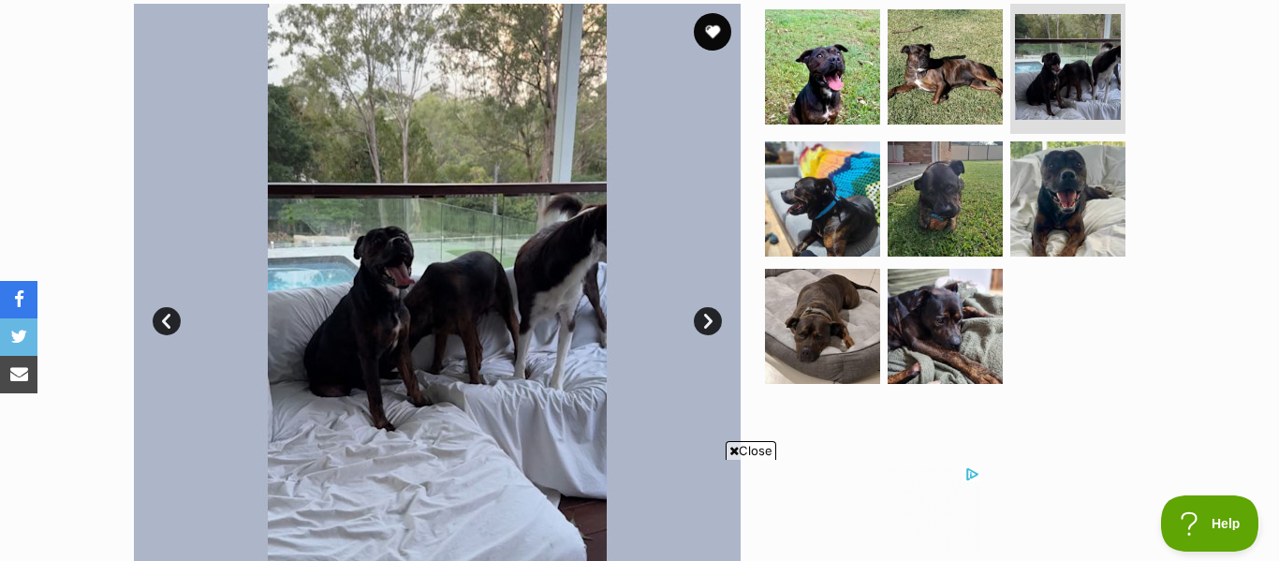
click at [698, 320] on link "Next" at bounding box center [708, 321] width 28 height 28
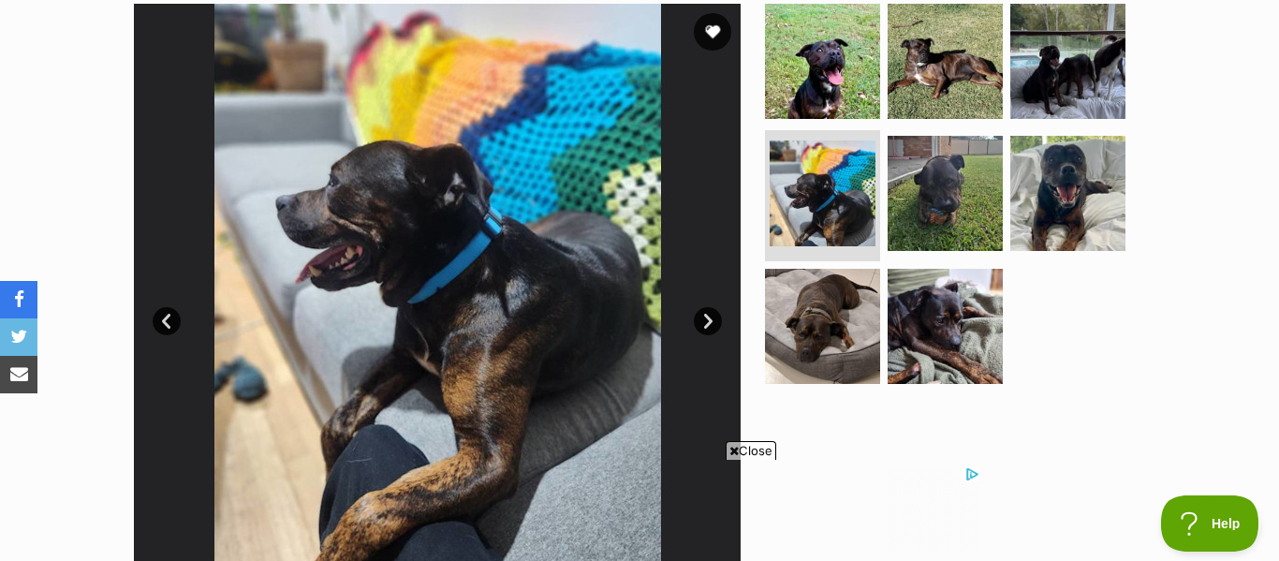
click at [698, 320] on link "Next" at bounding box center [708, 321] width 28 height 28
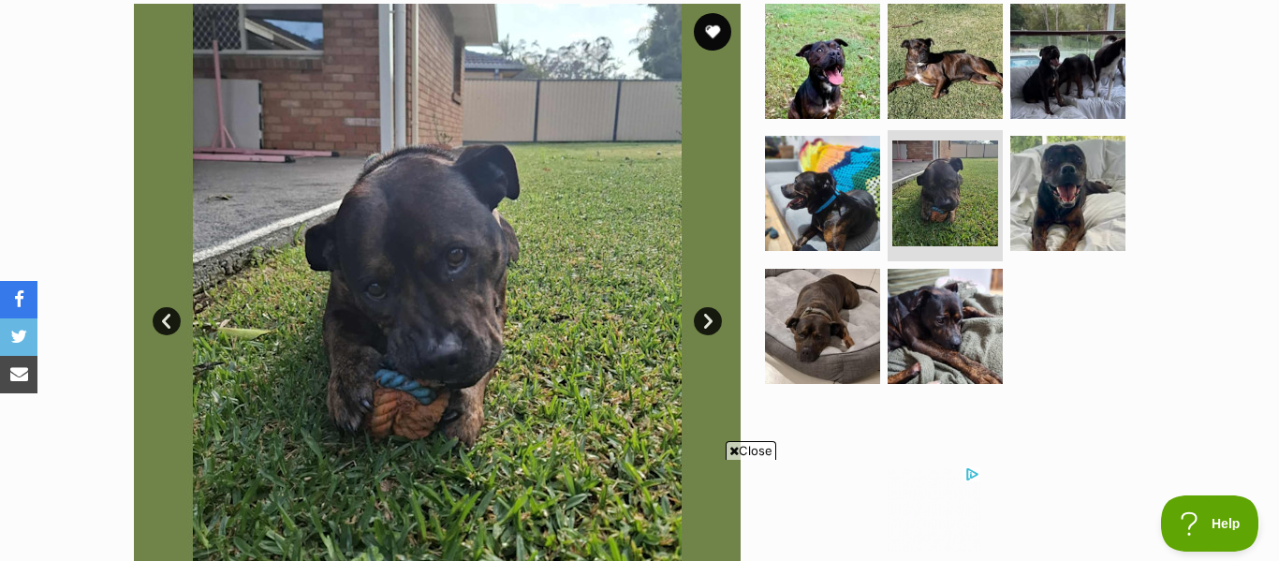
click at [698, 320] on link "Next" at bounding box center [708, 321] width 28 height 28
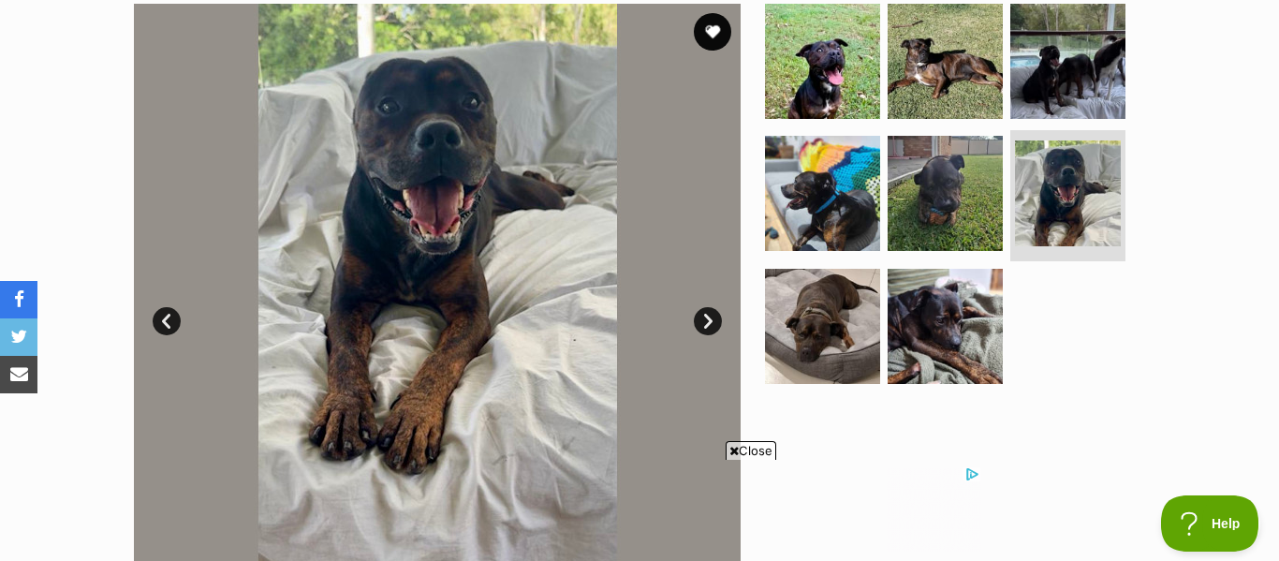
click at [698, 320] on link "Next" at bounding box center [708, 321] width 28 height 28
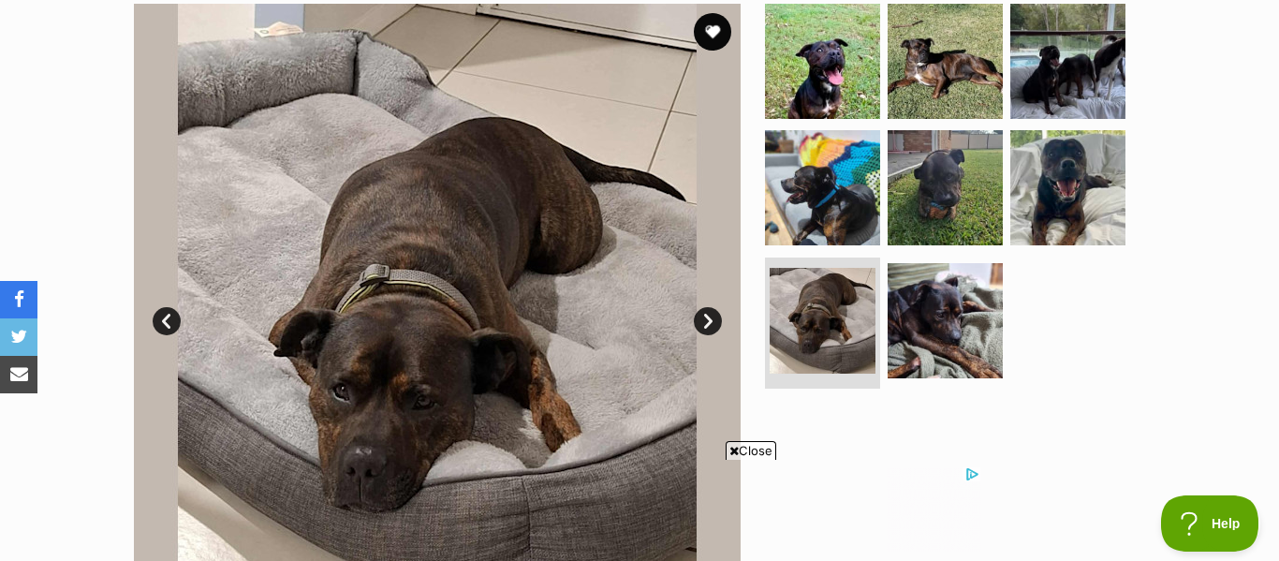
click at [698, 320] on link "Next" at bounding box center [708, 321] width 28 height 28
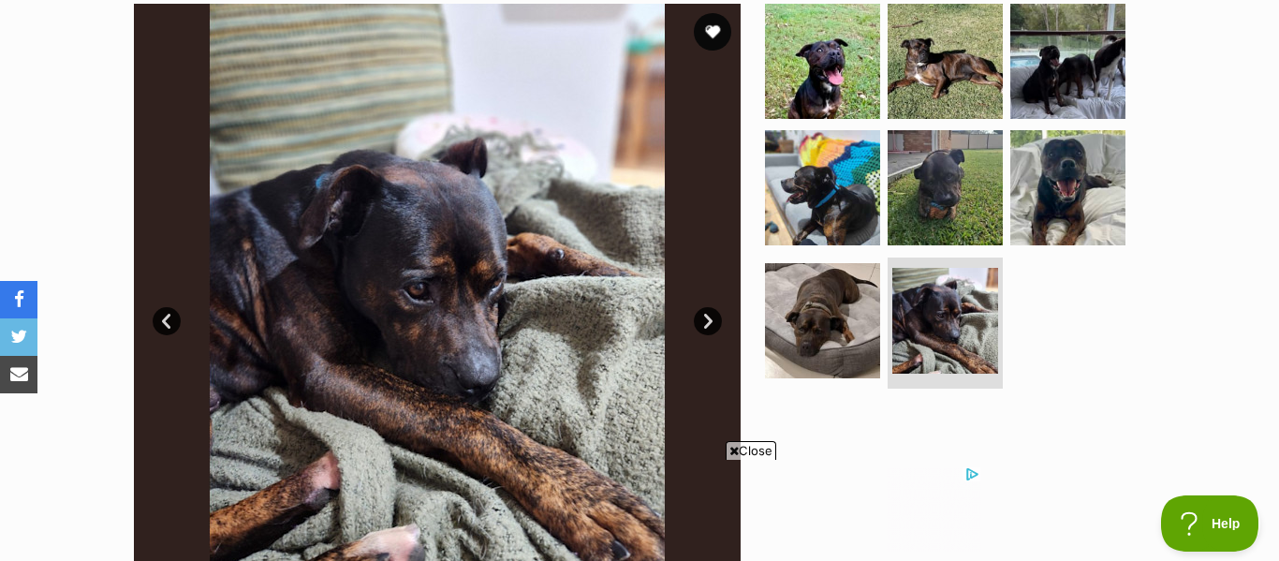
click at [698, 320] on link "Next" at bounding box center [708, 321] width 28 height 28
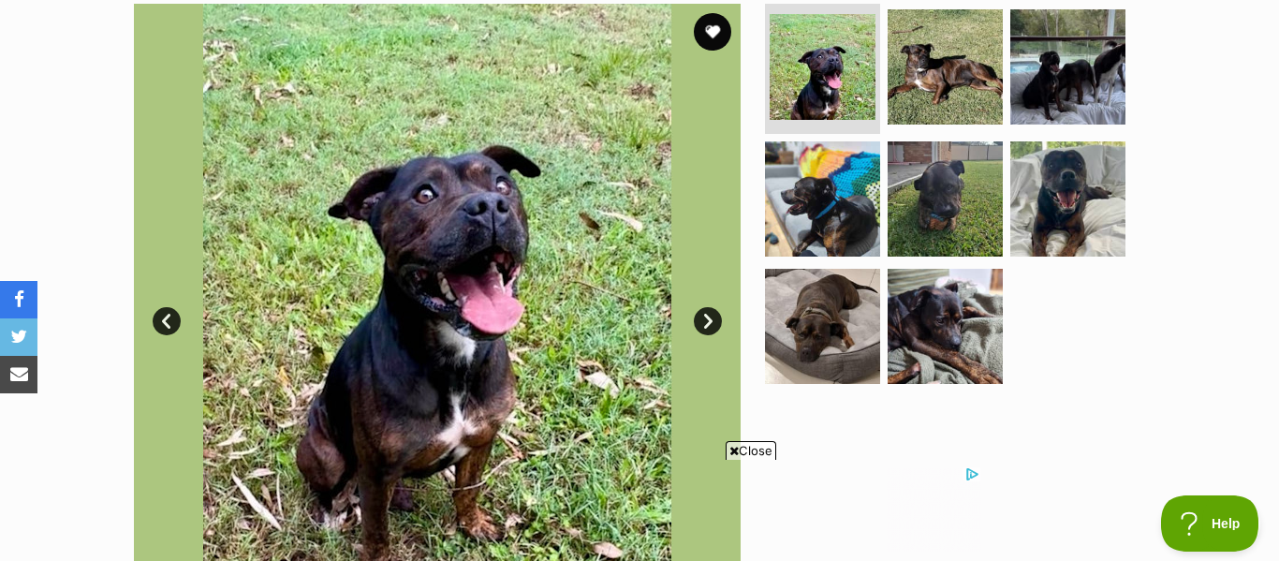
click at [761, 445] on span "Close" at bounding box center [751, 450] width 51 height 19
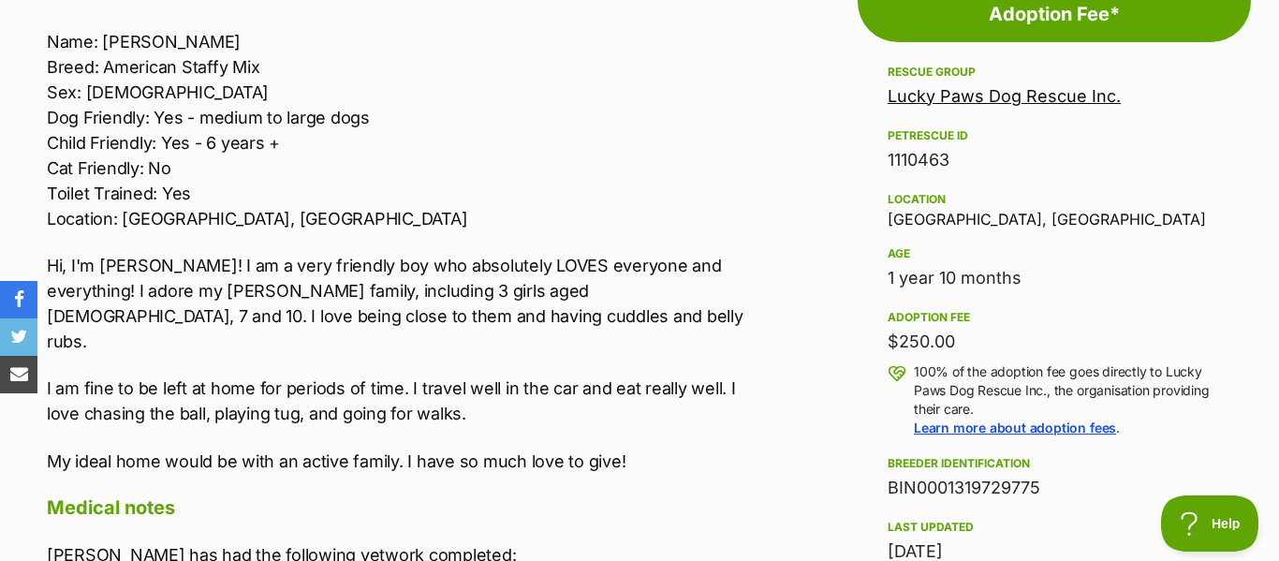
scroll to position [1092, 0]
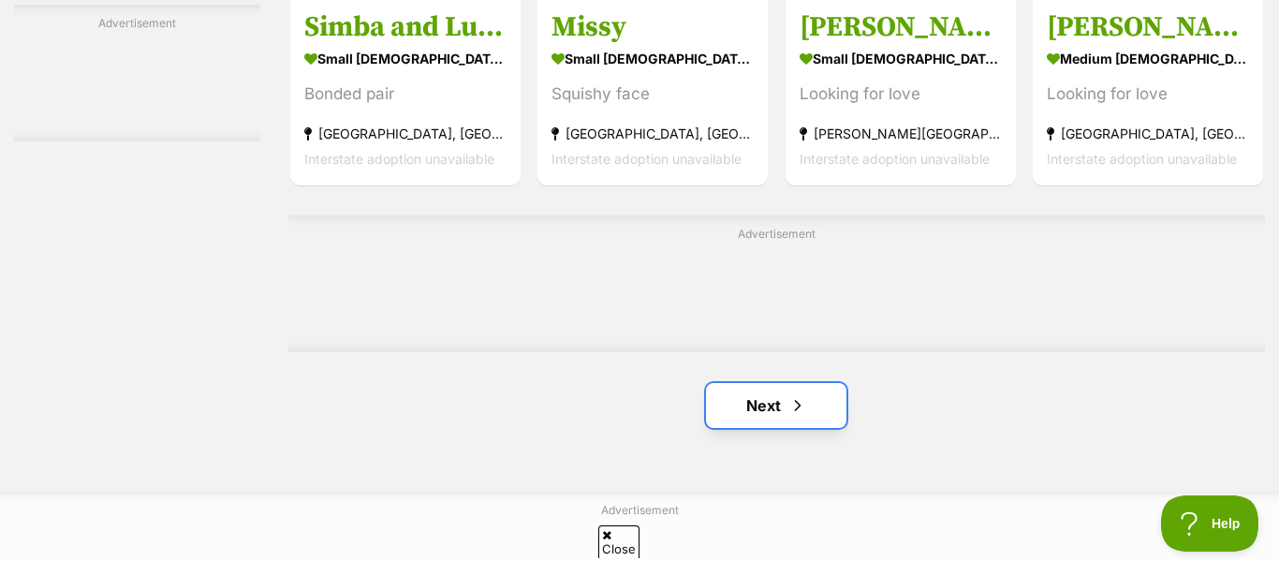
click at [802, 422] on link "Next" at bounding box center [776, 405] width 140 height 45
